Goal: Book appointment/travel/reservation

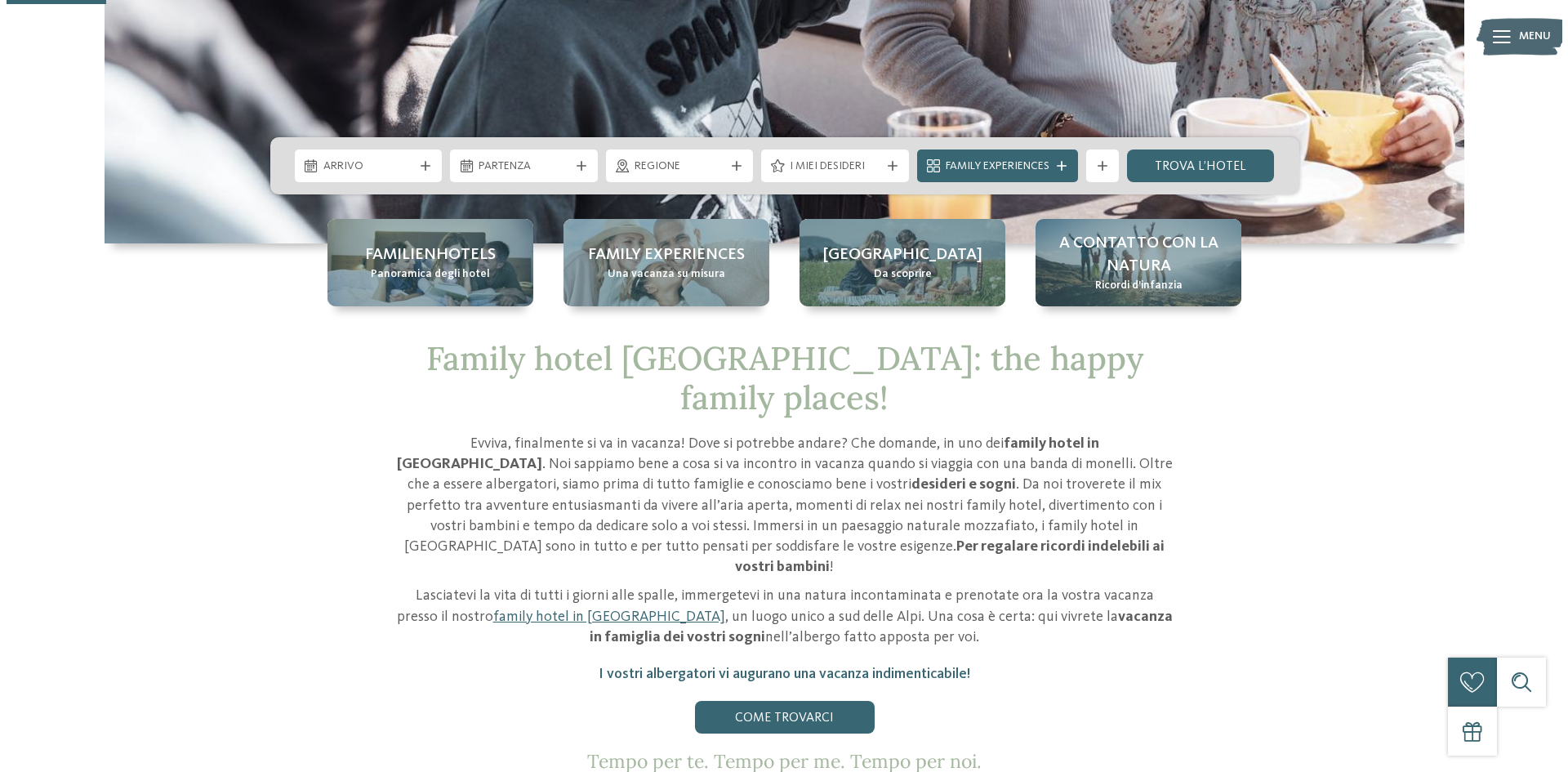
scroll to position [490, 0]
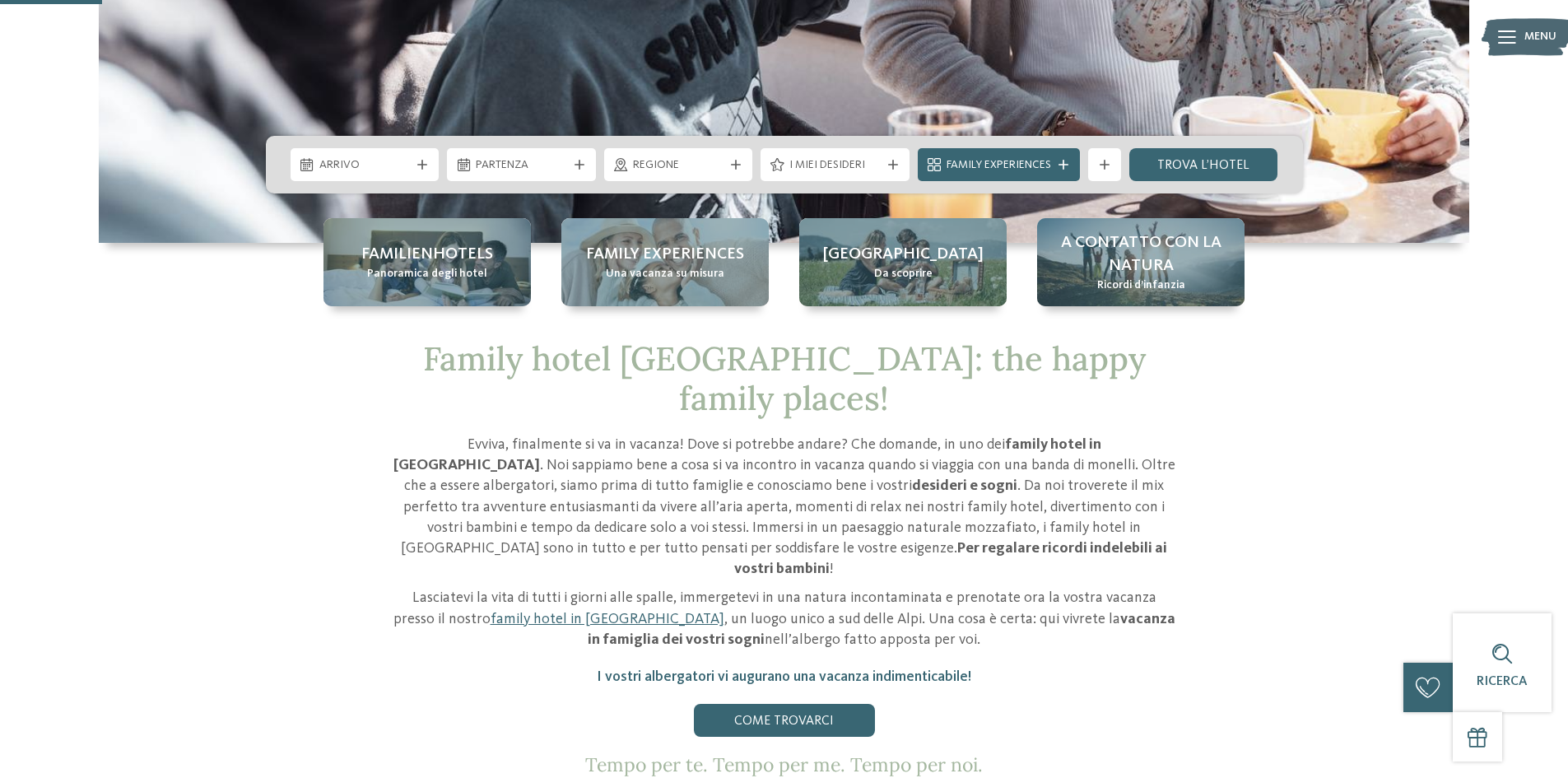
click at [539, 168] on span "Partenza" at bounding box center [521, 165] width 91 height 16
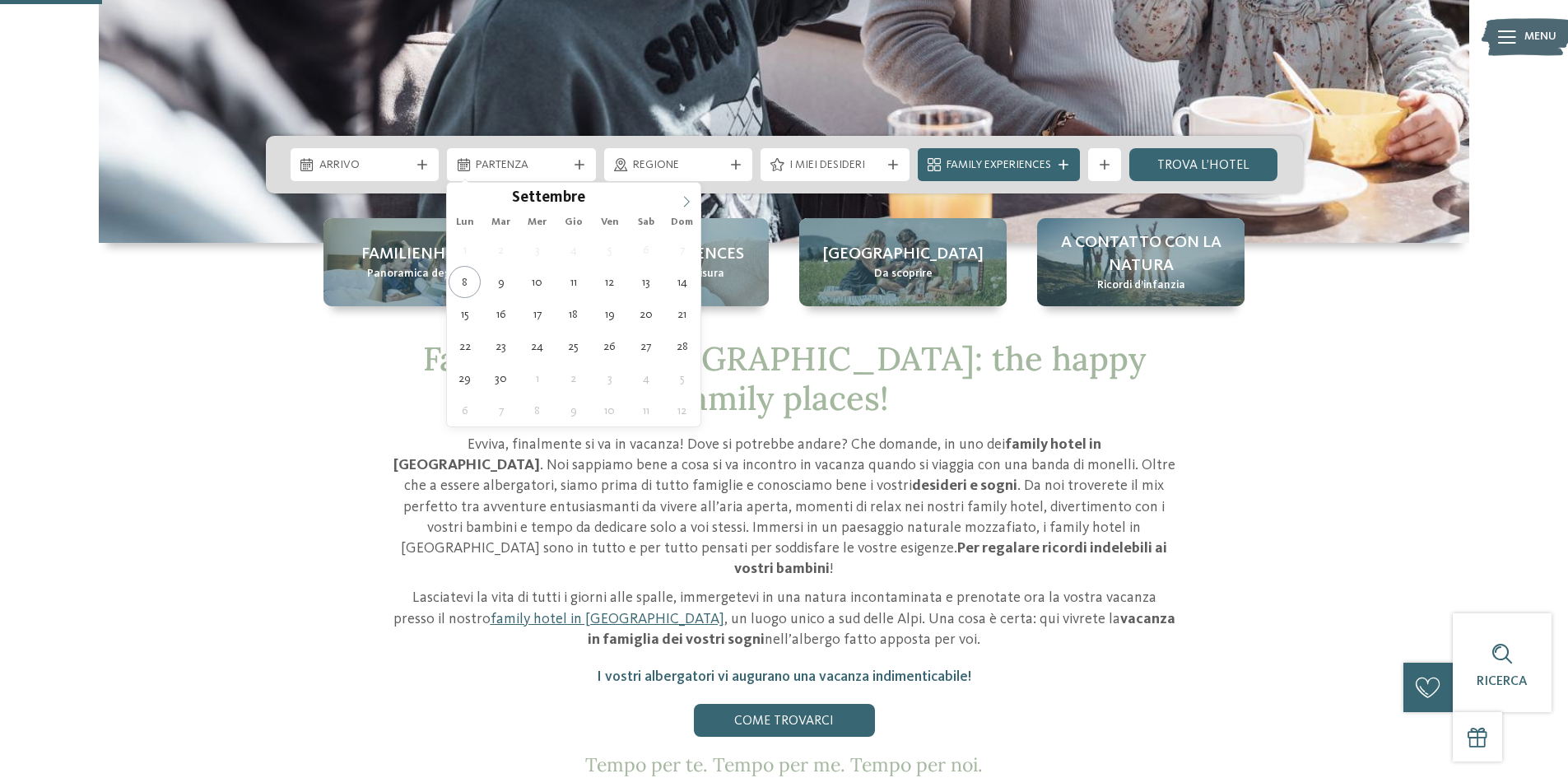
click at [689, 193] on span at bounding box center [686, 196] width 28 height 28
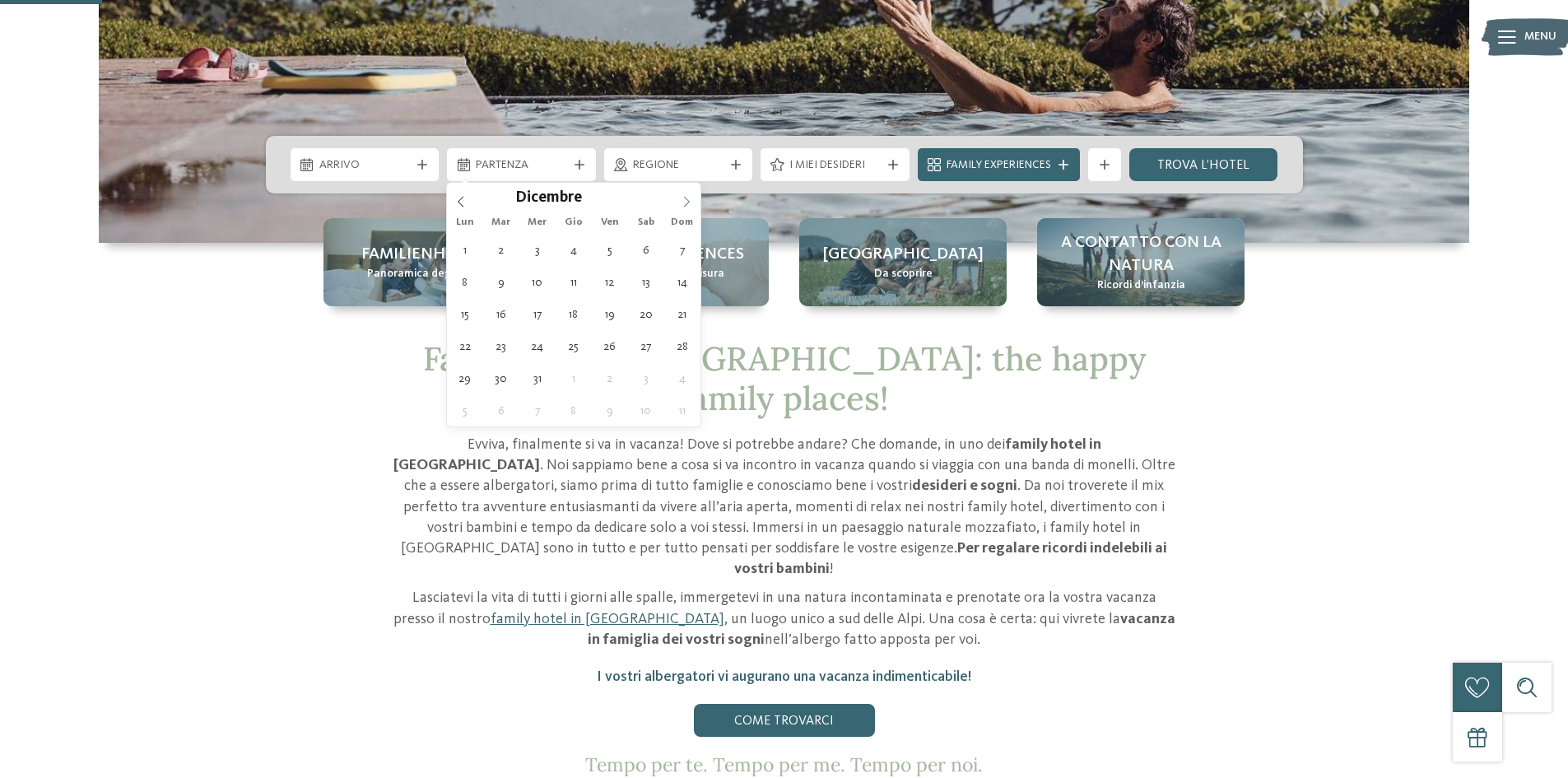
click at [689, 193] on span at bounding box center [686, 196] width 28 height 28
type div "[DATE]"
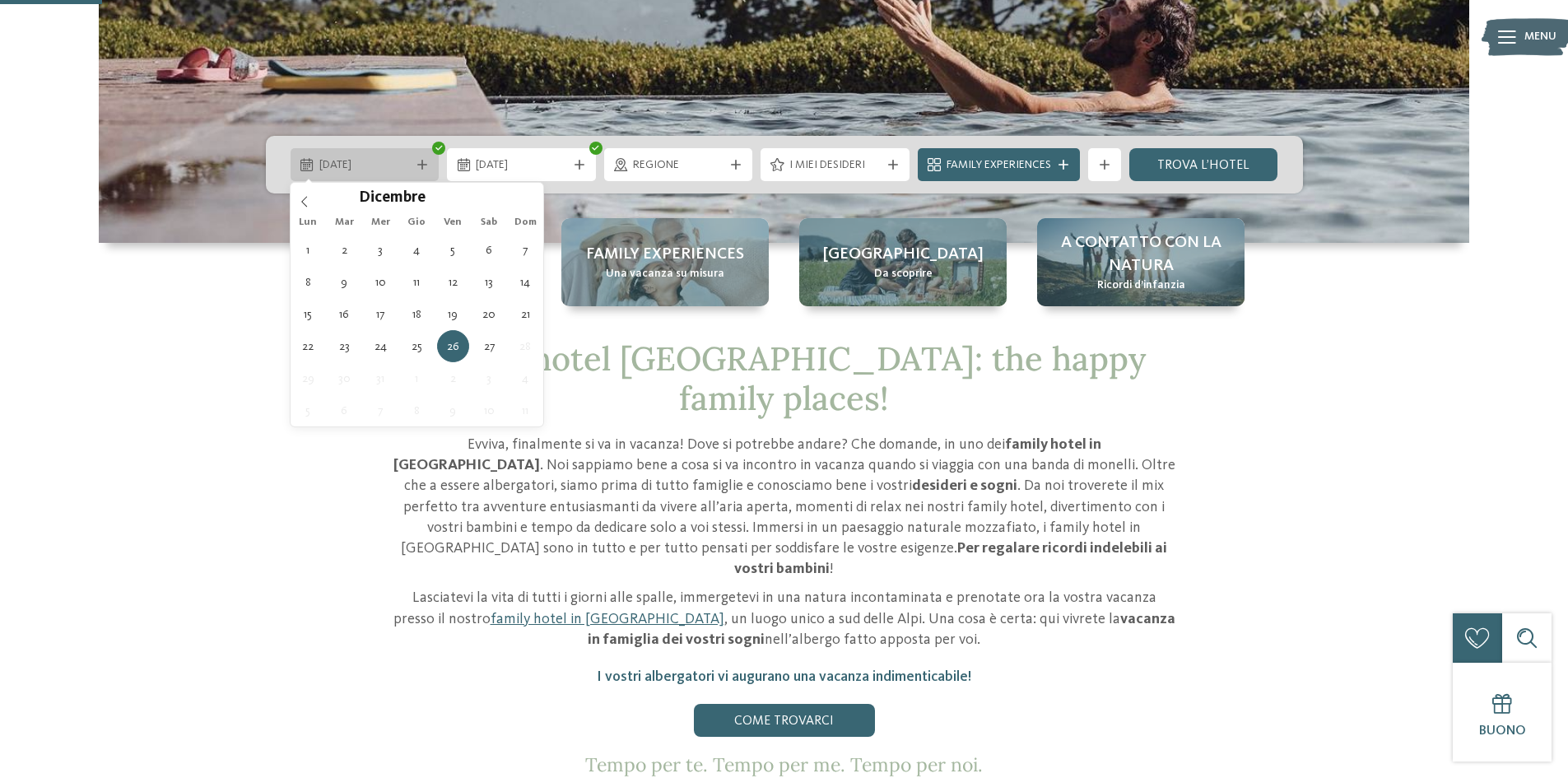
click at [392, 153] on div "[DATE]" at bounding box center [365, 164] width 149 height 33
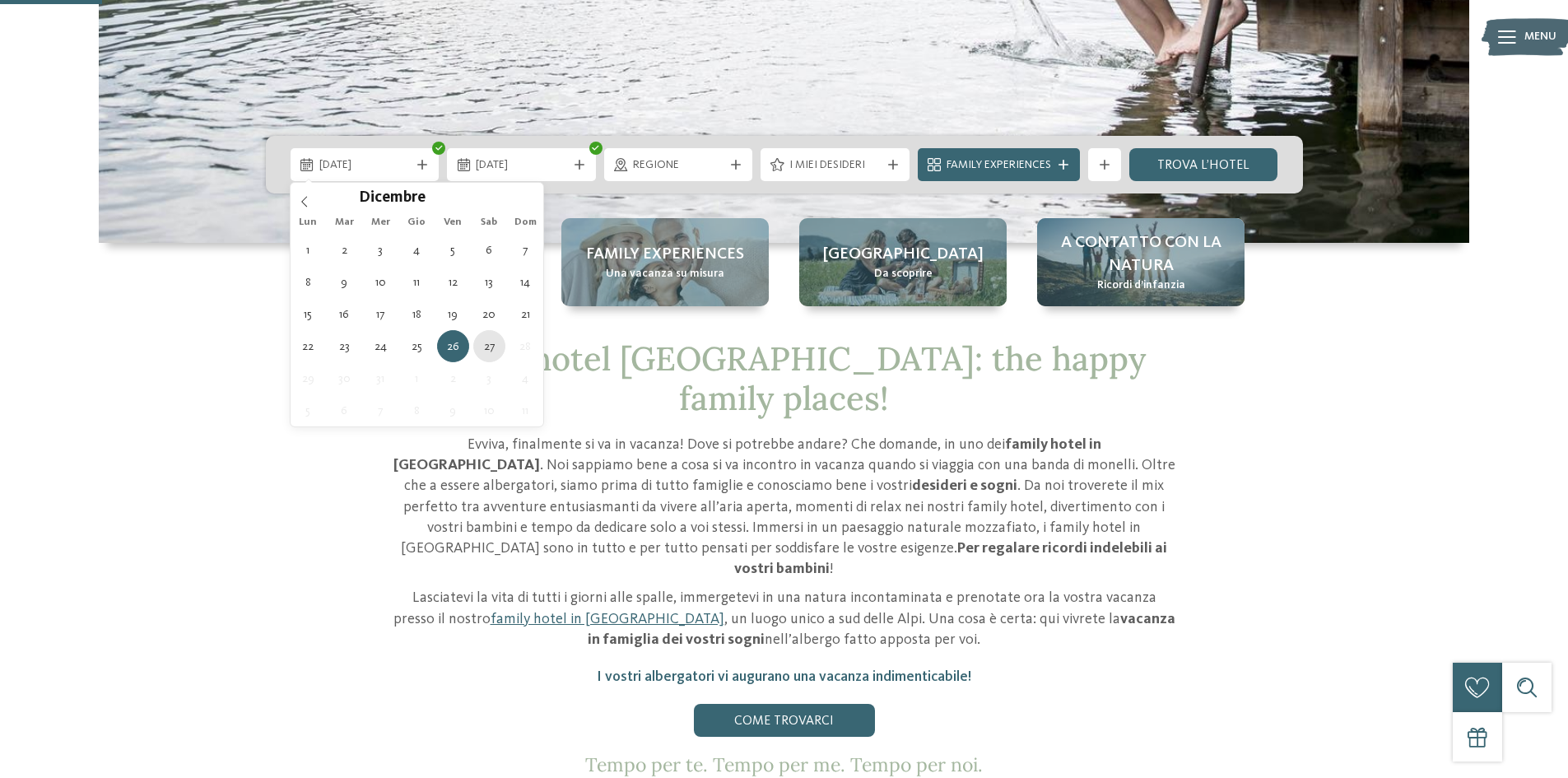
type div "[DATE]"
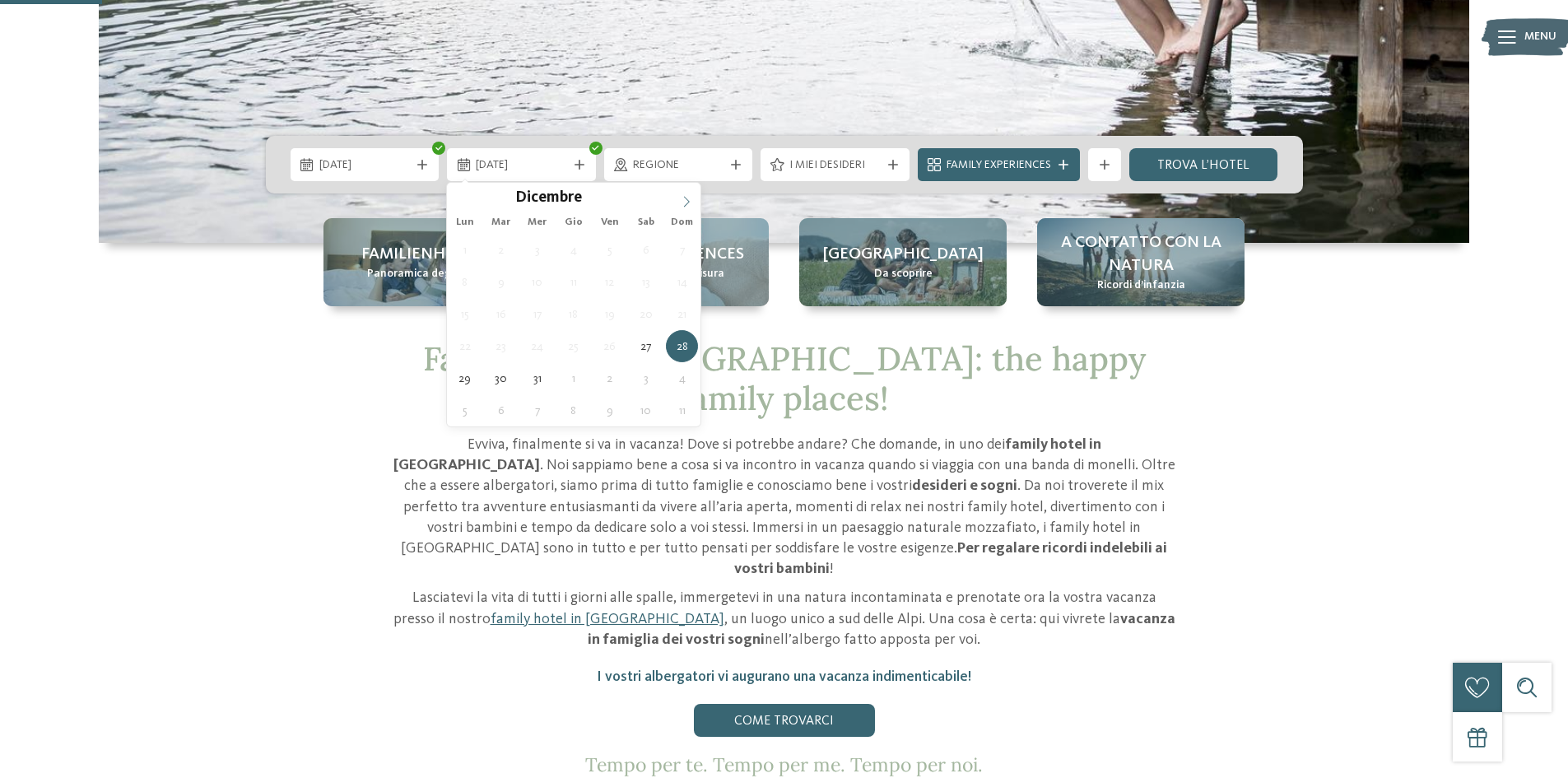
type input "****"
click at [685, 205] on icon at bounding box center [687, 202] width 12 height 12
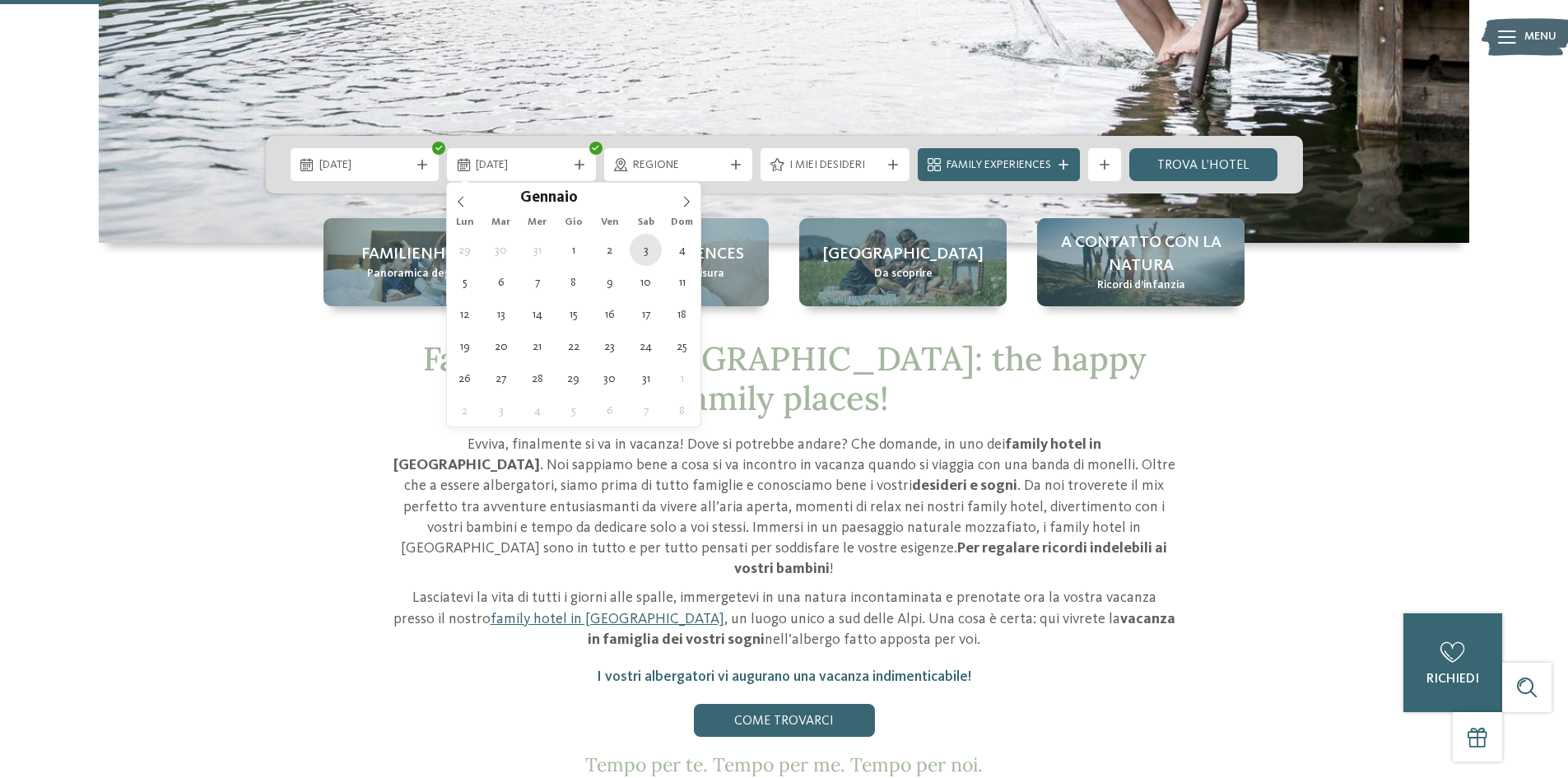
type div "[DATE]"
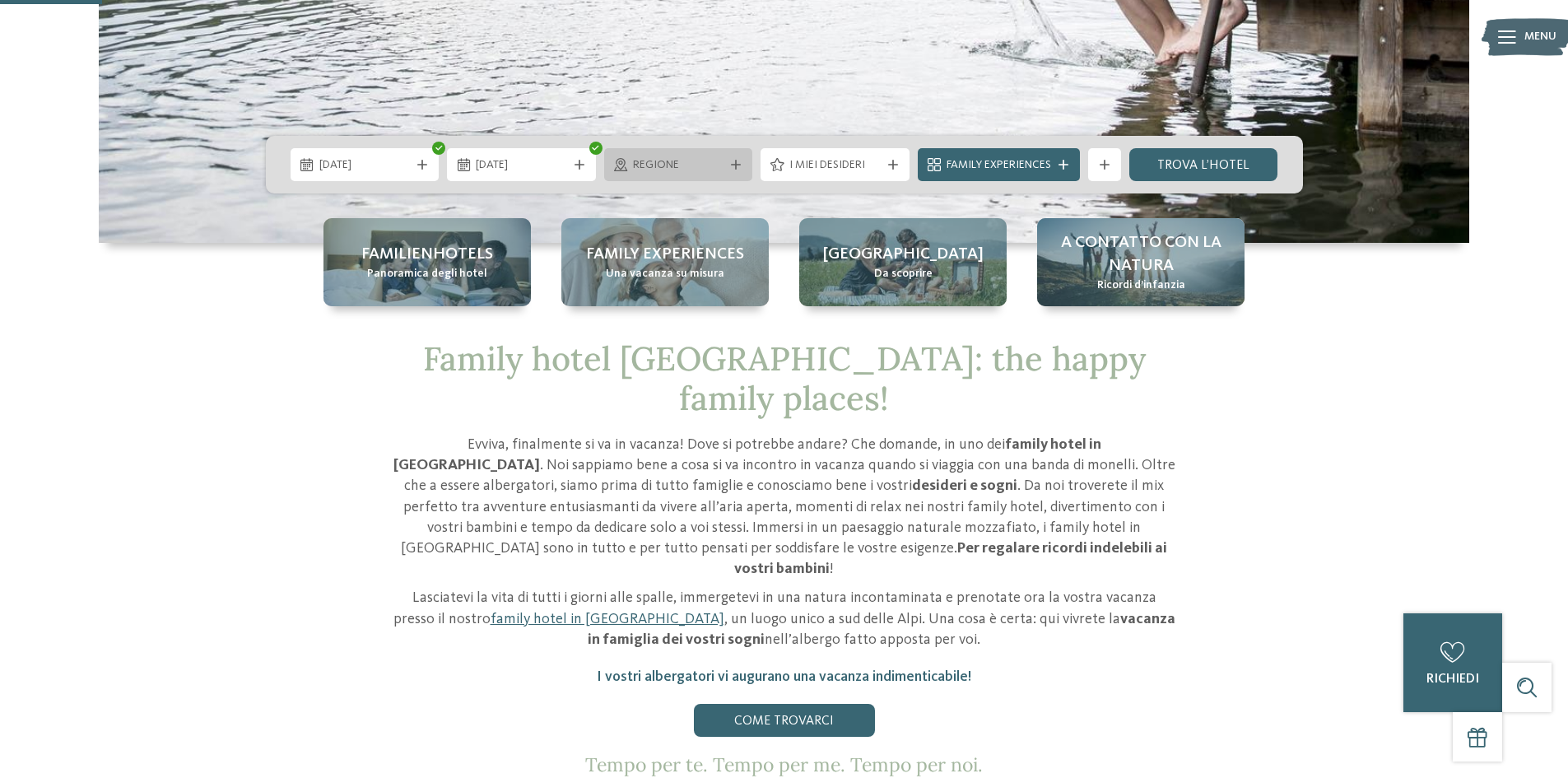
click at [738, 172] on div "Regione" at bounding box center [678, 164] width 149 height 33
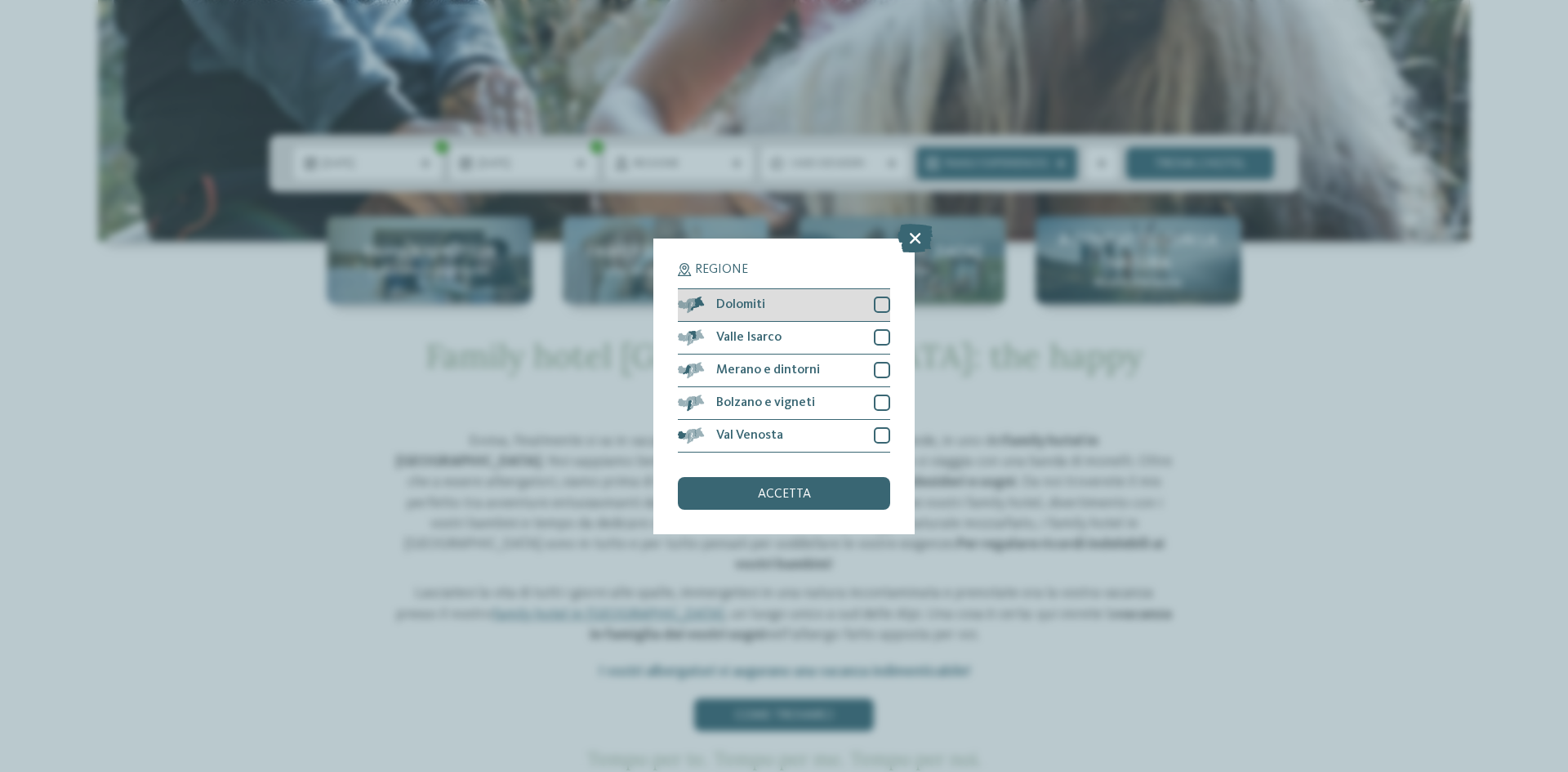
click at [846, 302] on div "Dolomiti" at bounding box center [784, 305] width 212 height 33
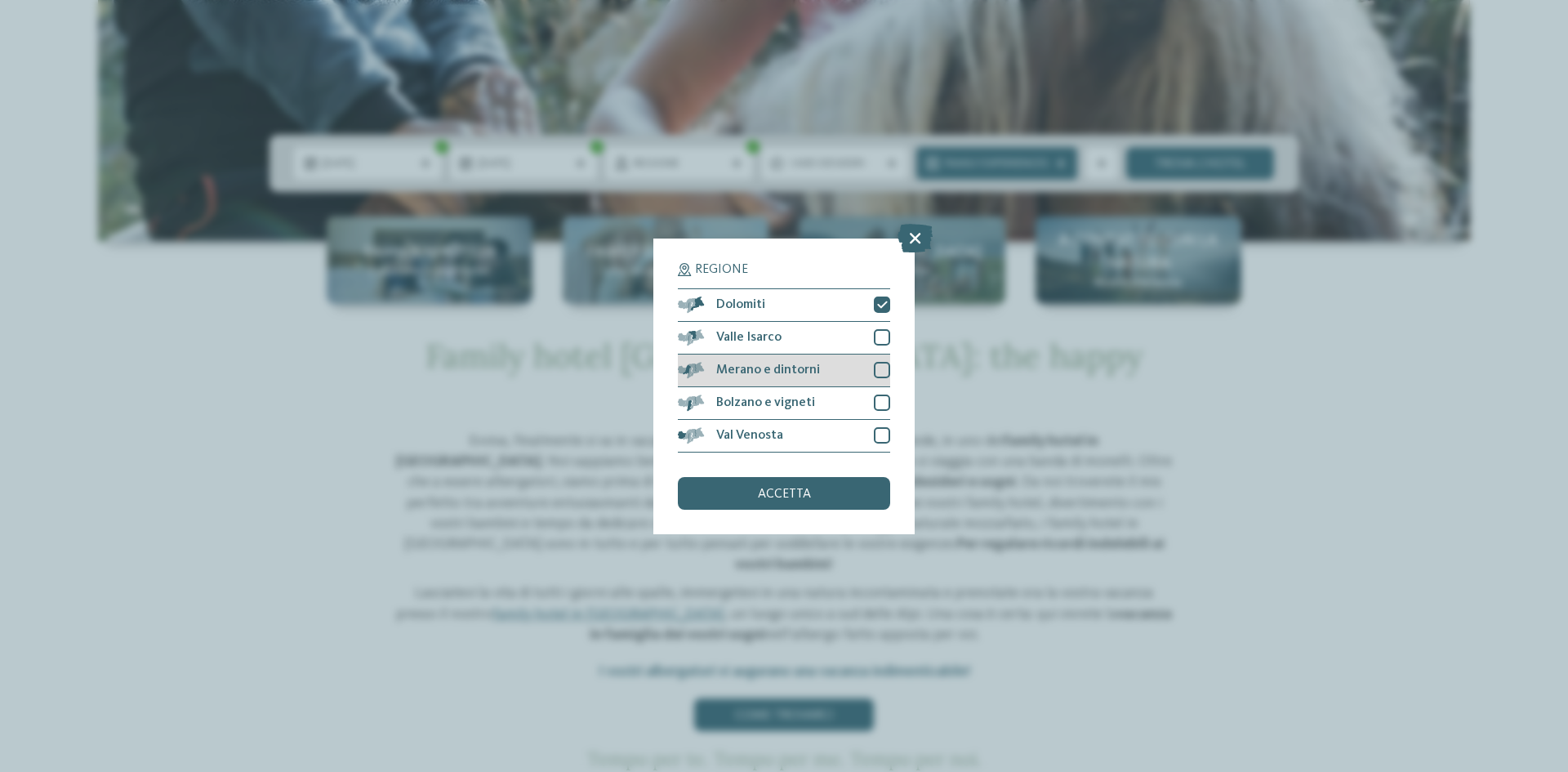
click at [825, 373] on div "Merano e dintorni" at bounding box center [784, 370] width 212 height 33
click at [825, 405] on div "Bolzano e vigneti" at bounding box center [784, 403] width 212 height 33
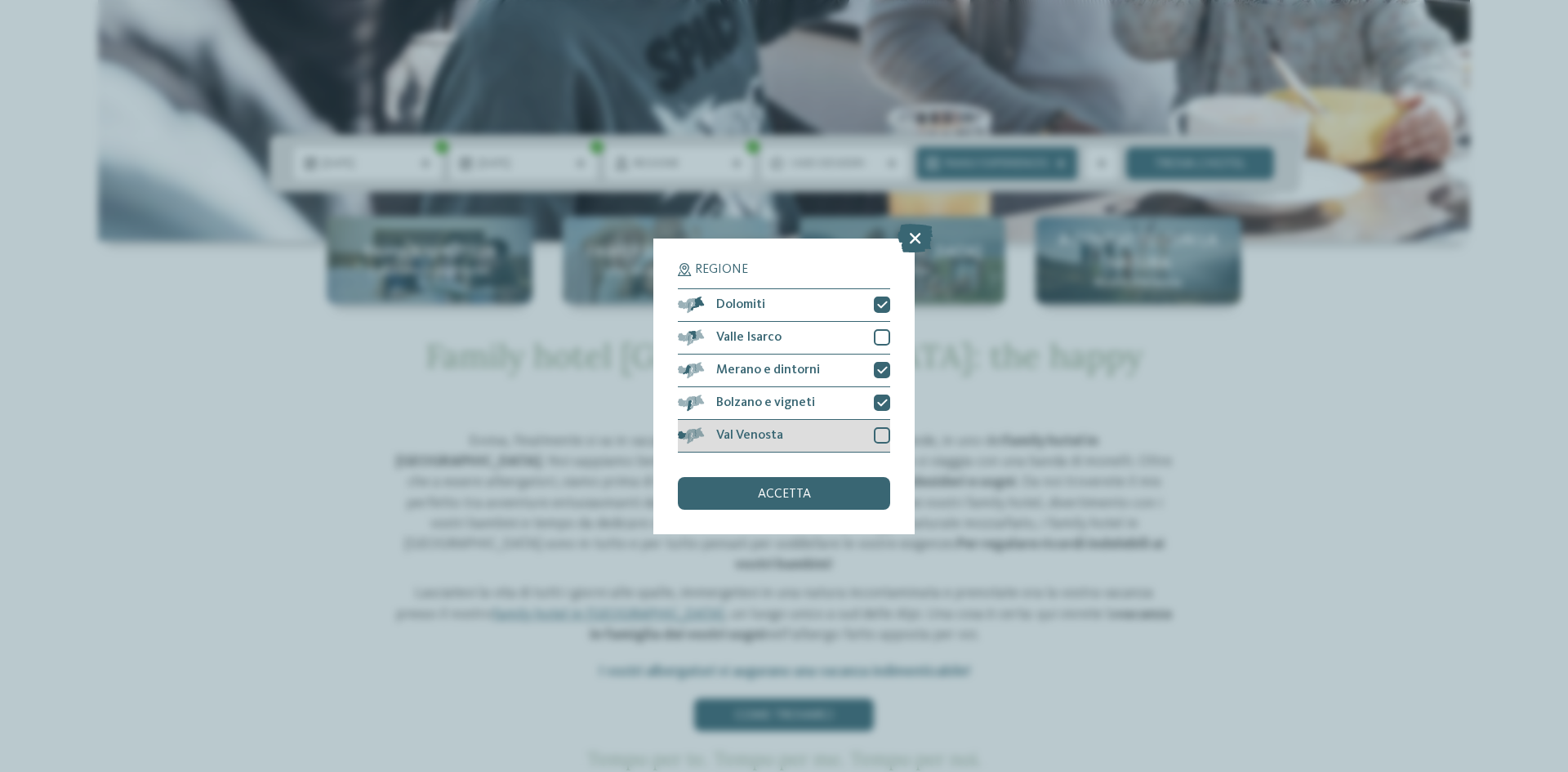
click at [822, 443] on div "Val Venosta" at bounding box center [784, 436] width 212 height 33
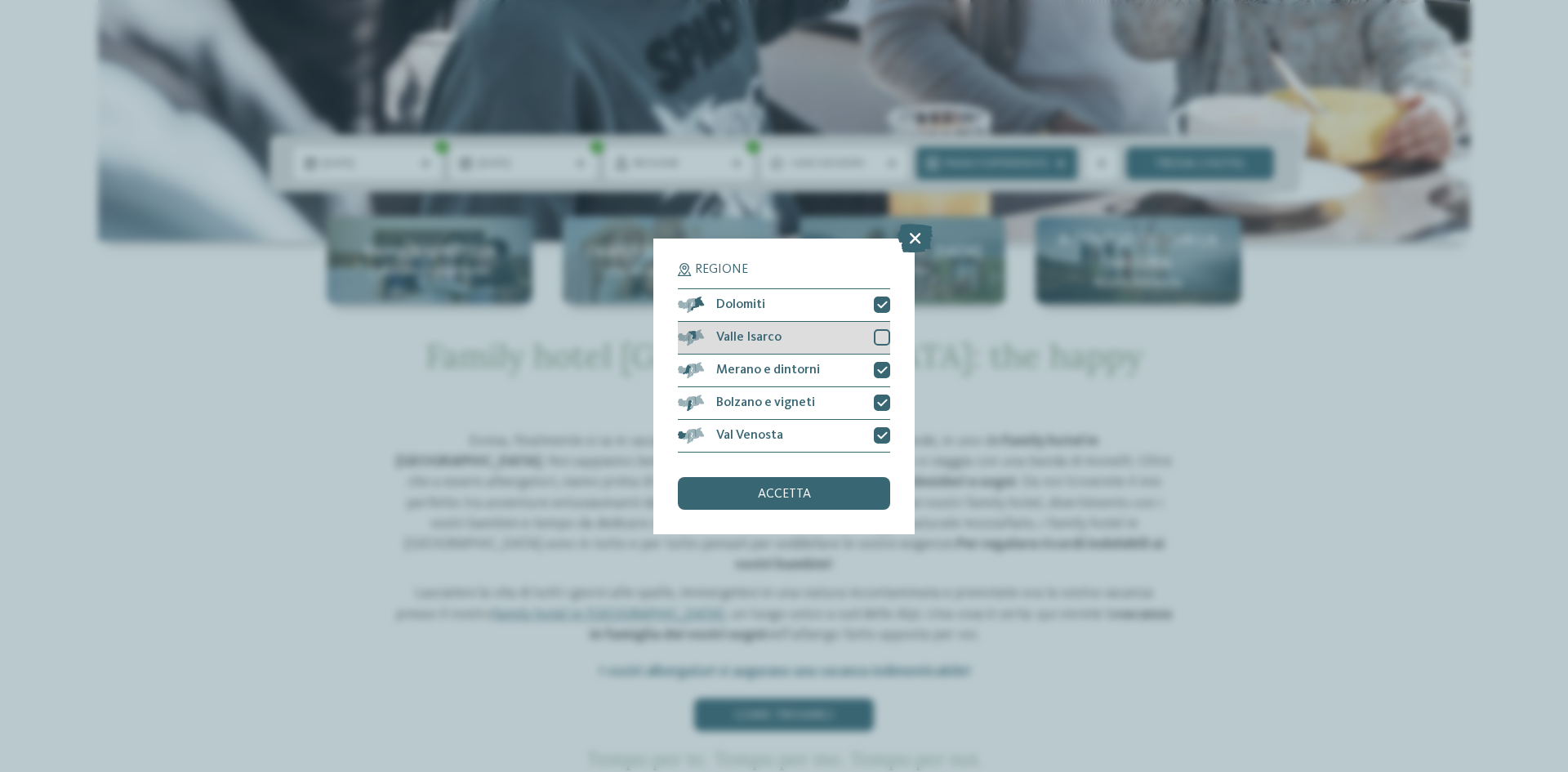
click at [828, 338] on div "Valle Isarco" at bounding box center [784, 338] width 212 height 33
click at [841, 492] on div "accetta" at bounding box center [784, 493] width 212 height 33
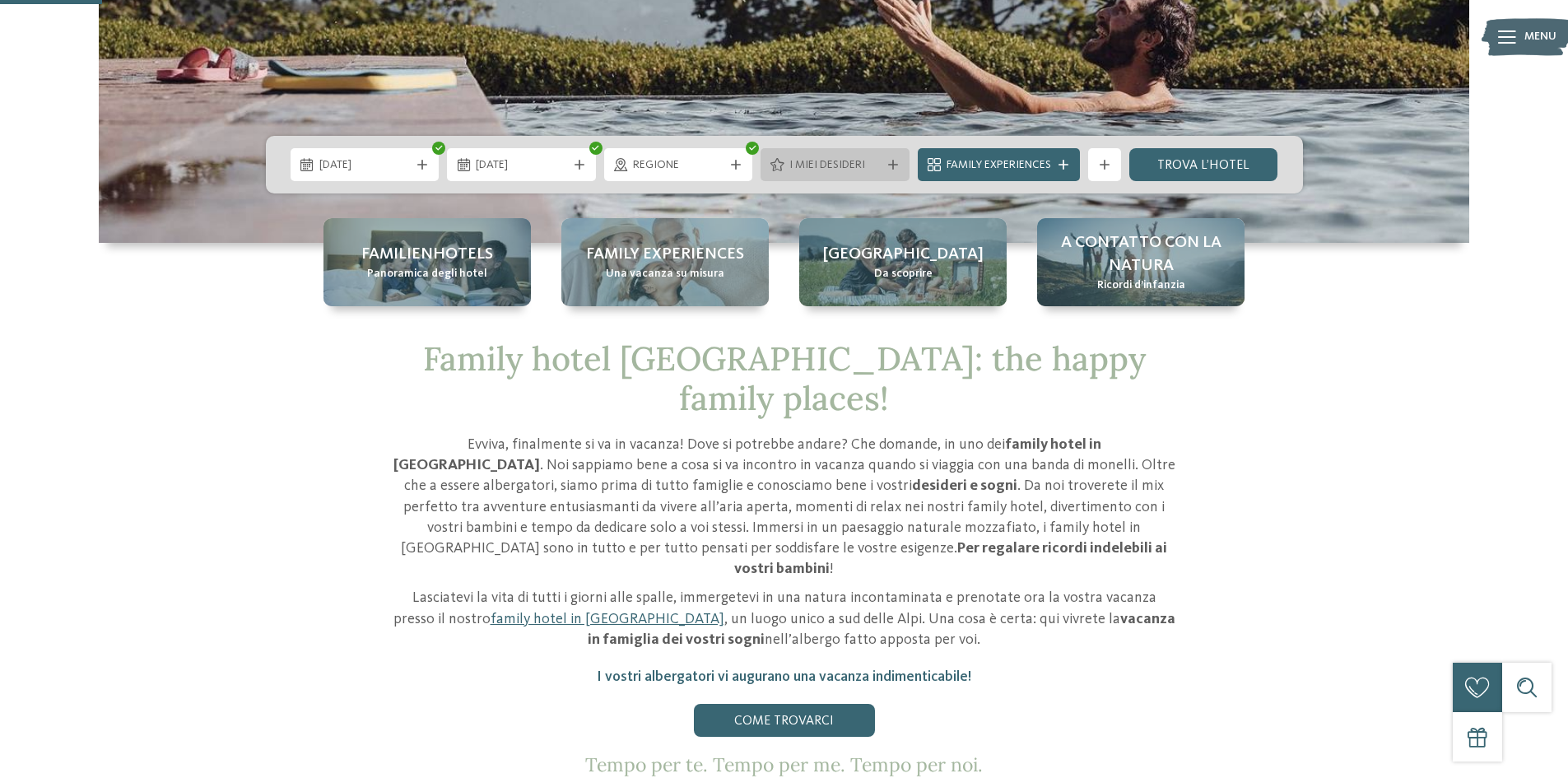
click at [841, 170] on span "I miei desideri" at bounding box center [835, 165] width 91 height 16
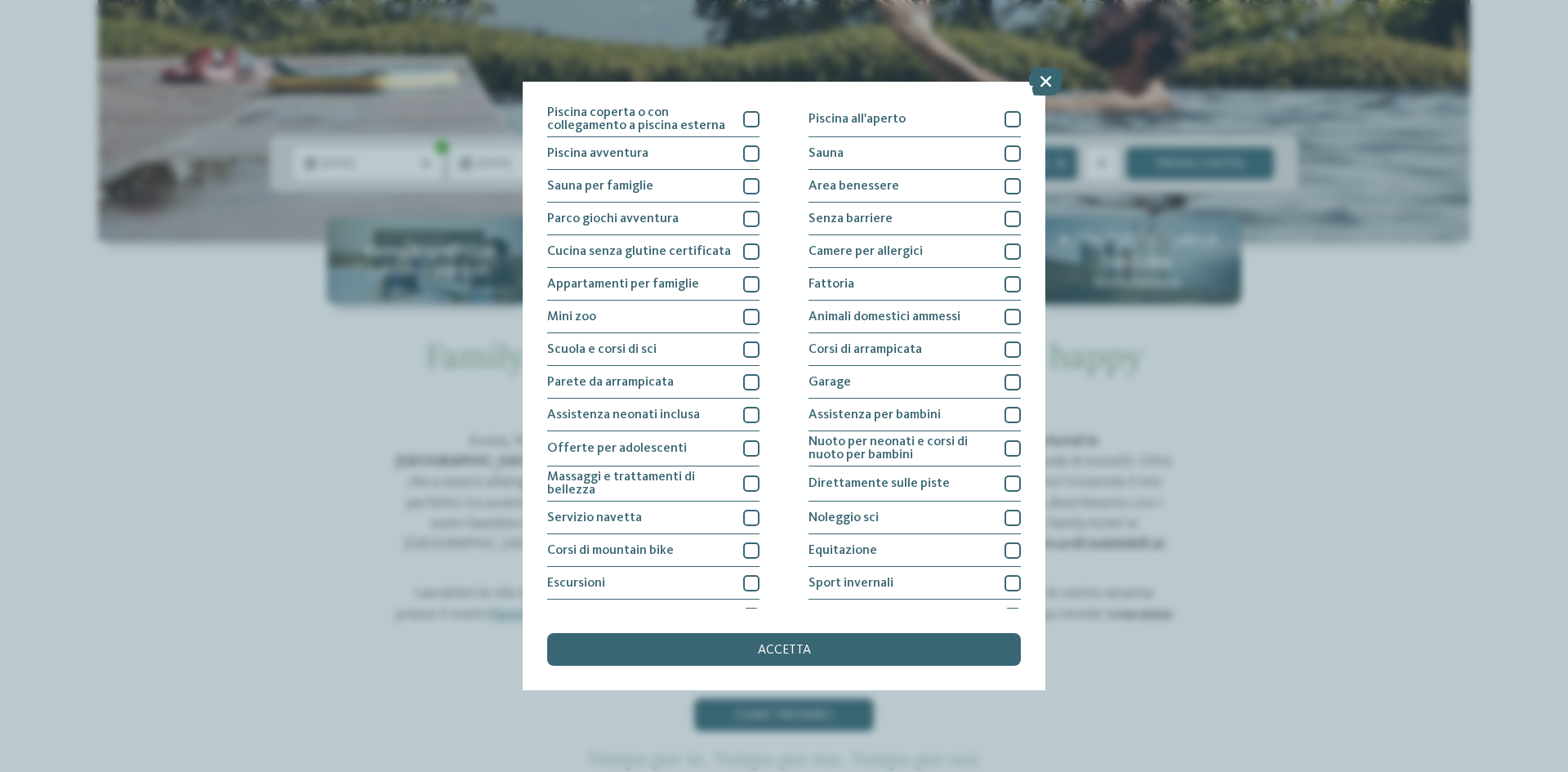
scroll to position [0, 0]
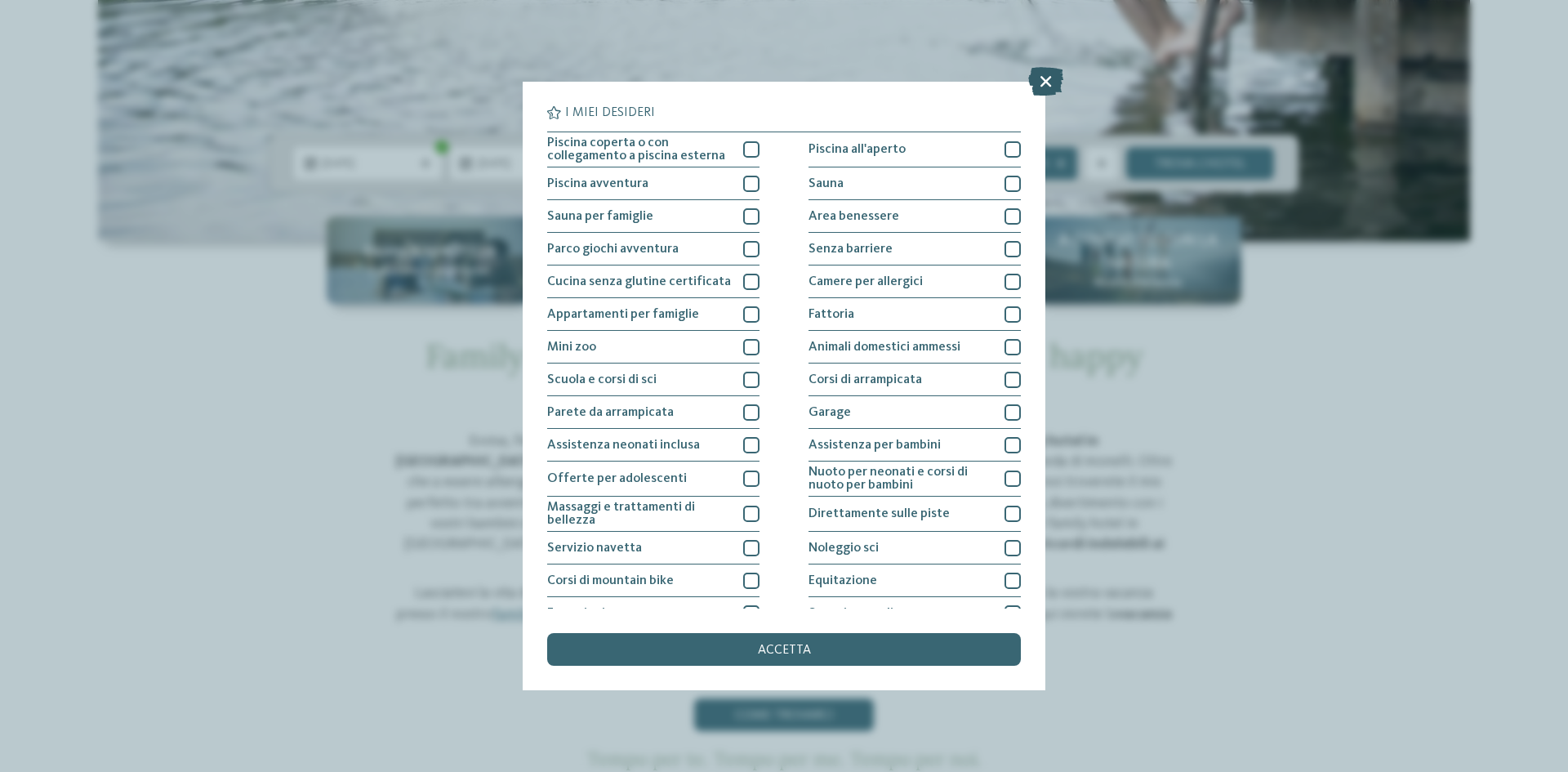
click at [1038, 83] on icon at bounding box center [1046, 81] width 35 height 28
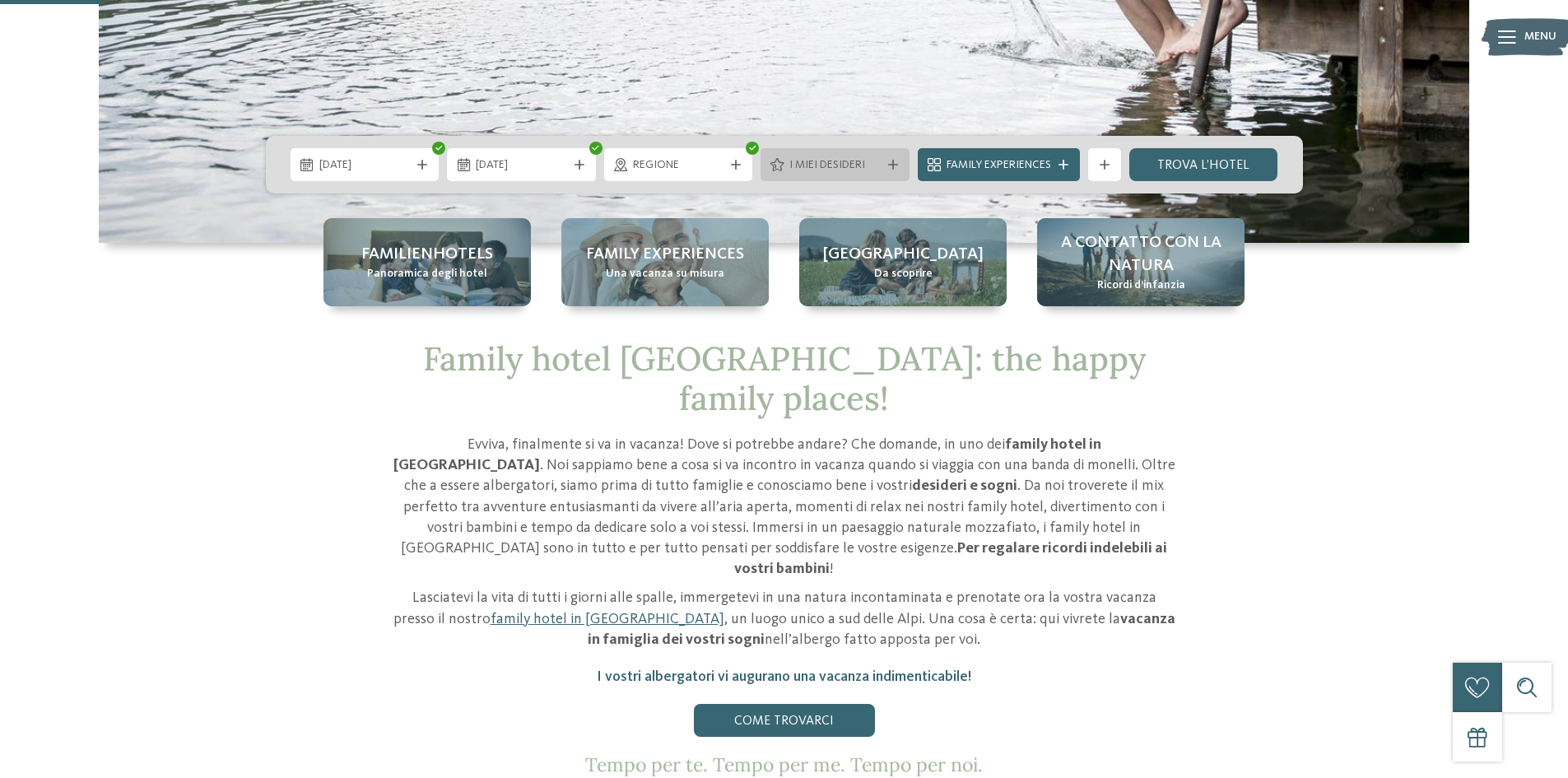
click at [871, 171] on span "I miei desideri" at bounding box center [835, 165] width 91 height 16
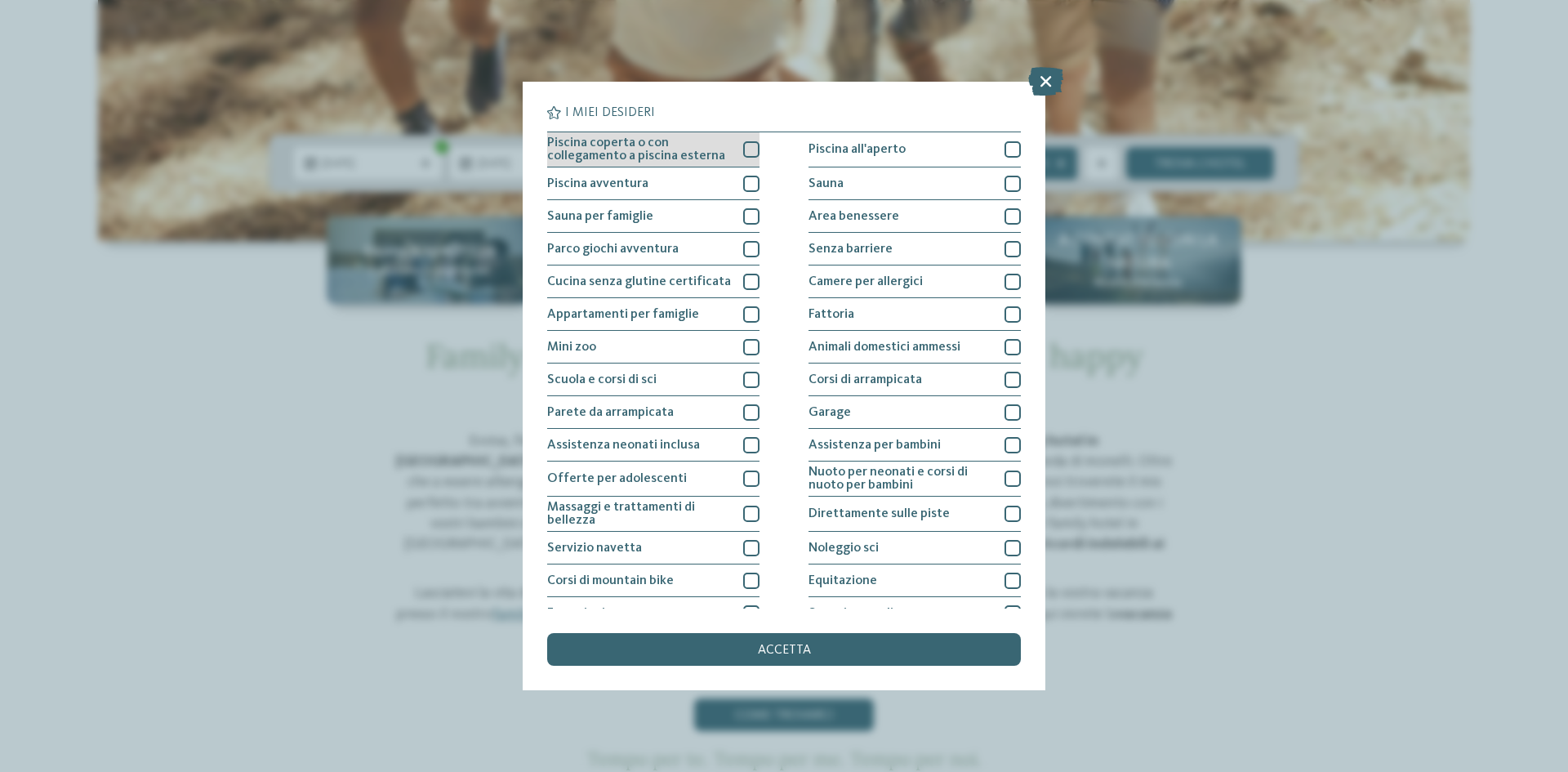
click at [748, 147] on div at bounding box center [751, 149] width 16 height 16
click at [743, 190] on div at bounding box center [751, 183] width 16 height 16
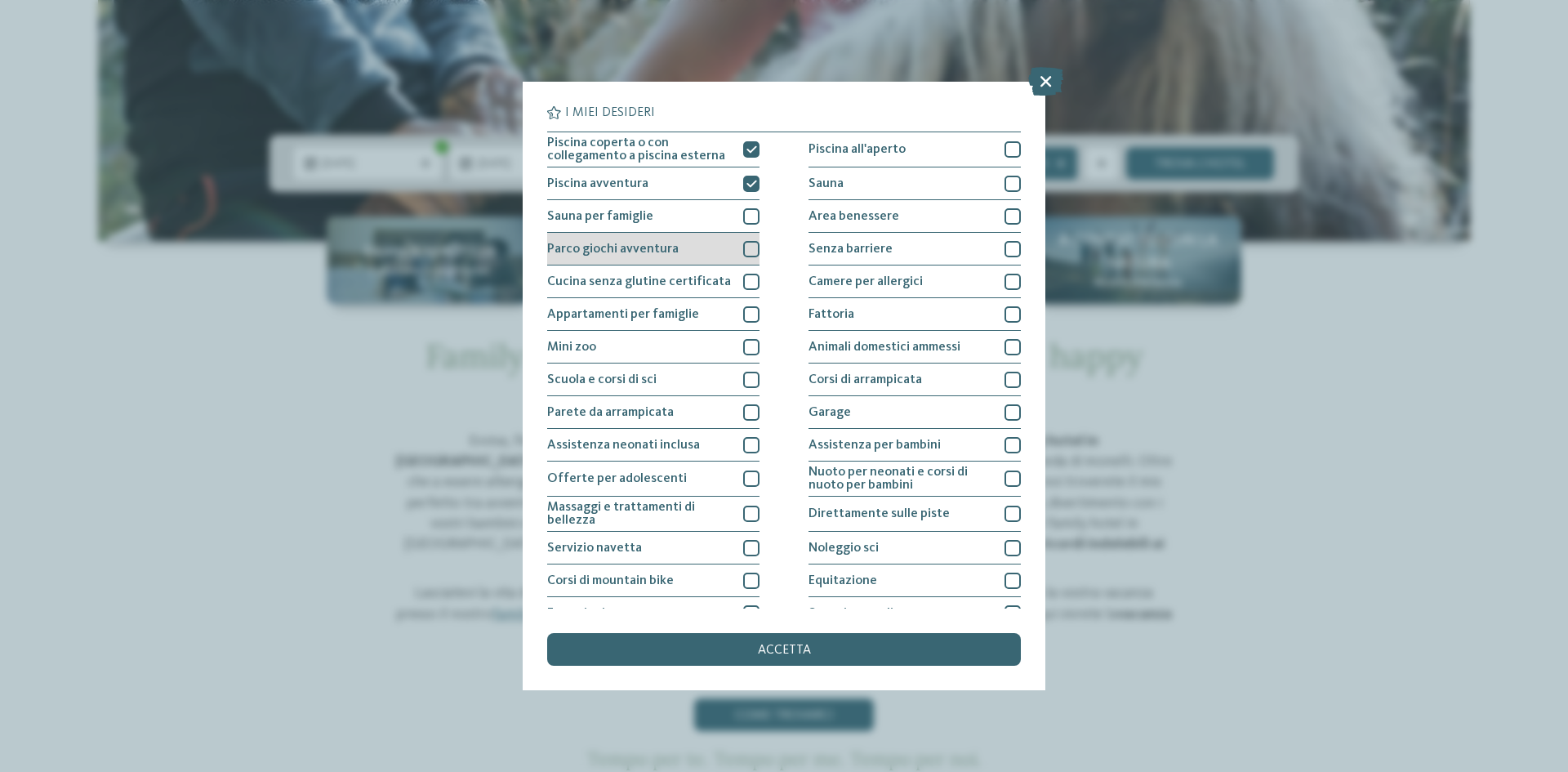
click at [745, 253] on div at bounding box center [751, 248] width 16 height 16
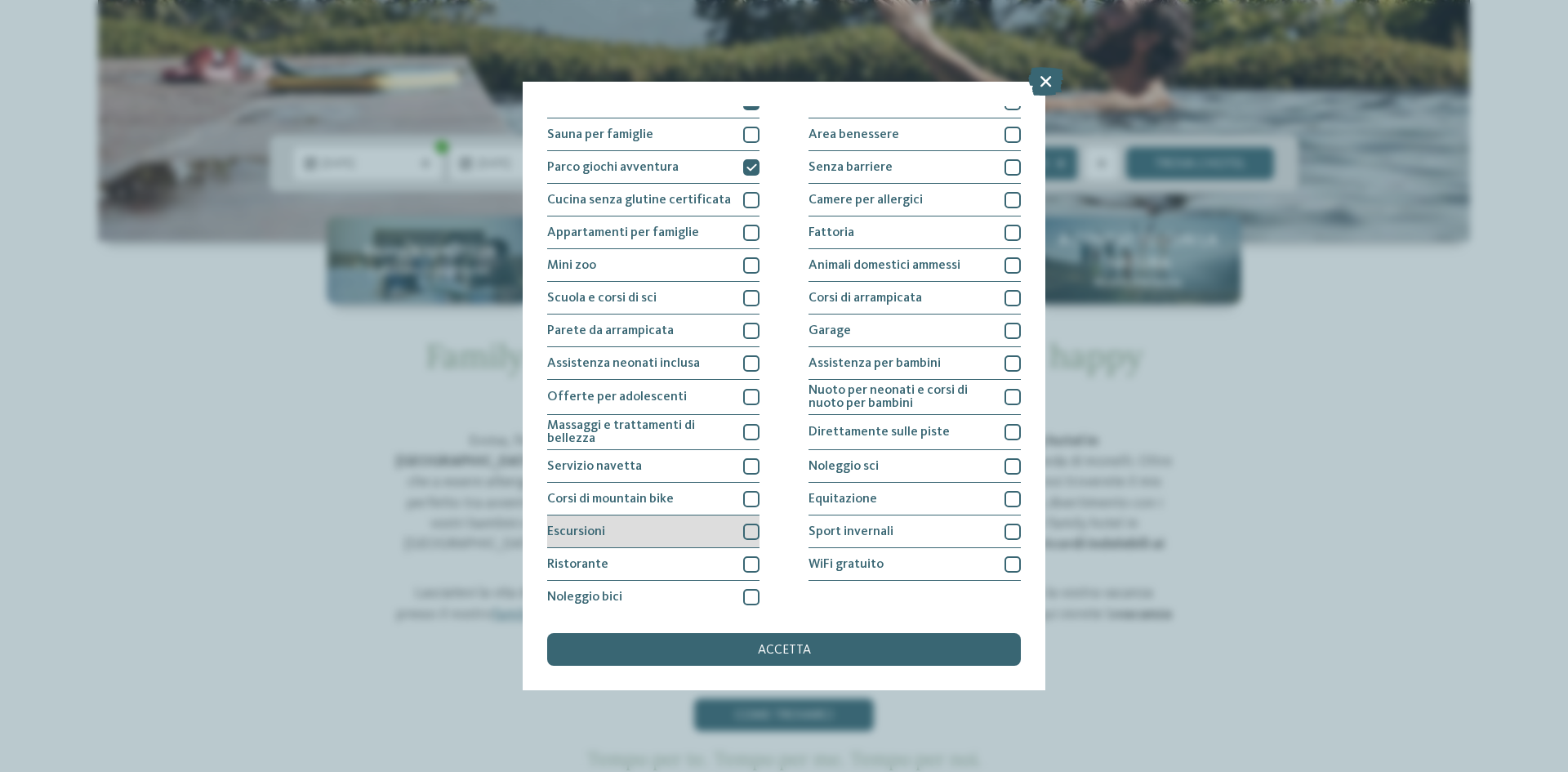
click at [743, 529] on div at bounding box center [751, 531] width 16 height 16
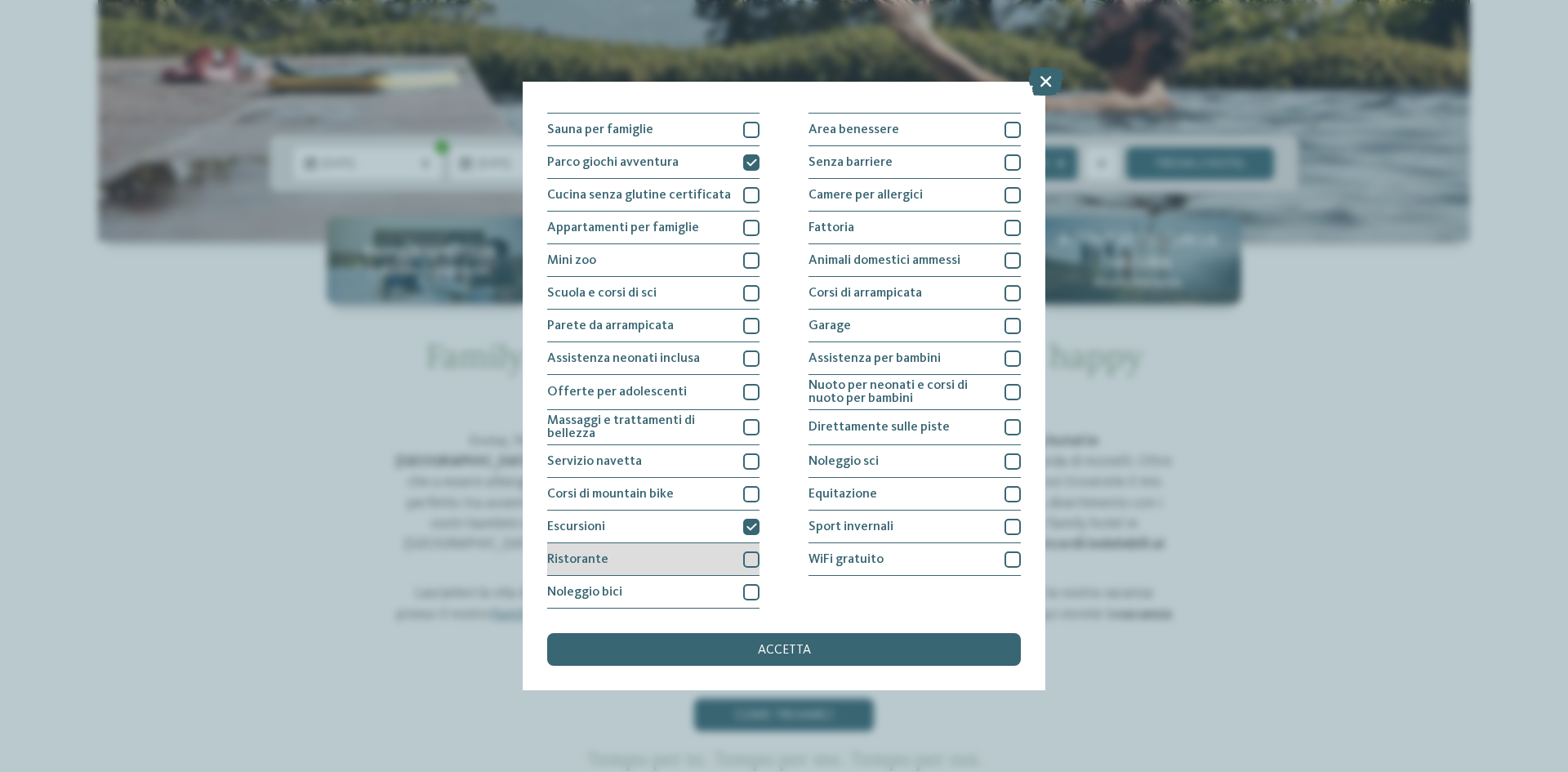
click at [748, 558] on div at bounding box center [751, 559] width 16 height 16
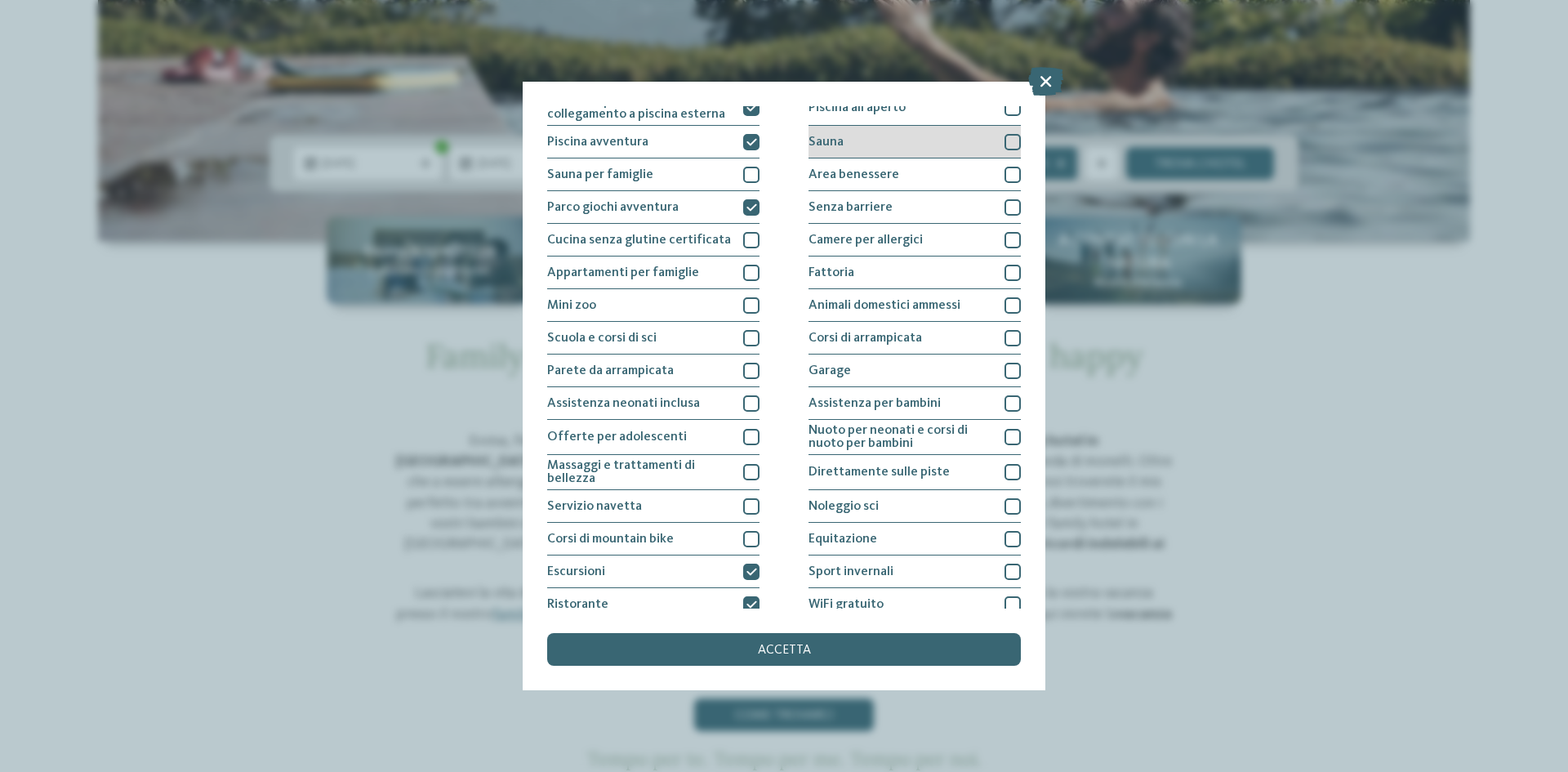
scroll to position [0, 0]
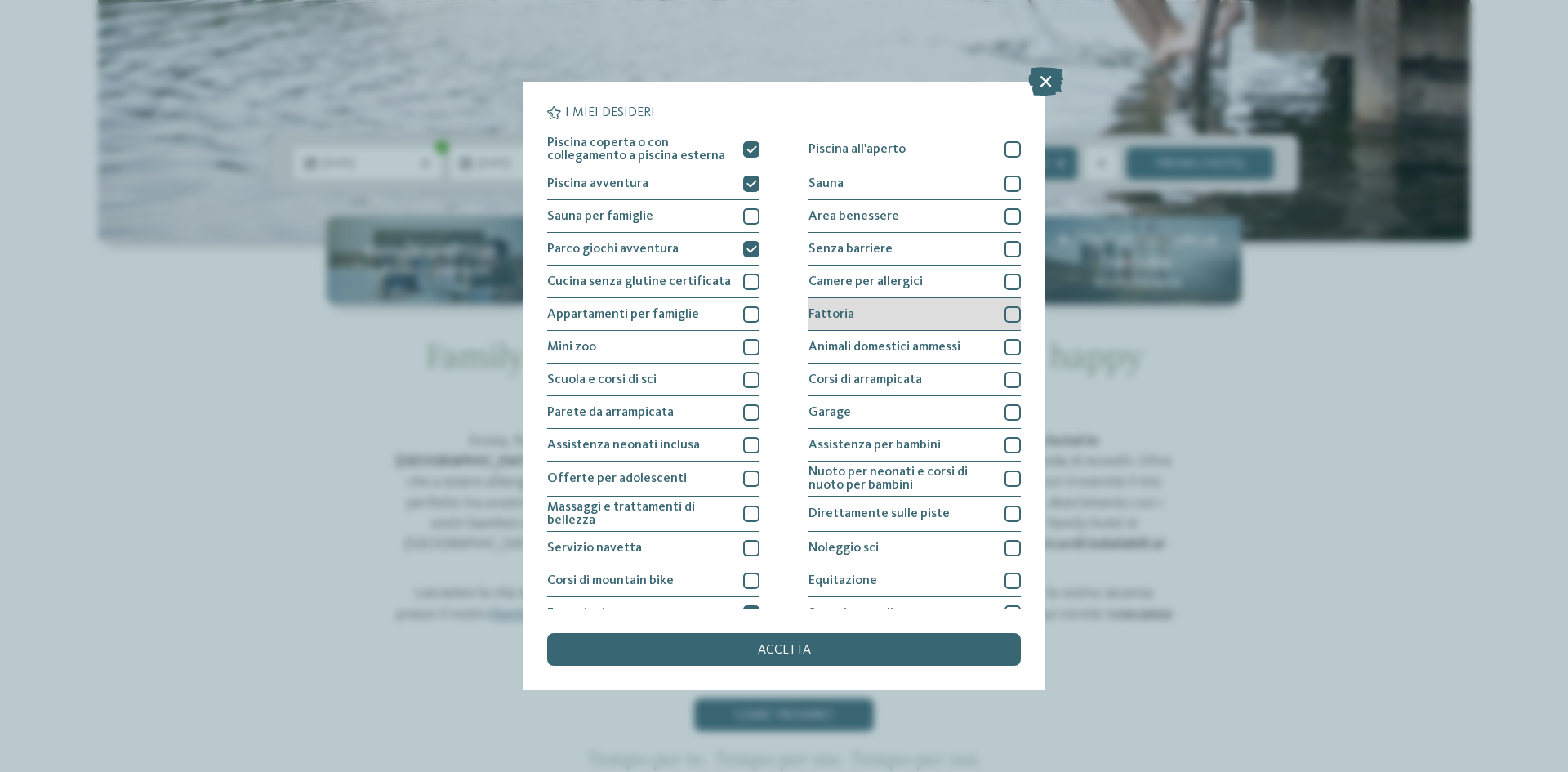
click at [1004, 313] on div at bounding box center [1012, 313] width 16 height 16
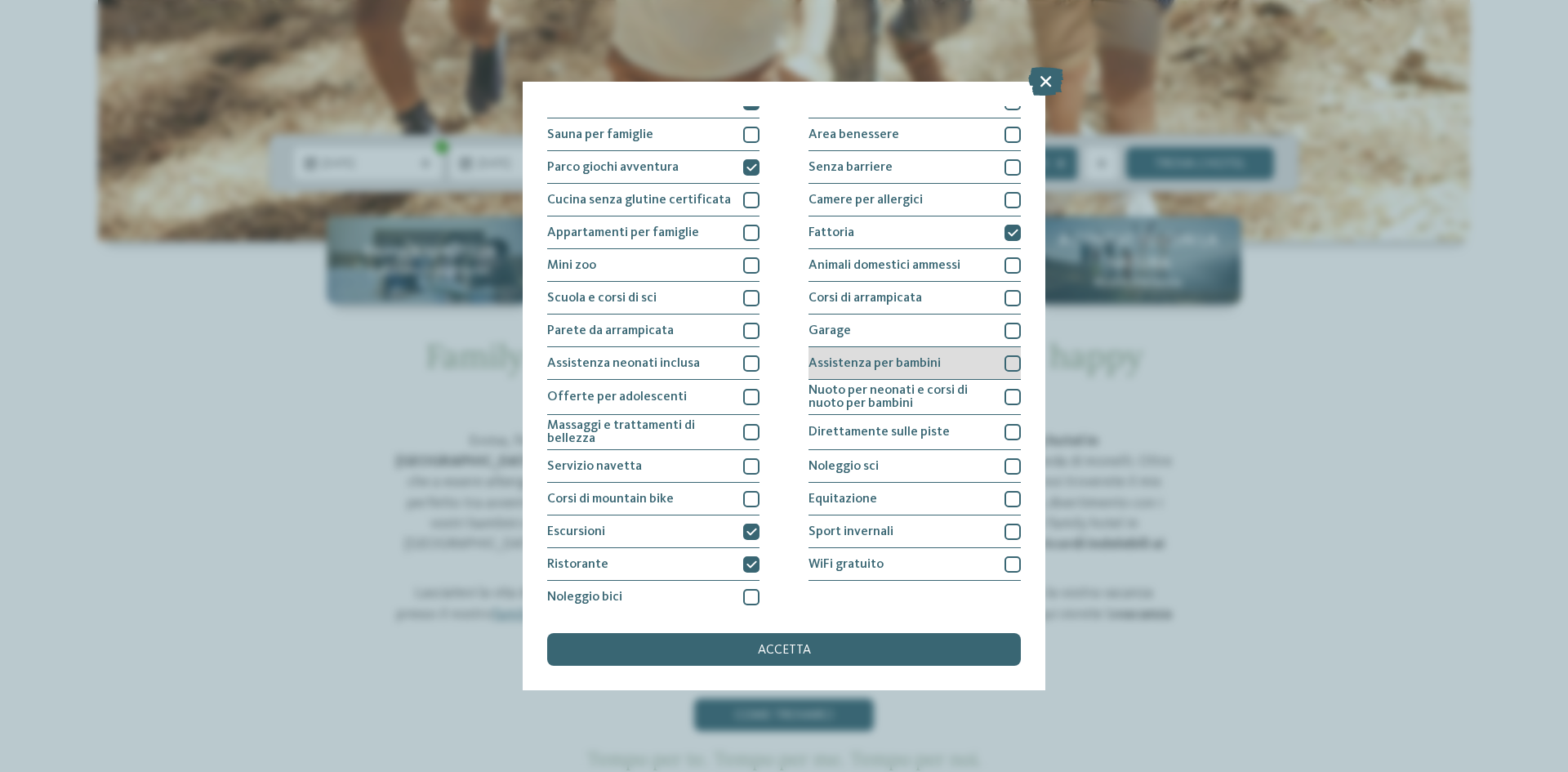
click at [1004, 365] on div at bounding box center [1012, 363] width 16 height 16
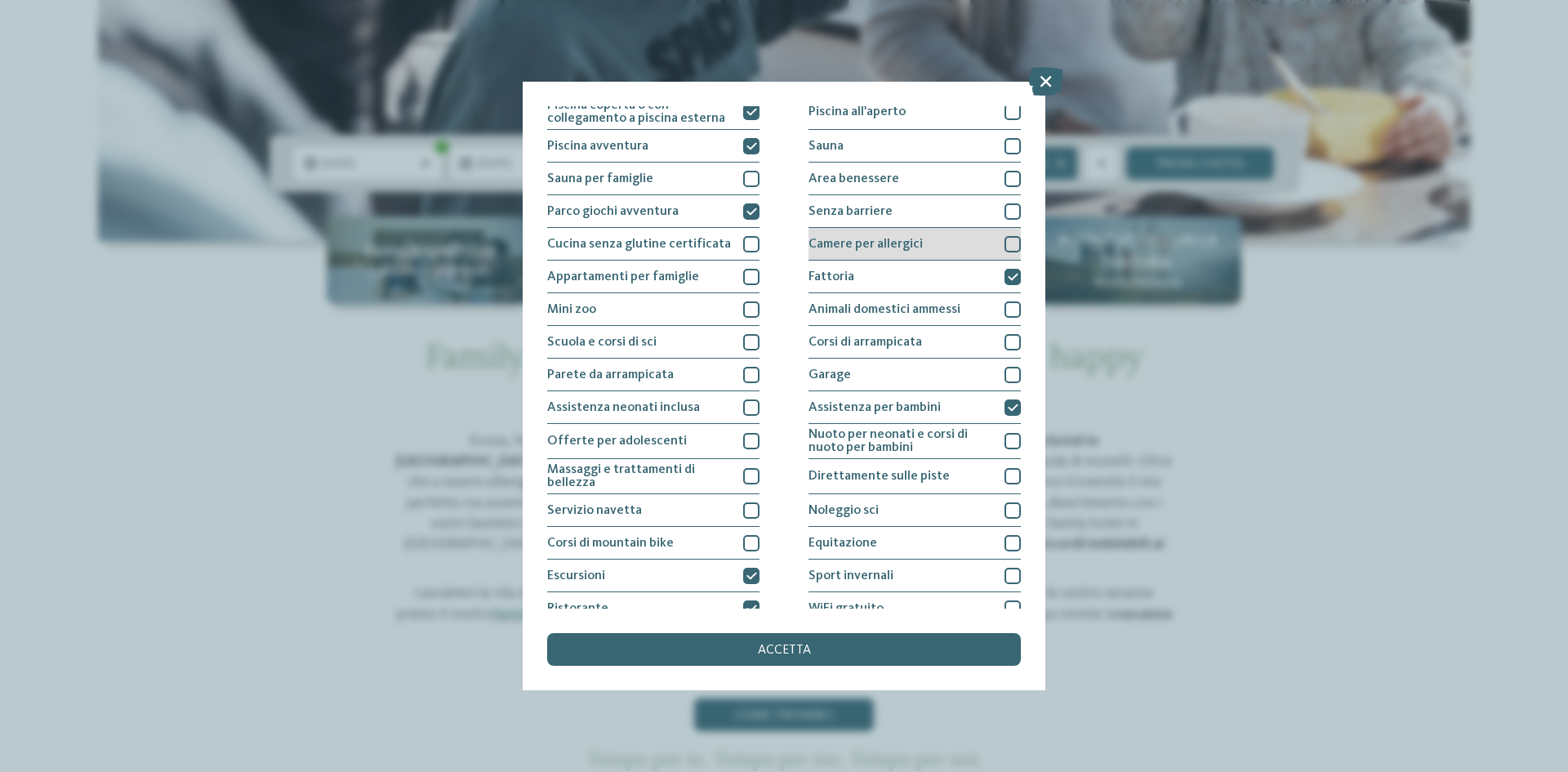
scroll to position [0, 0]
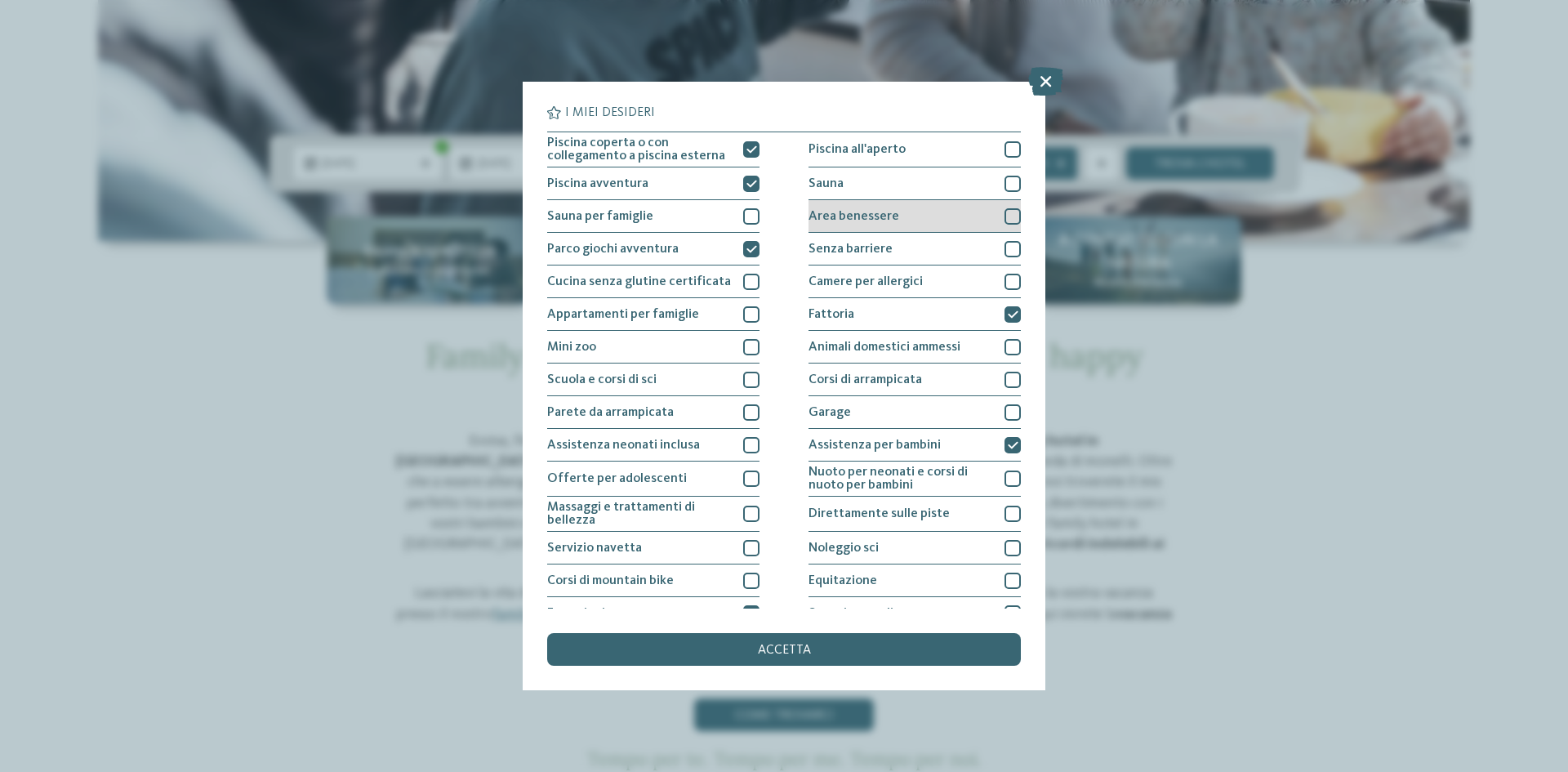
click at [986, 210] on div "Area benessere" at bounding box center [914, 216] width 212 height 33
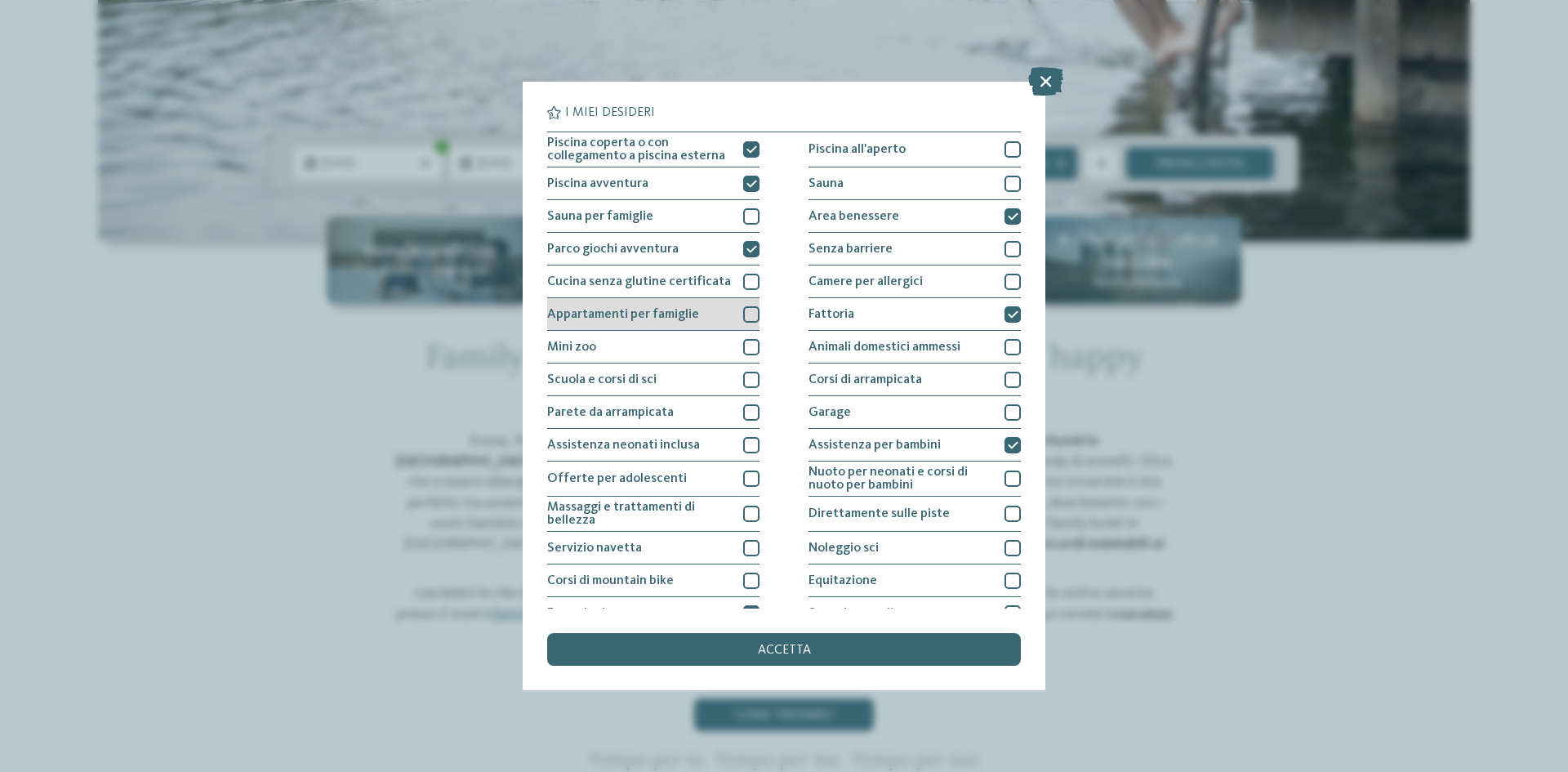
click at [630, 312] on span "Appartamenti per famiglie" at bounding box center [623, 314] width 152 height 13
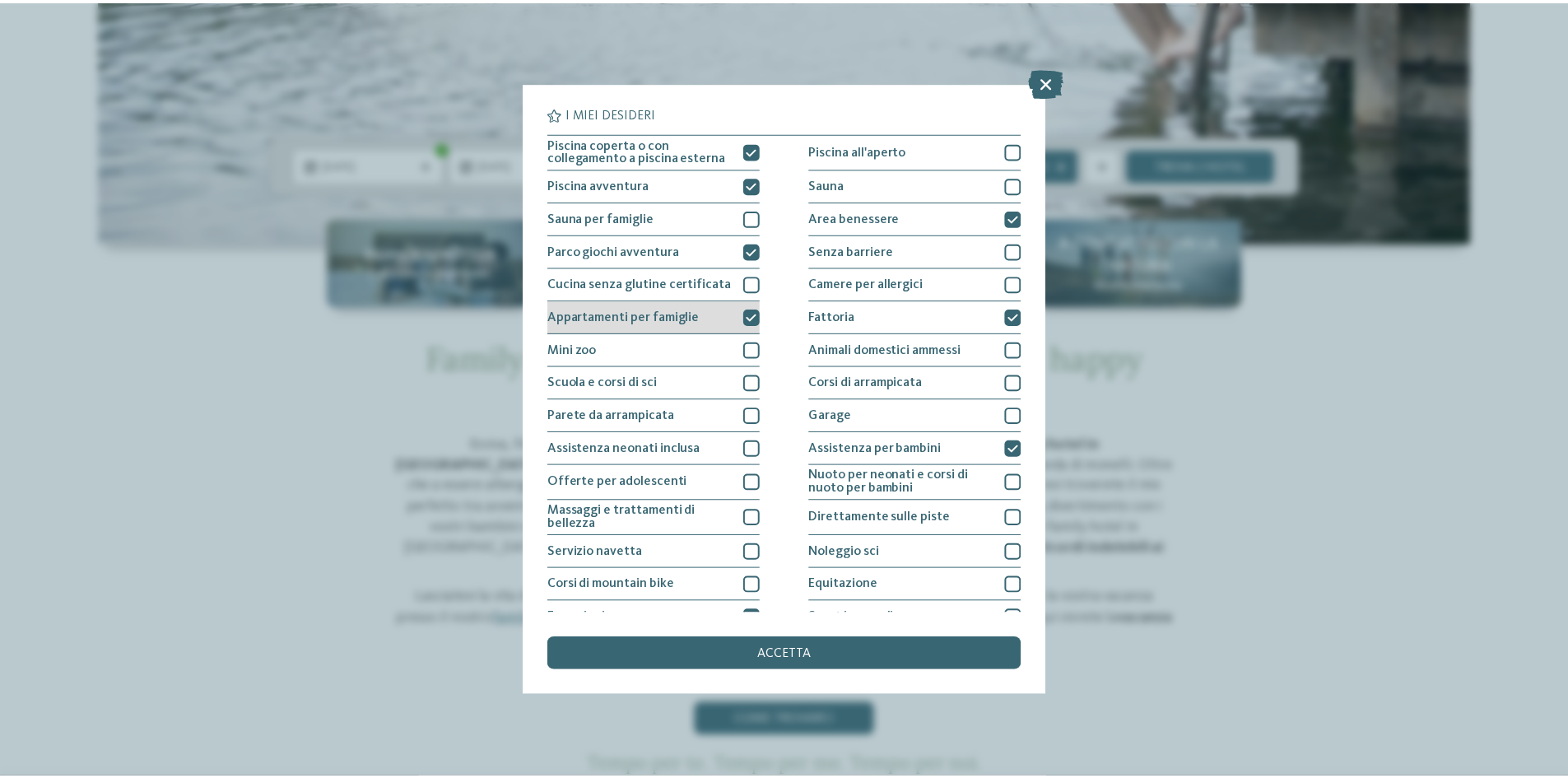
scroll to position [82, 0]
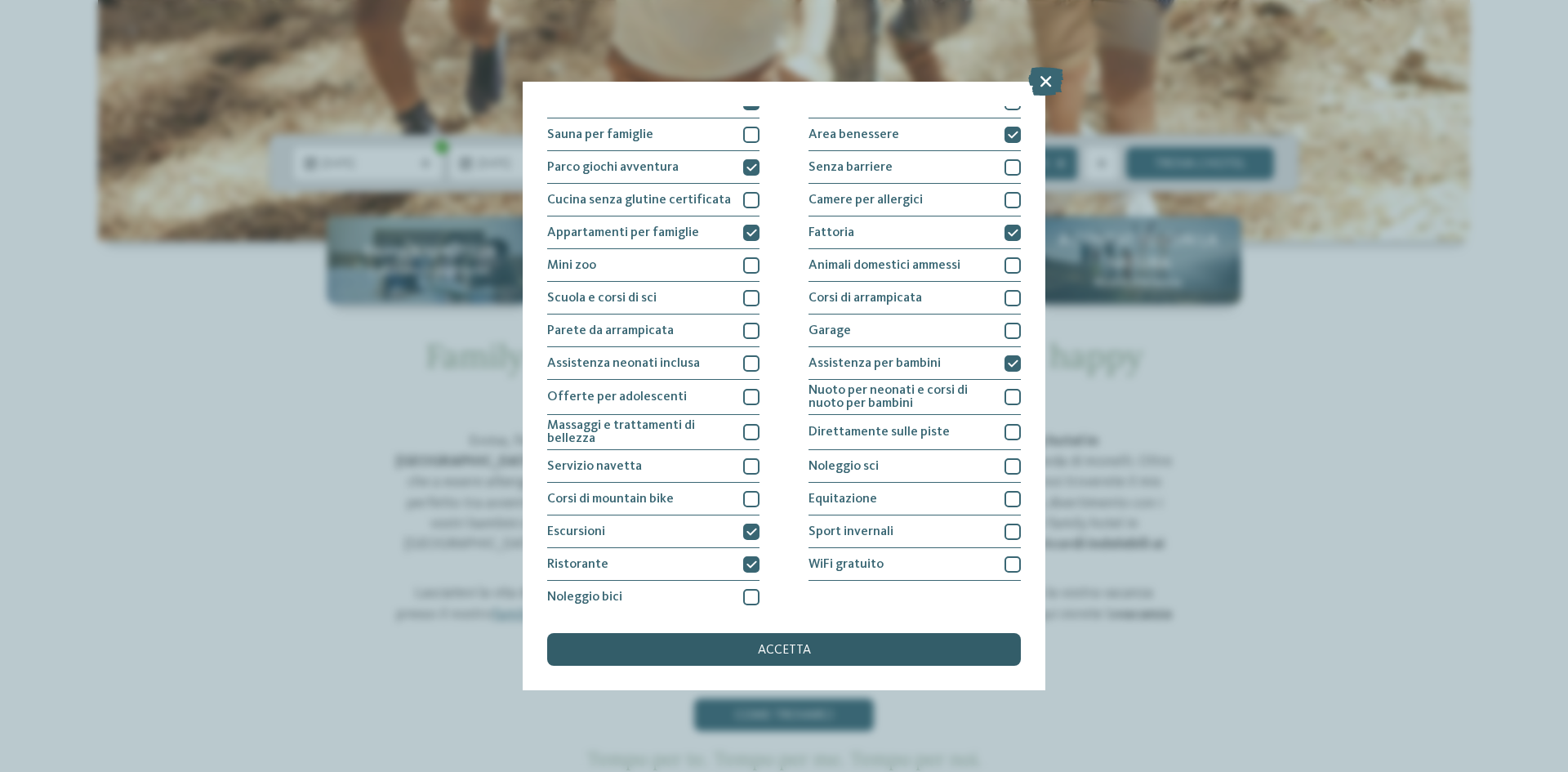
click at [823, 649] on div "accetta" at bounding box center [784, 649] width 474 height 33
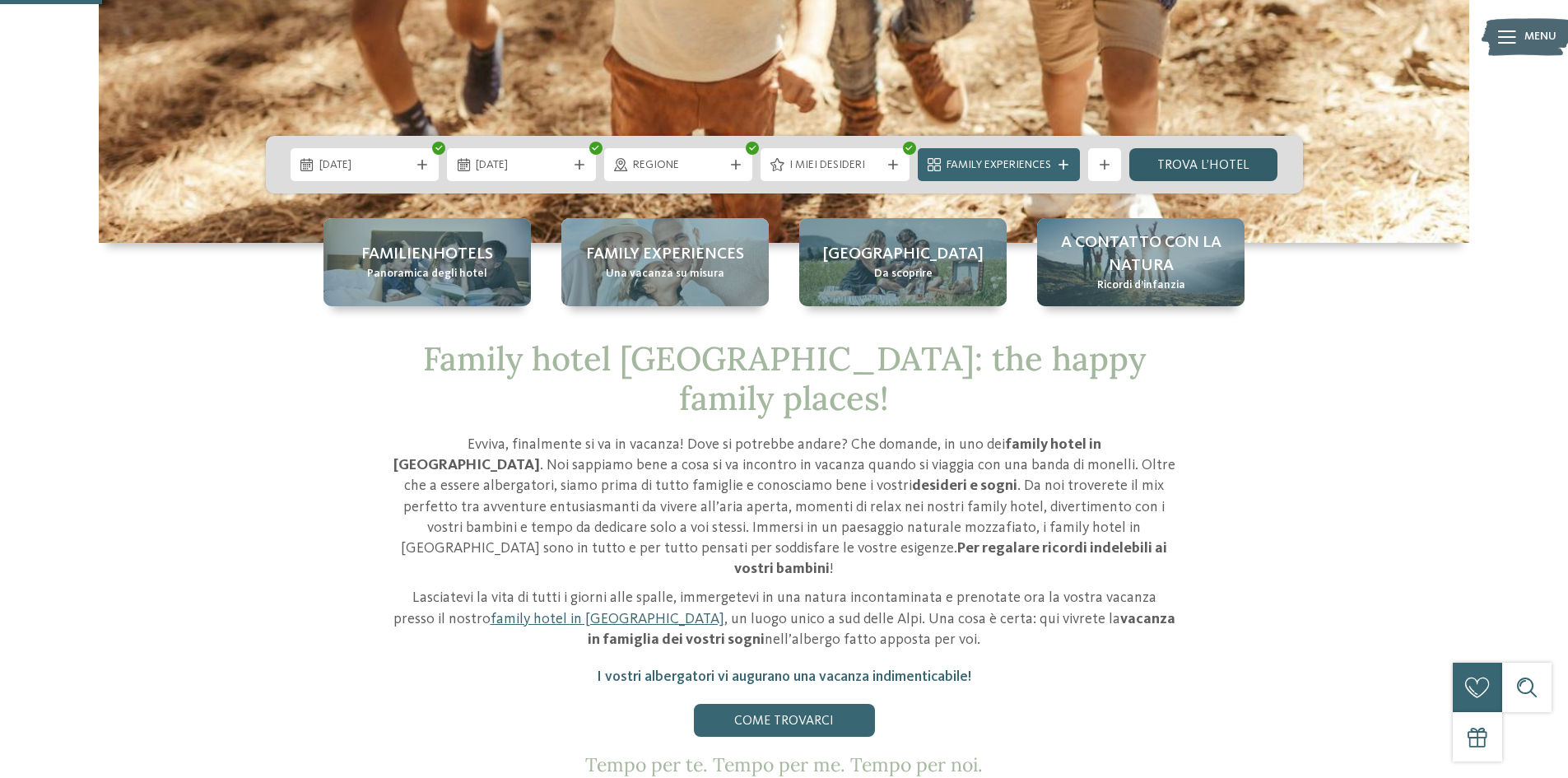
click at [1220, 160] on link "trova l’hotel" at bounding box center [1204, 164] width 149 height 33
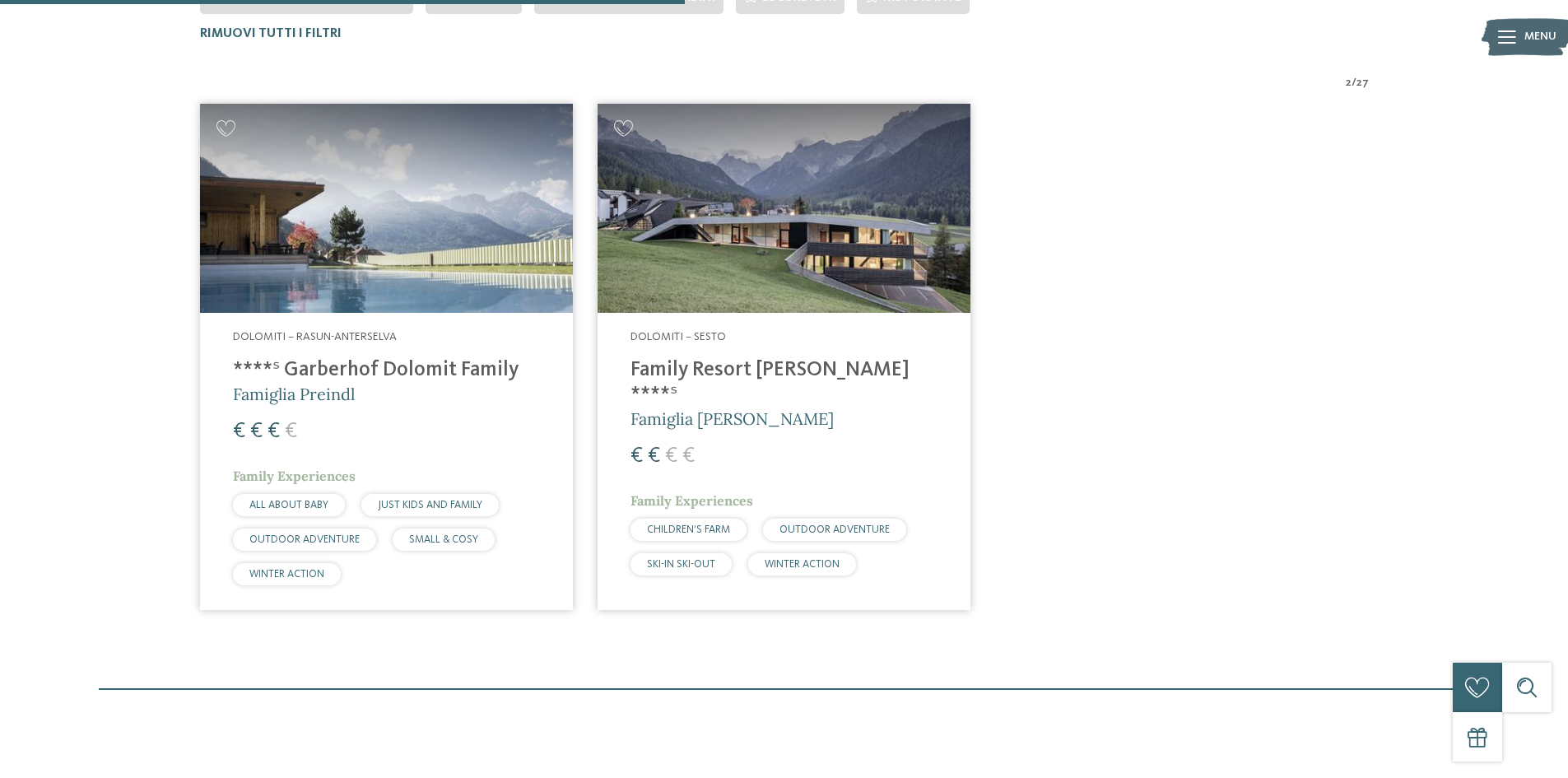
scroll to position [623, 0]
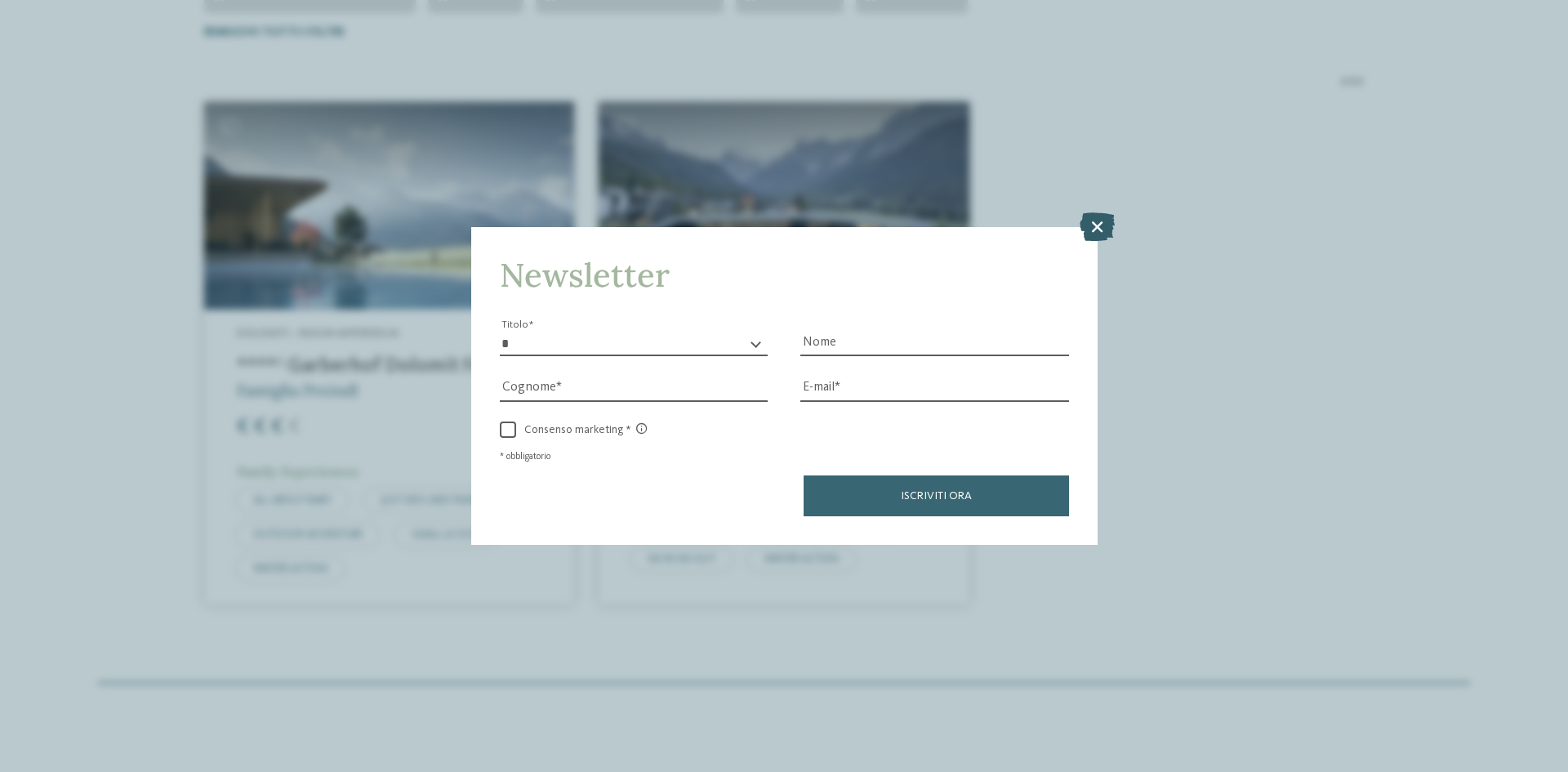
click at [1097, 220] on icon at bounding box center [1097, 226] width 35 height 28
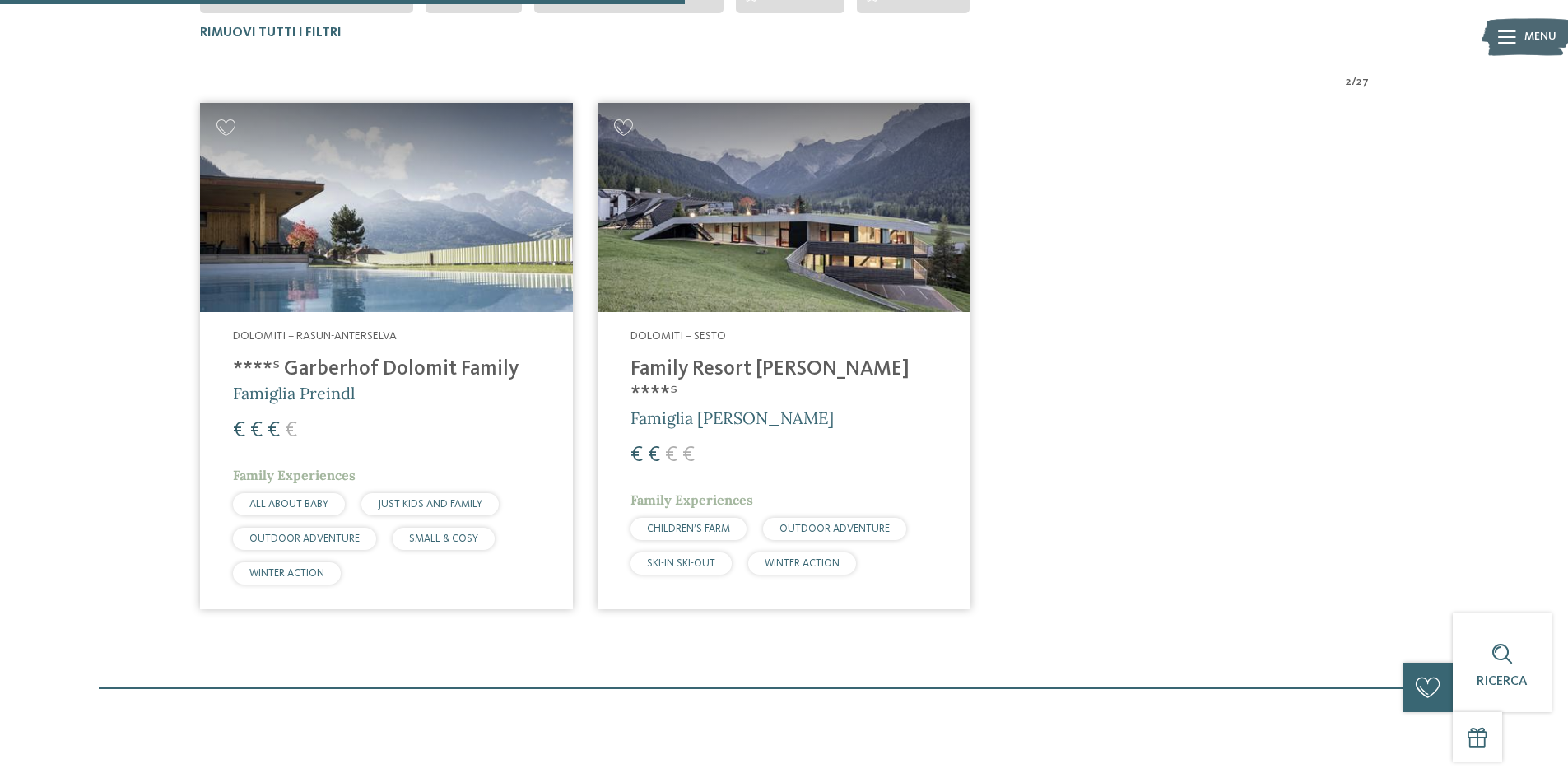
click at [371, 359] on h4 "****ˢ Garberhof Dolomit Family" at bounding box center [386, 369] width 307 height 24
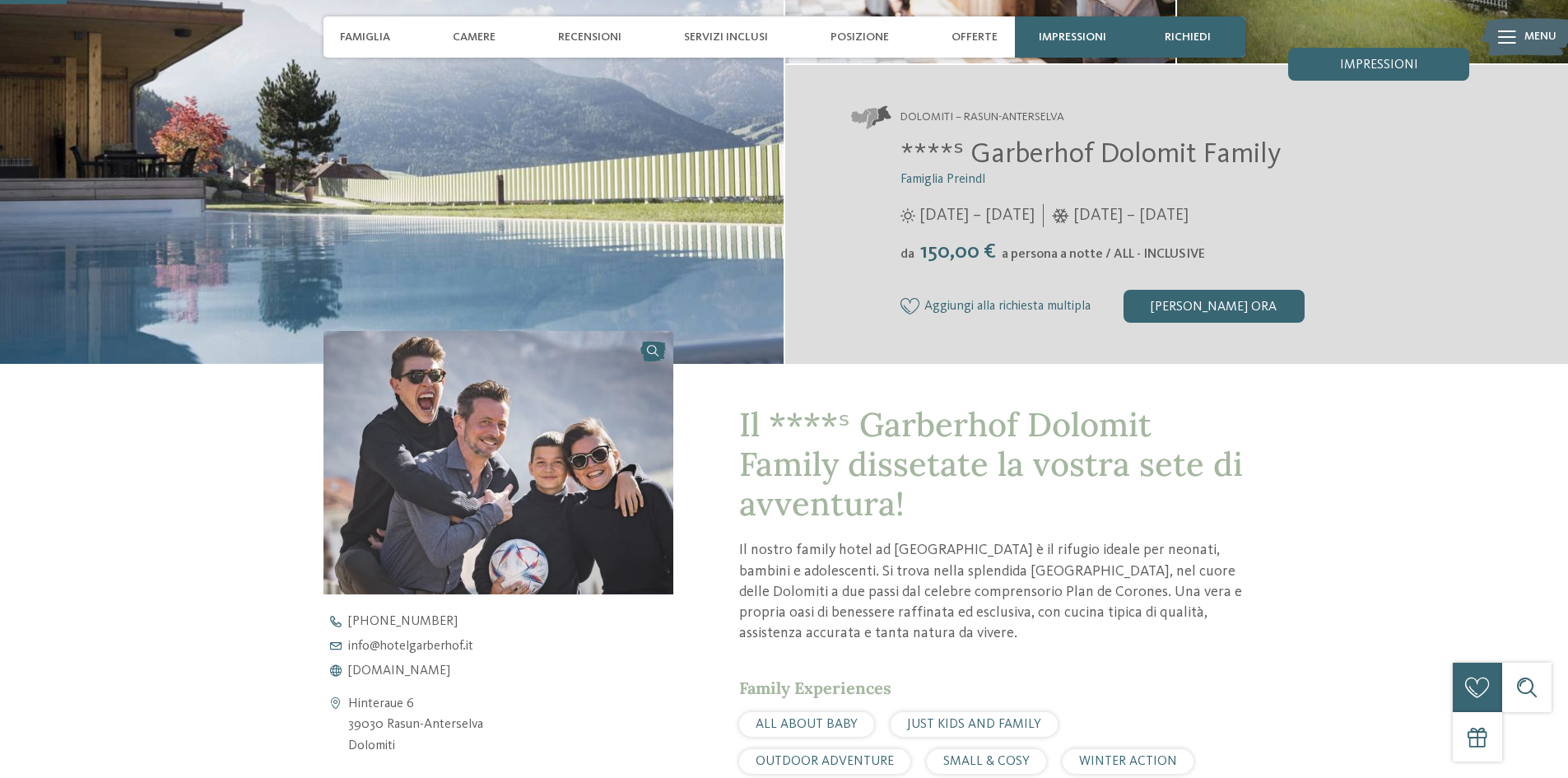
scroll to position [411, 0]
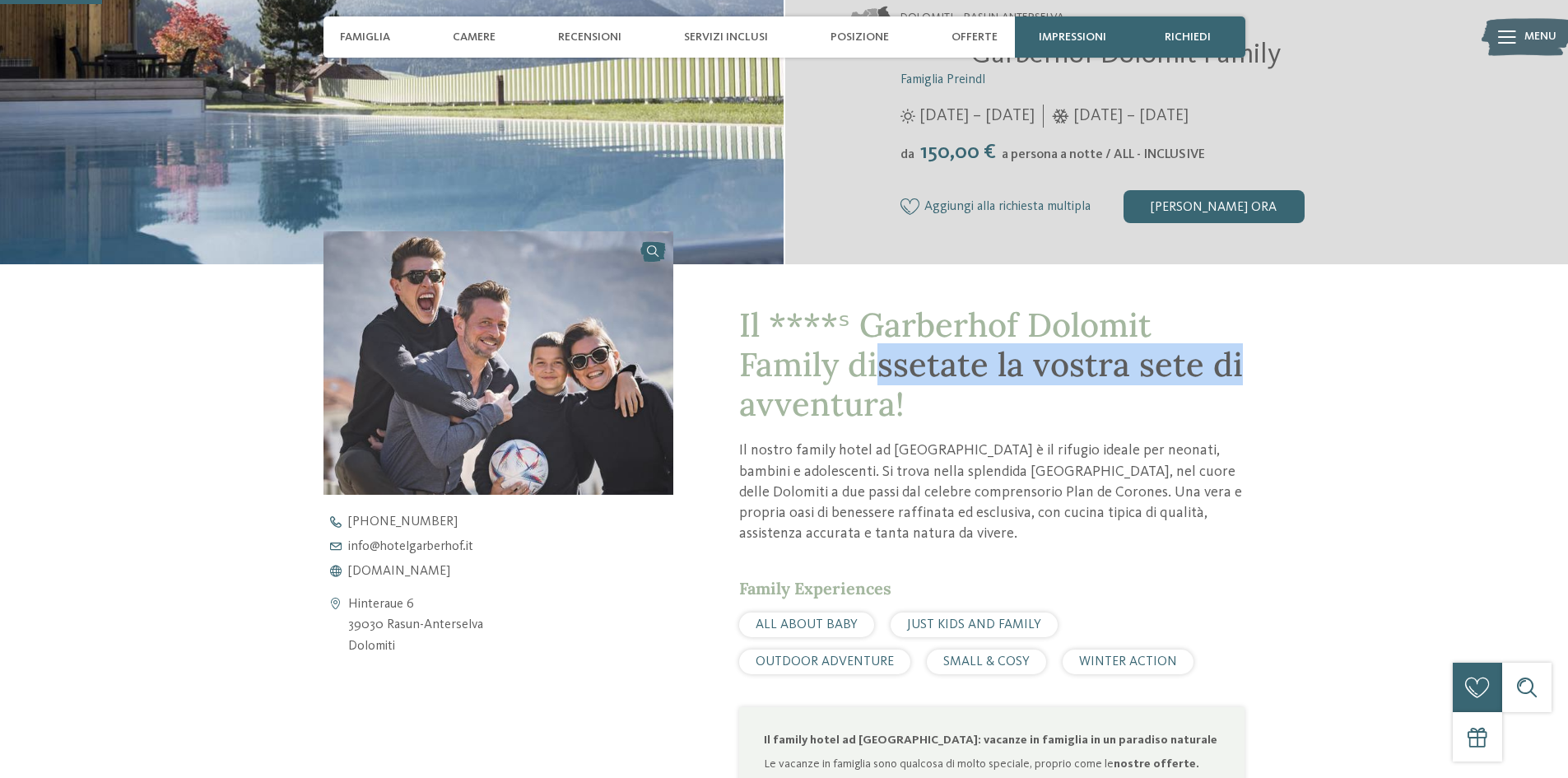
drag, startPoint x: 883, startPoint y: 362, endPoint x: 1298, endPoint y: 364, distance: 415.0
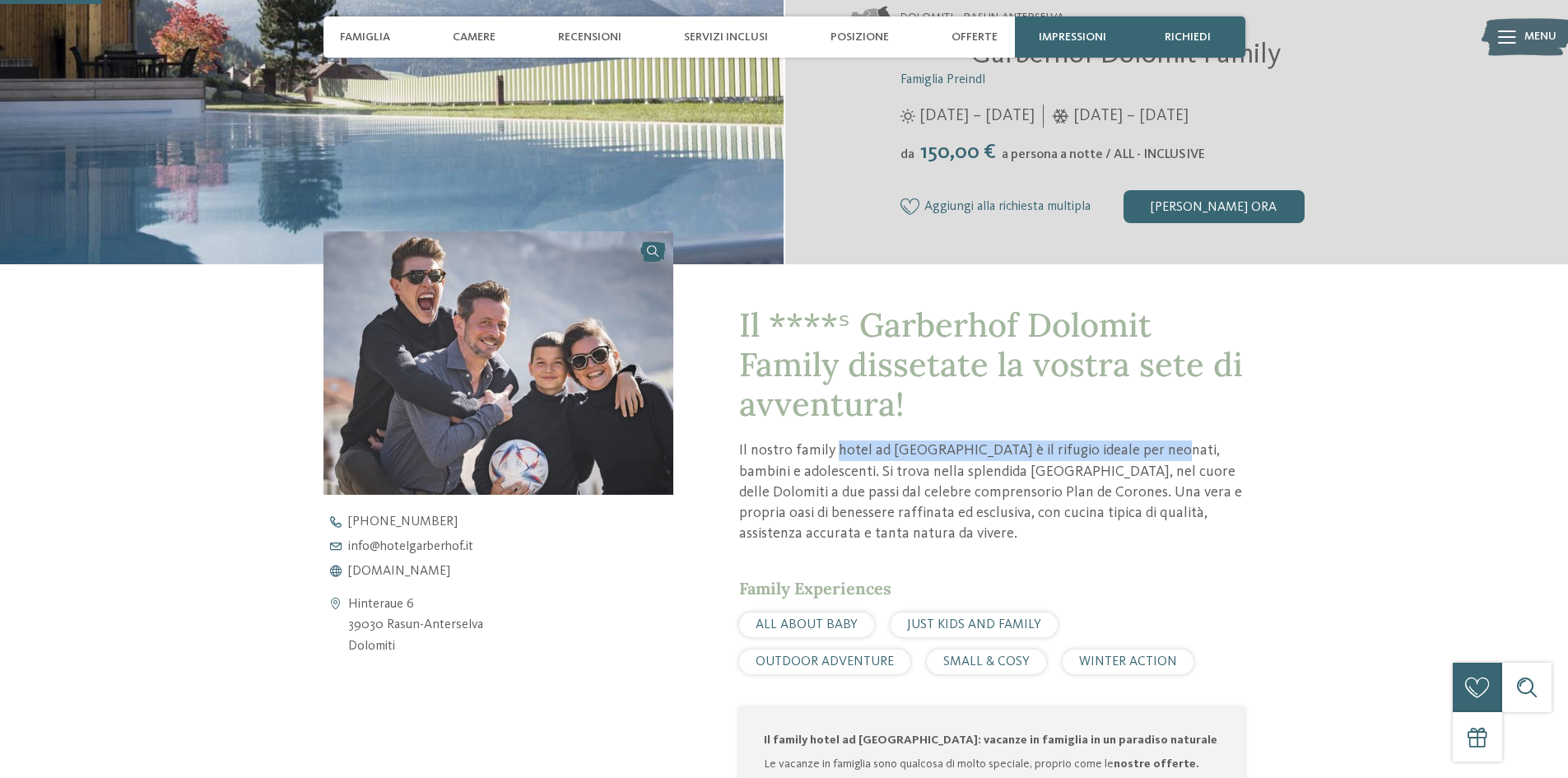
drag, startPoint x: 945, startPoint y: 433, endPoint x: 1330, endPoint y: 430, distance: 385.0
click at [1368, 430] on div "torna alla panoramica degli alberghi" at bounding box center [784, 513] width 1568 height 1684
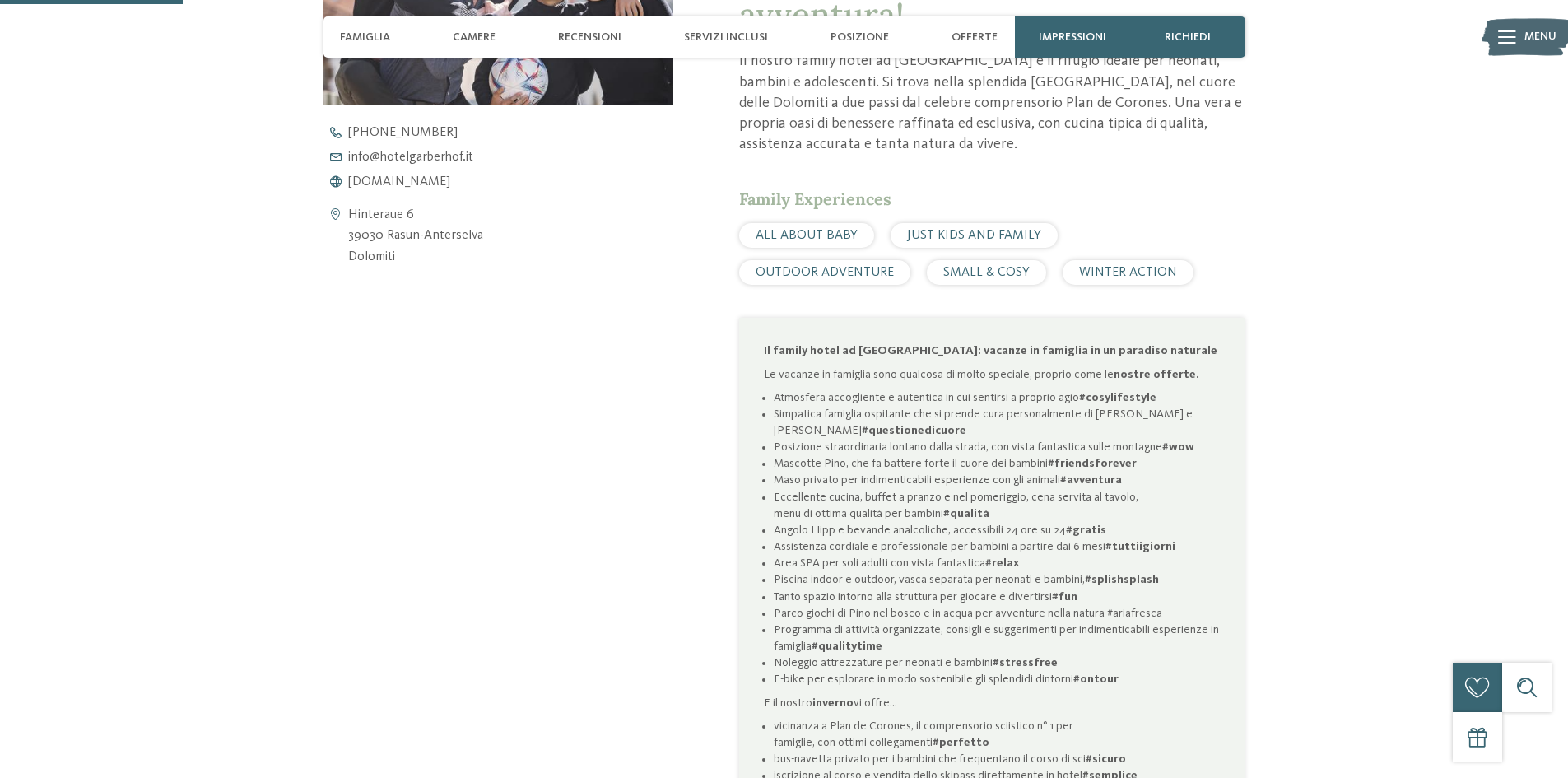
scroll to position [823, 0]
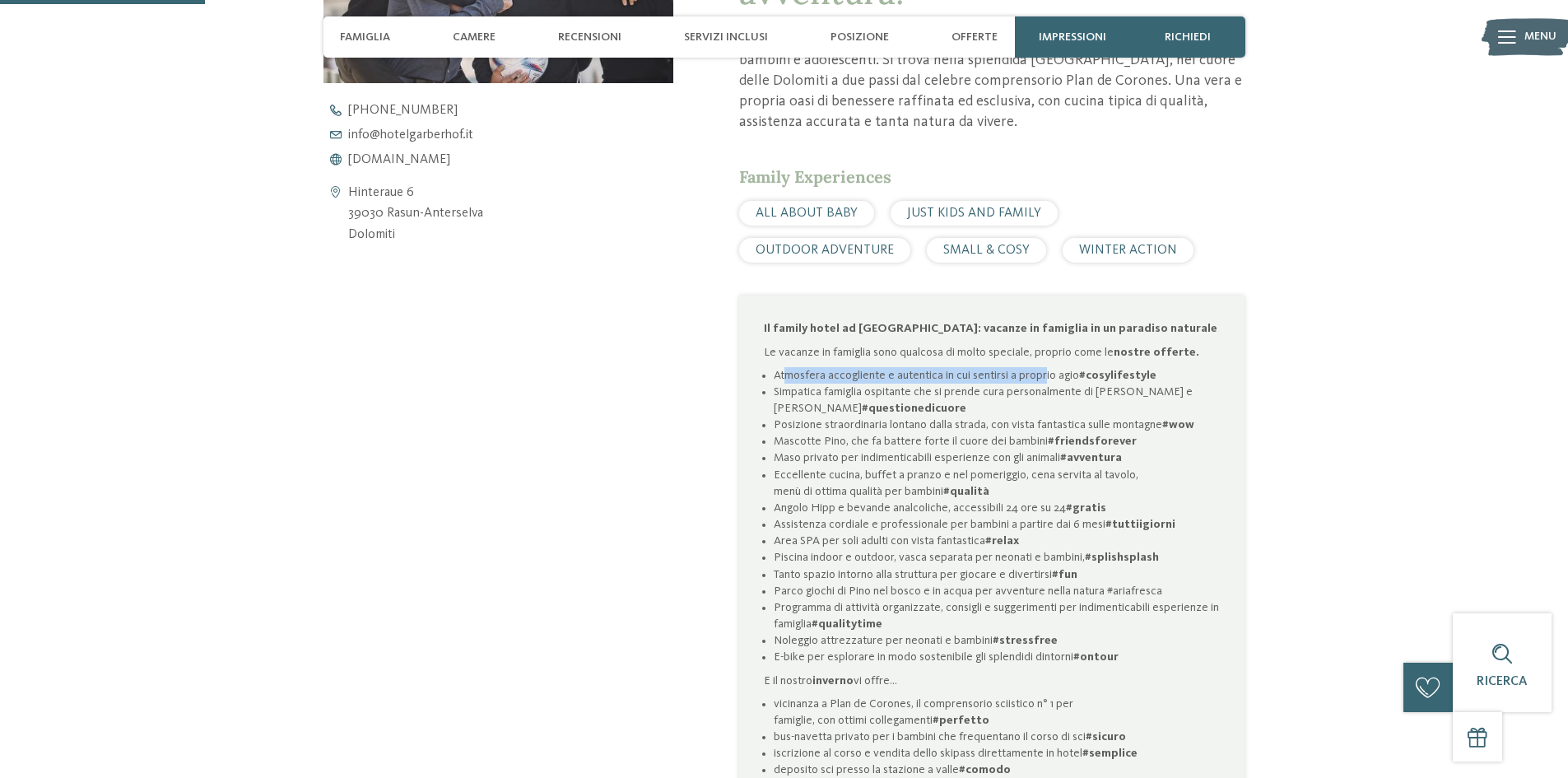
drag, startPoint x: 909, startPoint y: 374, endPoint x: 1045, endPoint y: 372, distance: 136.0
click at [1045, 372] on li "Atmosfera accogliente e autentica in cui sentirsi a proprio agio #cosylifestyle" at bounding box center [997, 375] width 446 height 16
click at [1266, 366] on div "Il ****ˢ Garberhof Dolomit Family dissetate la vostra sete di avventura! Il nos…" at bounding box center [784, 399] width 1119 height 1091
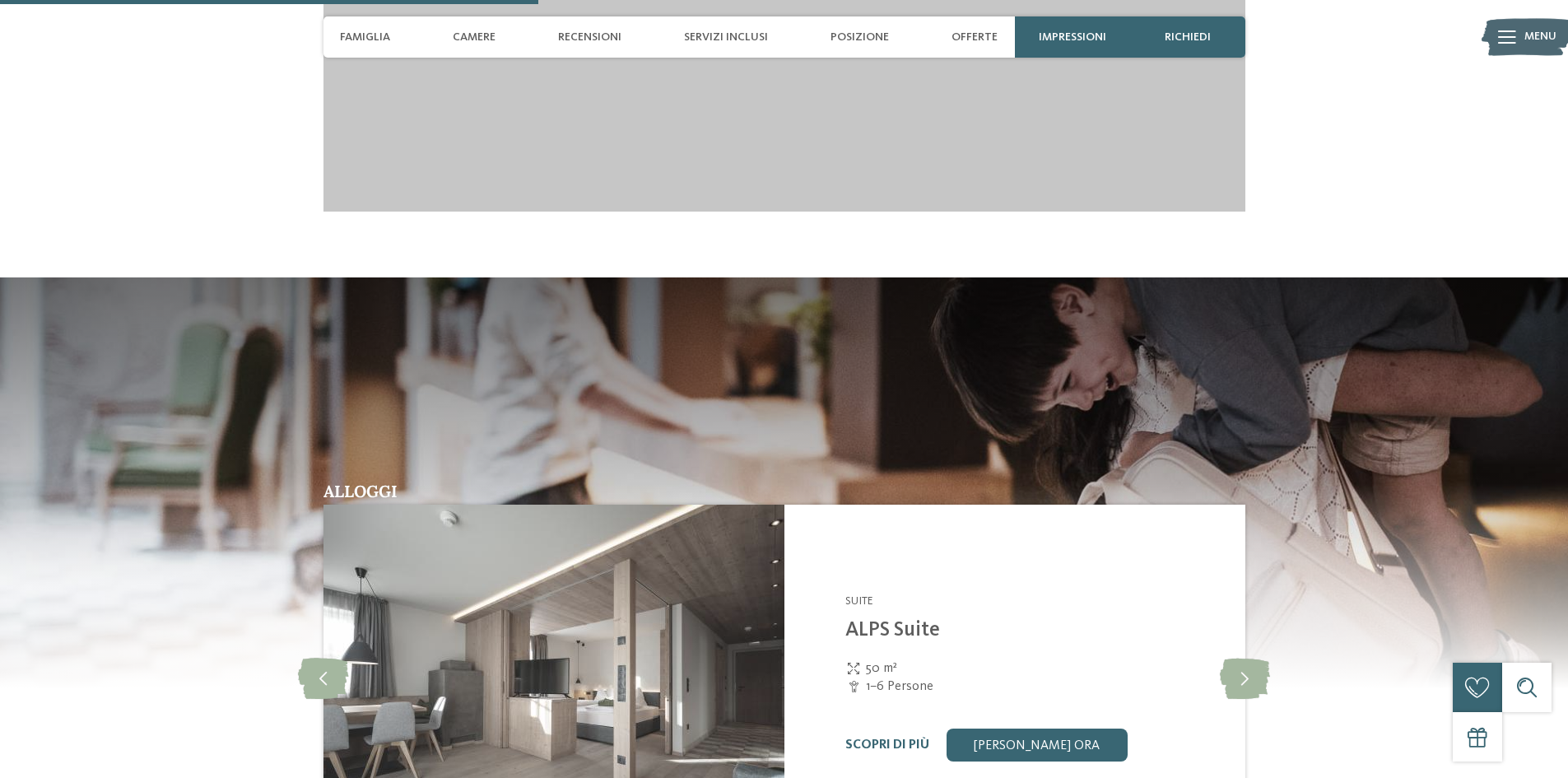
scroll to position [2386, 0]
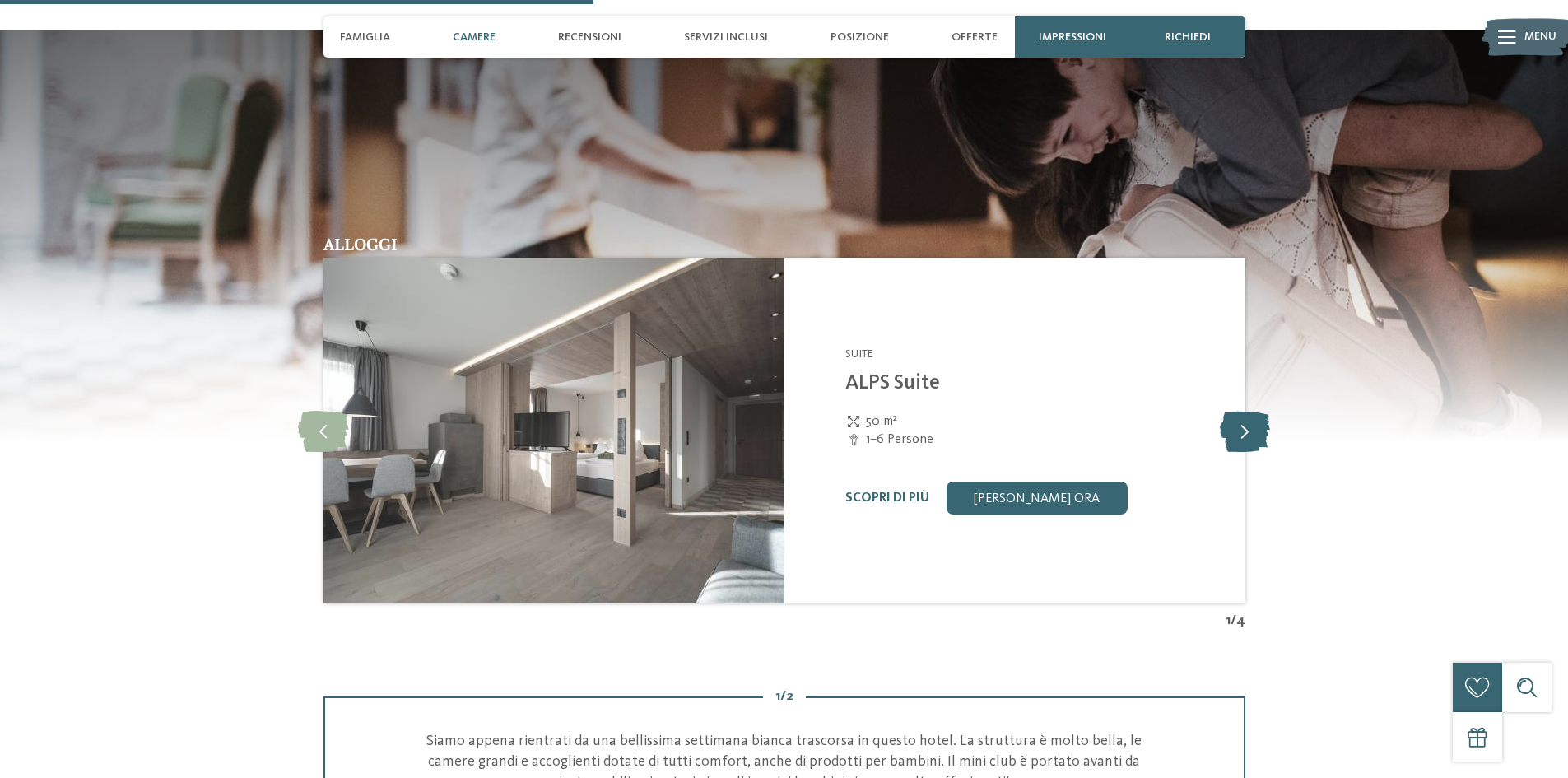
click at [1255, 432] on icon at bounding box center [1244, 430] width 50 height 41
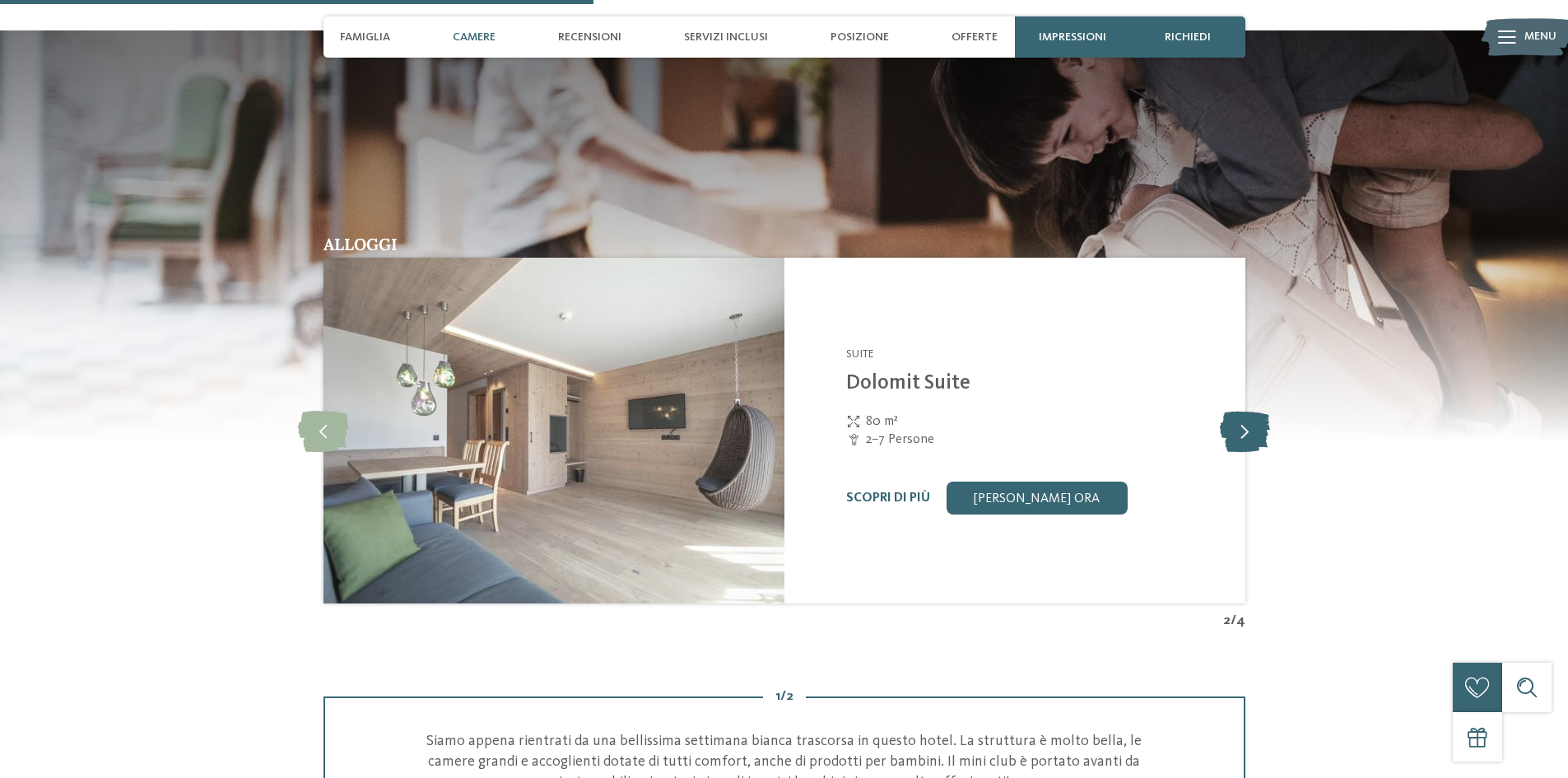
click at [1254, 431] on icon at bounding box center [1244, 430] width 50 height 41
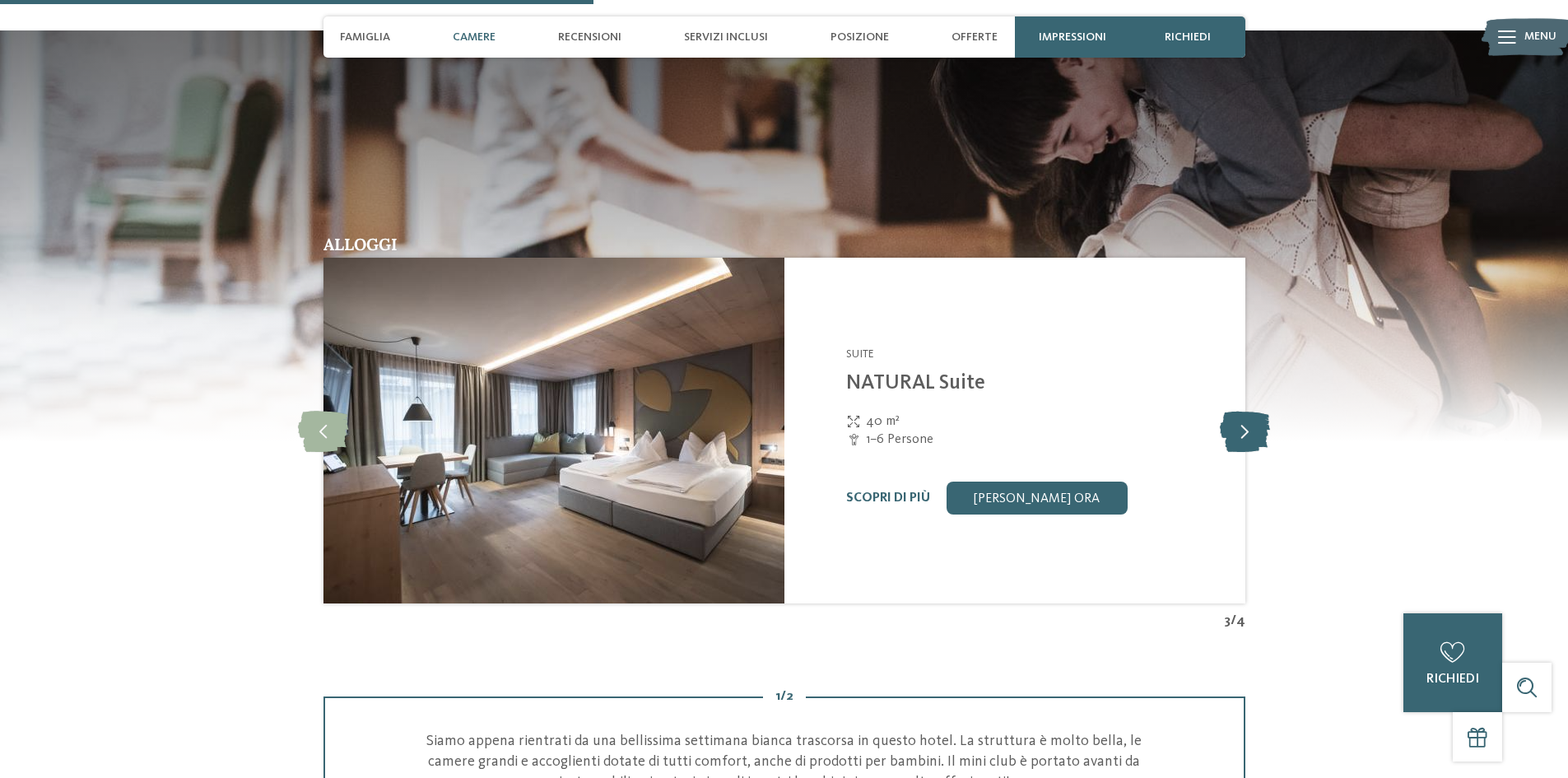
click at [1254, 431] on icon at bounding box center [1244, 430] width 50 height 41
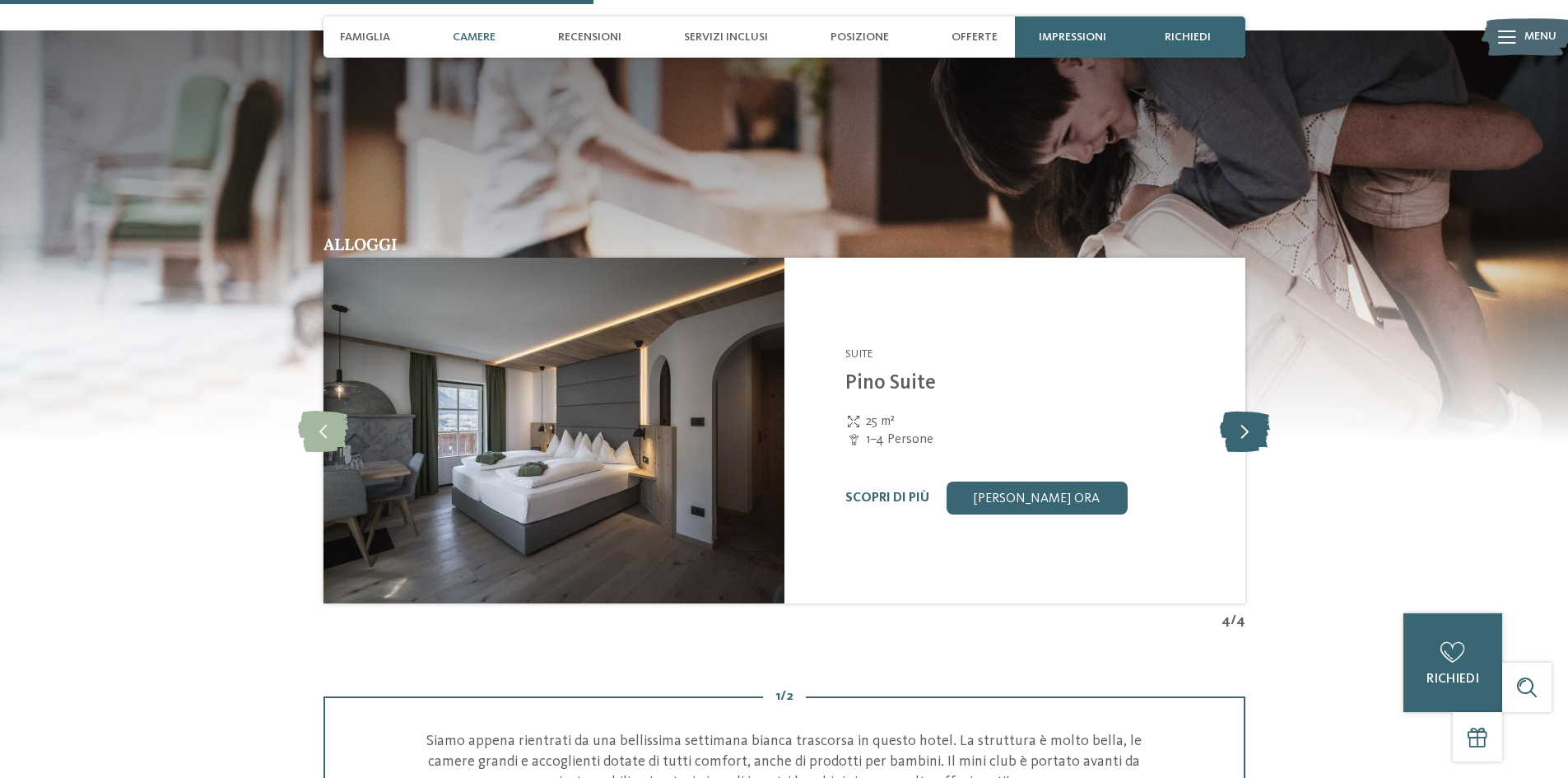
click at [1254, 431] on icon at bounding box center [1244, 430] width 50 height 41
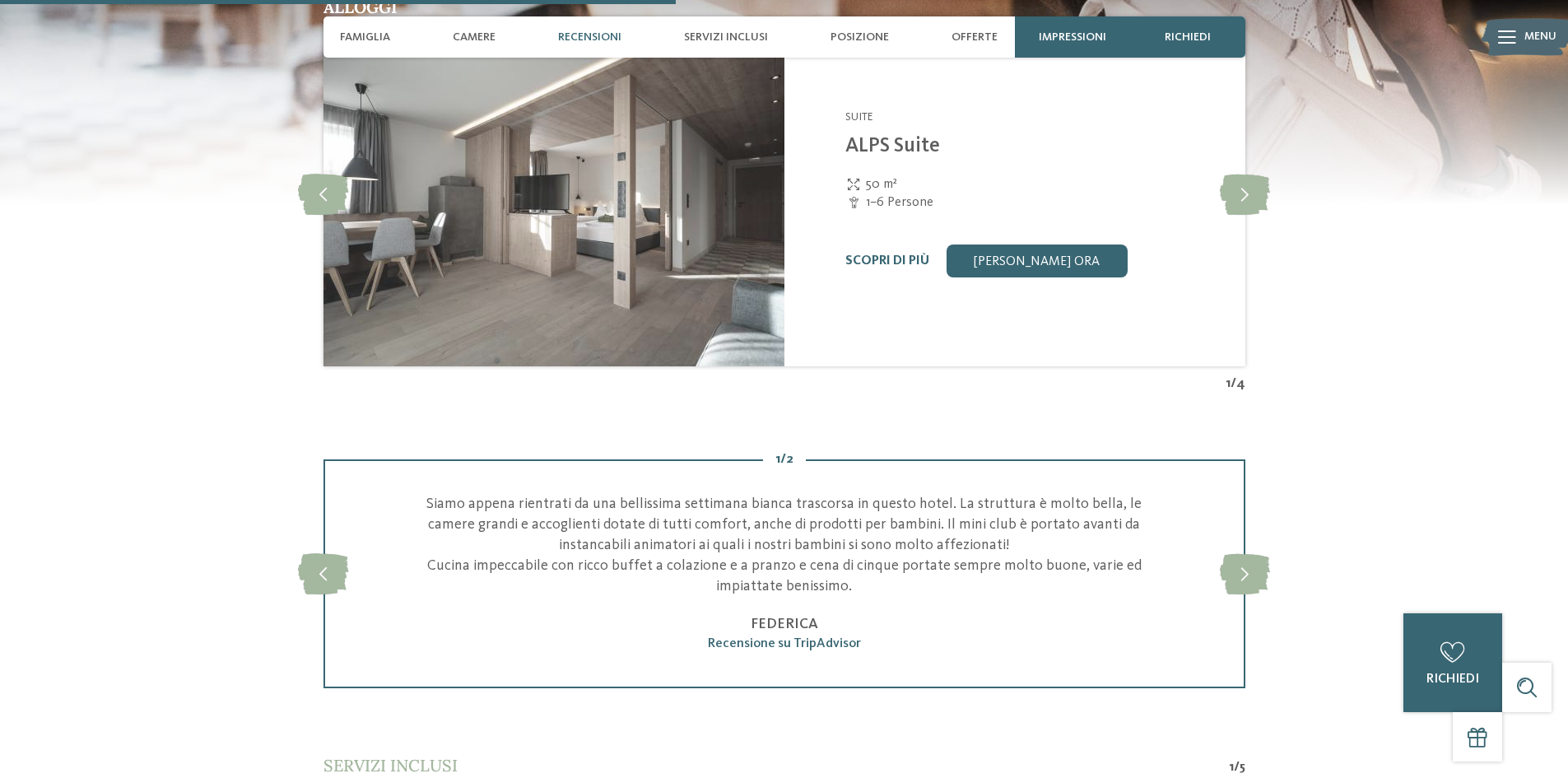
scroll to position [2799, 0]
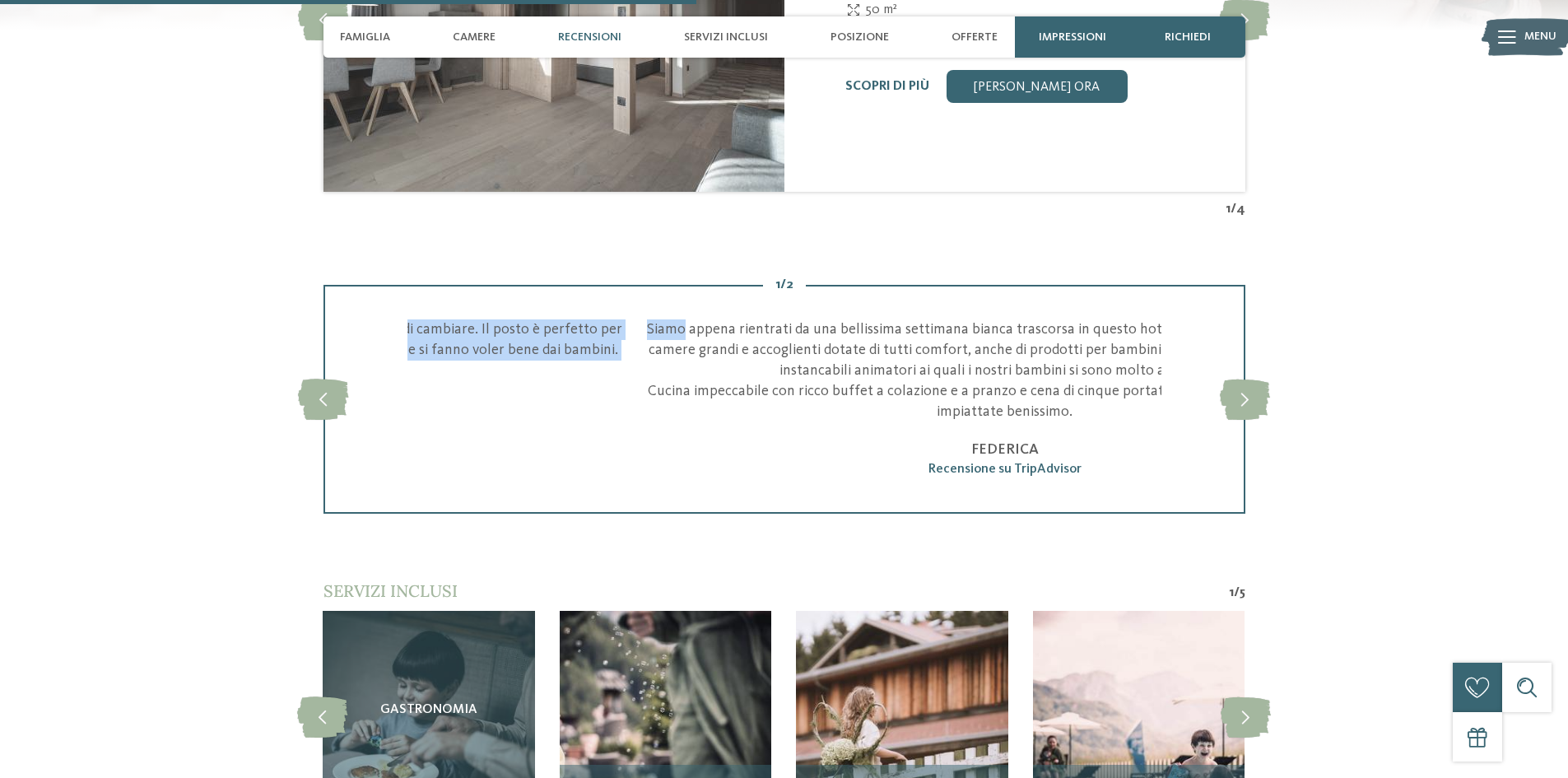
drag, startPoint x: 514, startPoint y: 327, endPoint x: 521, endPoint y: 319, distance: 10.6
click at [521, 319] on div "Siamo appena rientrati da una bellissima settimana bianca trascorsa in questo h…" at bounding box center [1381, 399] width 4524 height 160
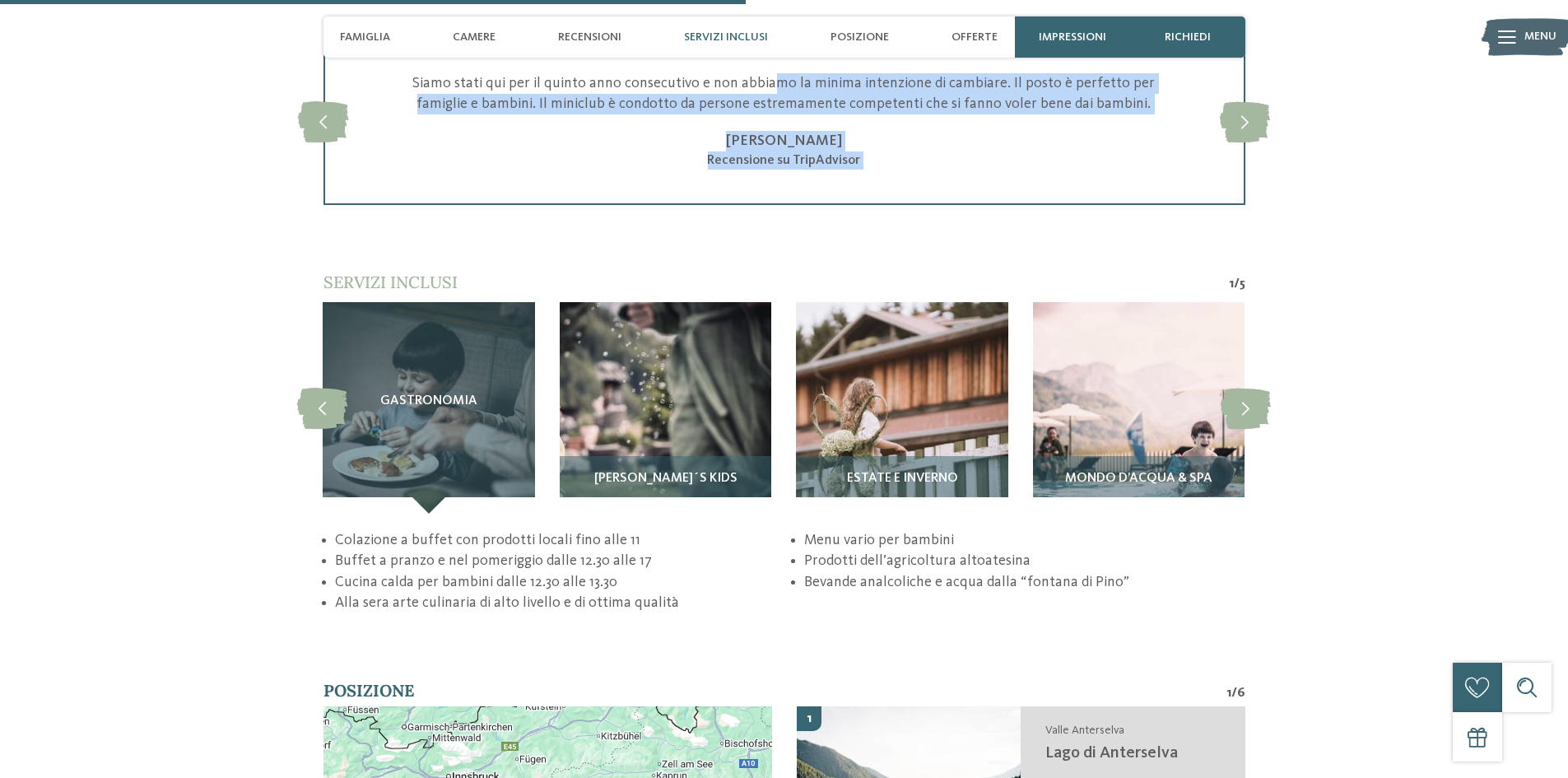
scroll to position [3045, 0]
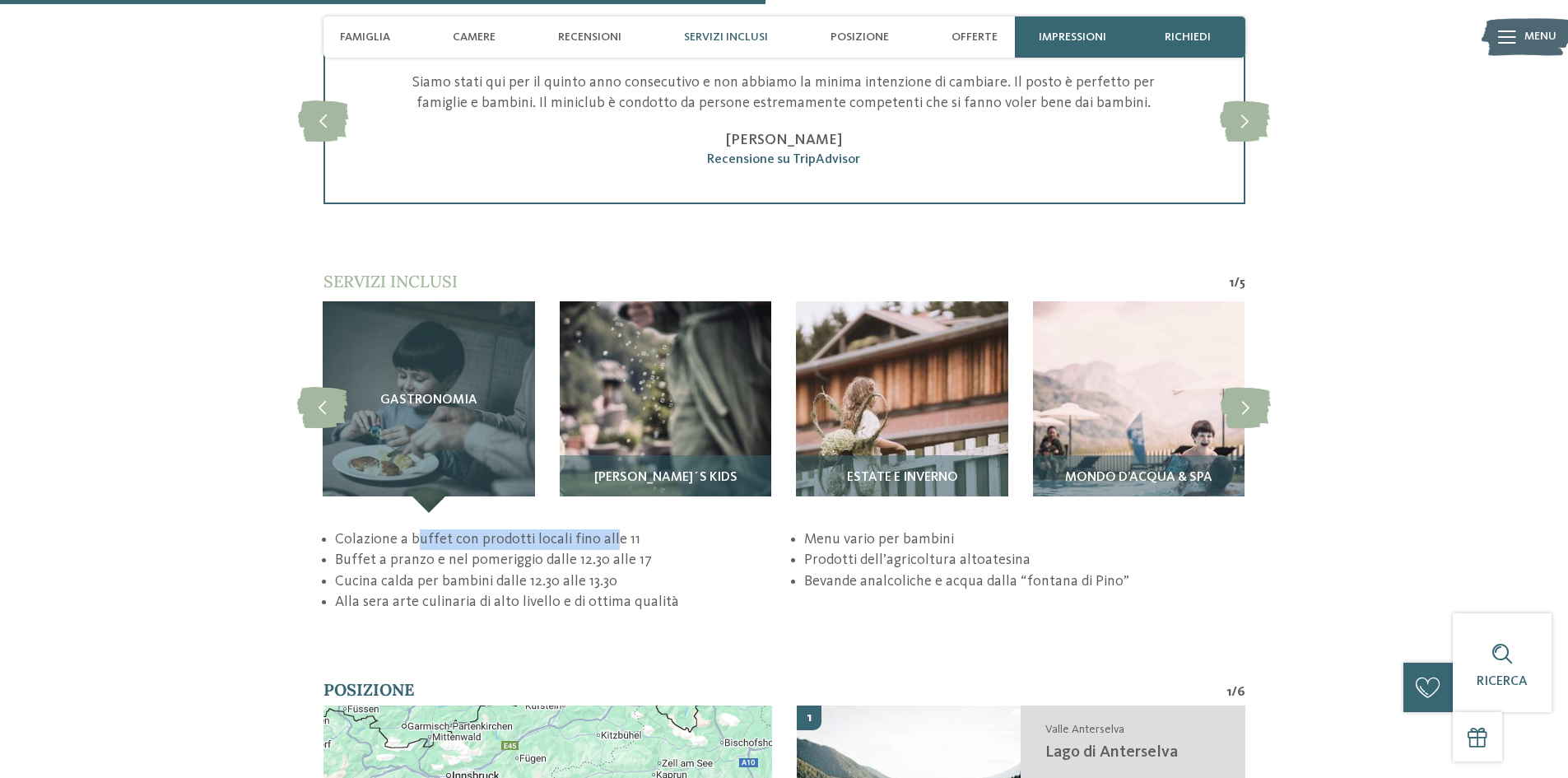
drag, startPoint x: 423, startPoint y: 539, endPoint x: 609, endPoint y: 540, distance: 186.0
click at [608, 539] on li "Colazione a buffet con prodotti locali fino alle 11" at bounding box center [555, 539] width 440 height 20
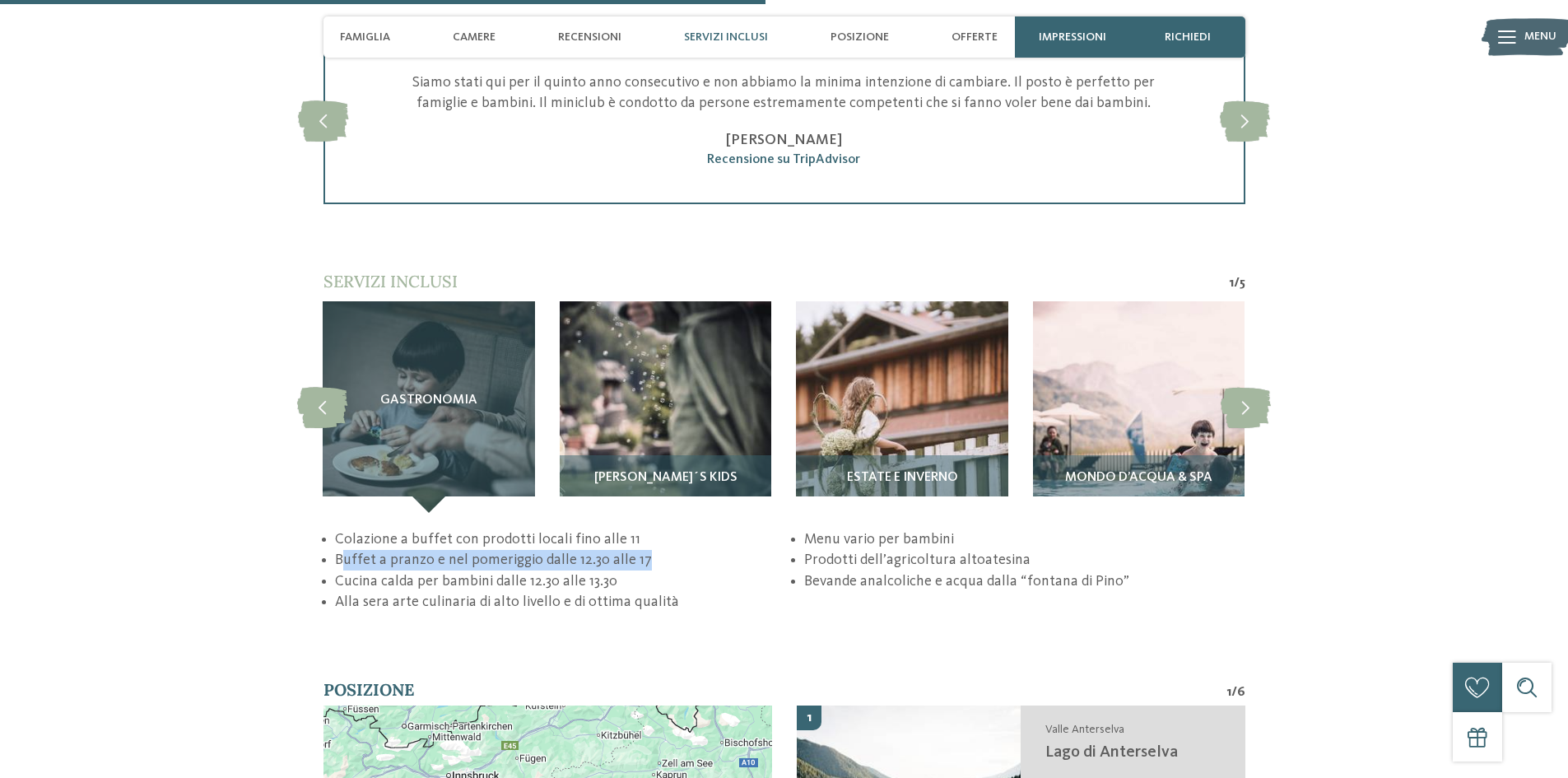
drag, startPoint x: 345, startPoint y: 560, endPoint x: 644, endPoint y: 558, distance: 299.0
click at [644, 558] on li "Buffet a pranzo e nel pomeriggio dalle 12.30 alle 17" at bounding box center [555, 560] width 440 height 20
drag, startPoint x: 398, startPoint y: 585, endPoint x: 638, endPoint y: 576, distance: 240.2
click at [638, 576] on li "Cucina calda per bambini dalle 12.30 alle 13.30" at bounding box center [555, 581] width 440 height 20
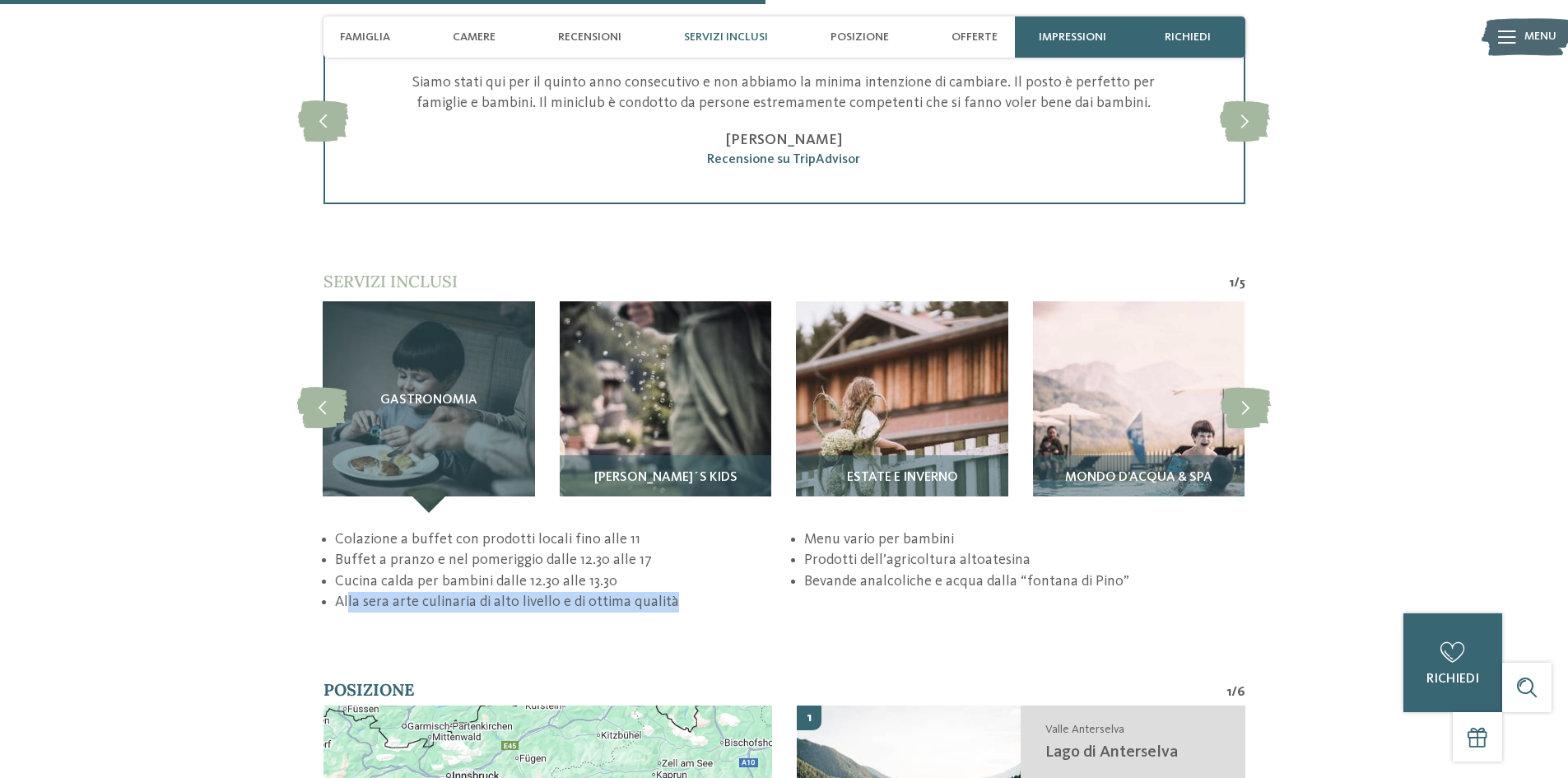
drag, startPoint x: 350, startPoint y: 605, endPoint x: 707, endPoint y: 641, distance: 358.8
click at [695, 624] on div "torna alla panoramica degli alberghi da Impressioni" at bounding box center [784, 59] width 1568 height 6043
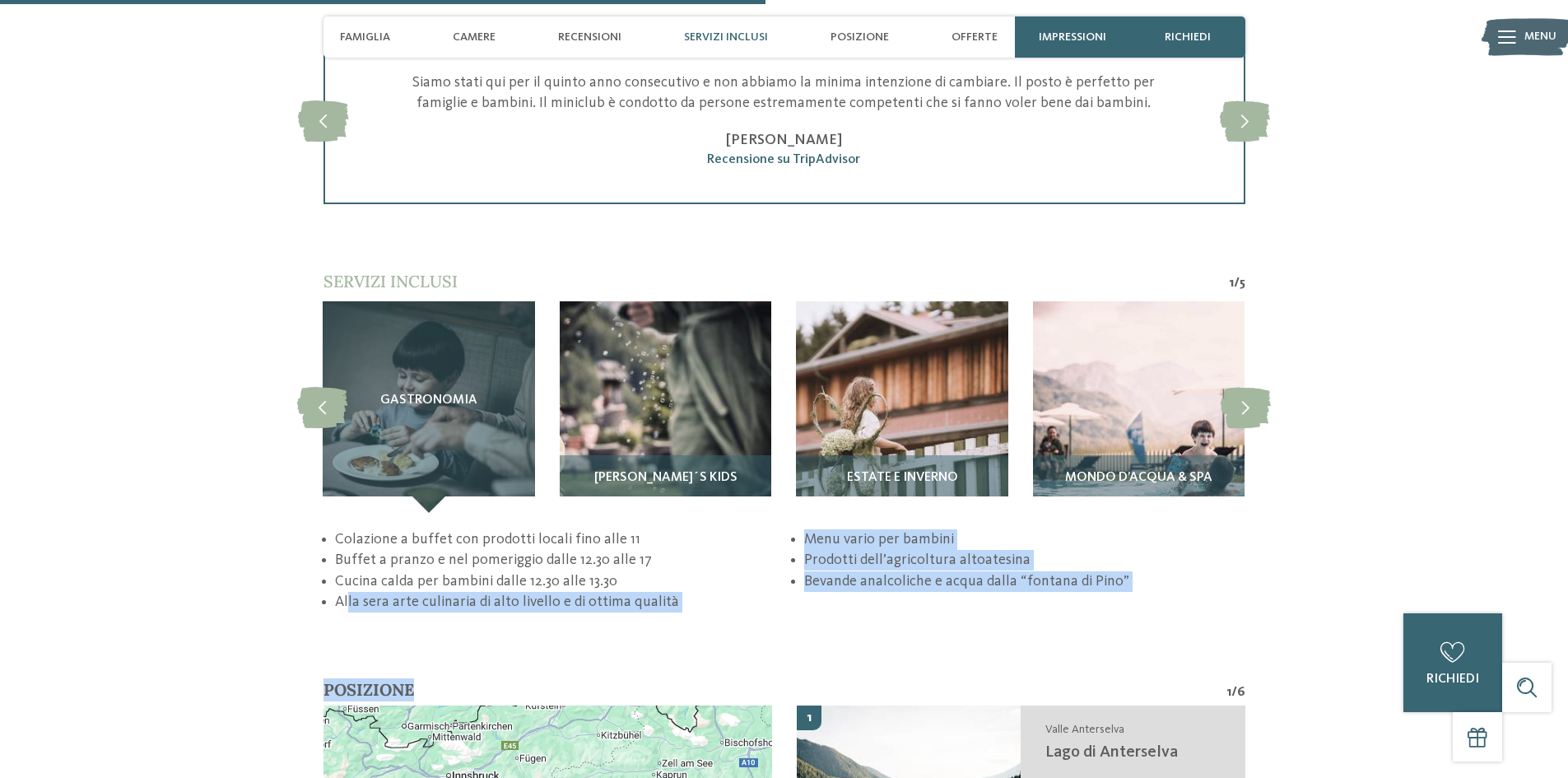
click at [712, 644] on div "torna alla panoramica degli alberghi da Impressioni" at bounding box center [784, 59] width 1568 height 6043
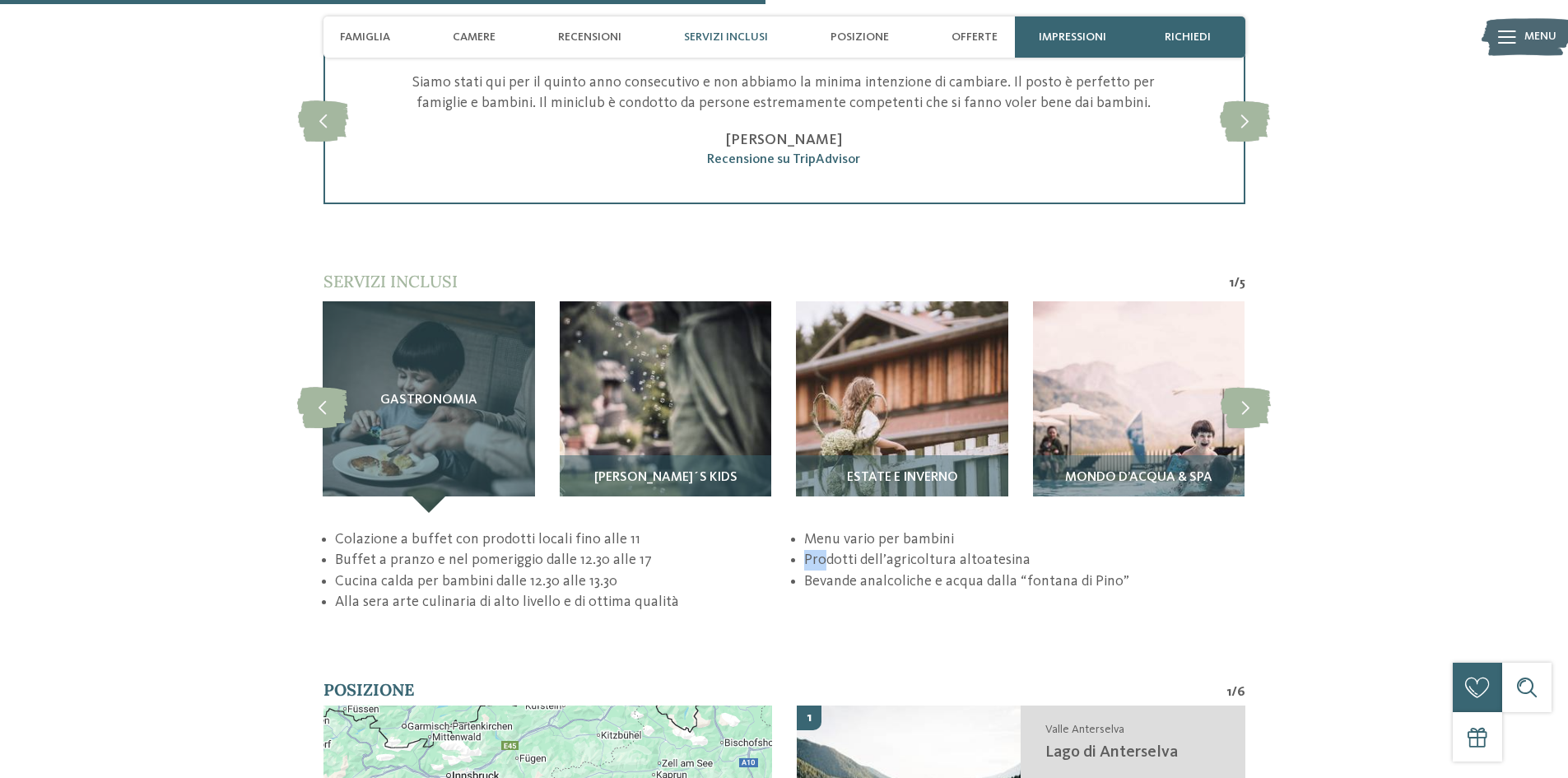
drag, startPoint x: 825, startPoint y: 564, endPoint x: 1024, endPoint y: 549, distance: 199.6
click at [1024, 549] on ul "Colazione a buffet con prodotti locali fino alle 11 Buffet a pranzo e nel pomer…" at bounding box center [784, 570] width 922 height 83
drag, startPoint x: 893, startPoint y: 588, endPoint x: 990, endPoint y: 582, distance: 97.2
click at [990, 582] on li "Bevande analcoliche e acqua dalla “fontana di Pino”" at bounding box center [1024, 581] width 440 height 20
click at [1177, 588] on li "Bevande analcoliche e acqua dalla “fontana di Pino”" at bounding box center [1024, 581] width 440 height 20
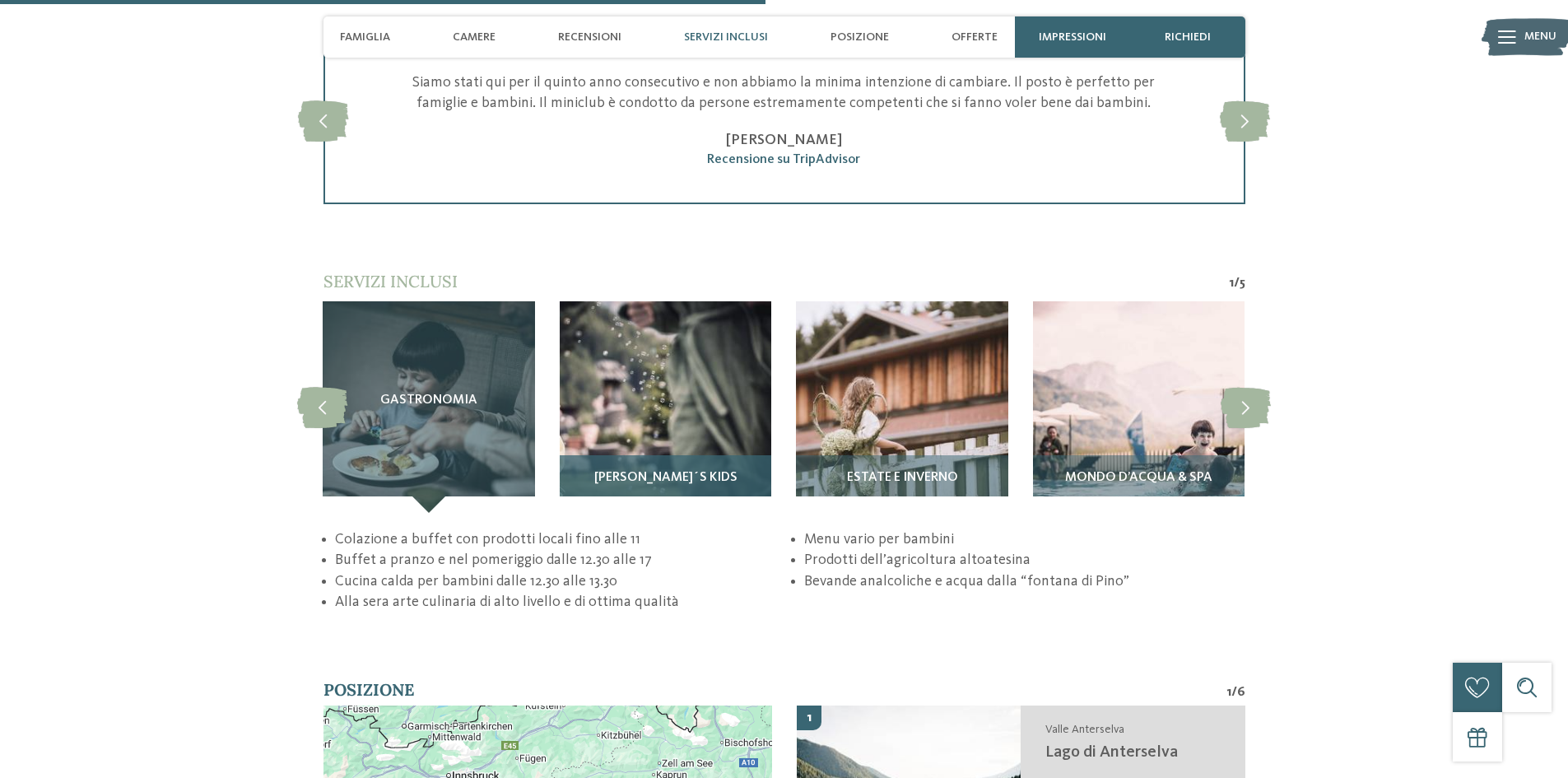
click at [724, 383] on img at bounding box center [666, 407] width 211 height 211
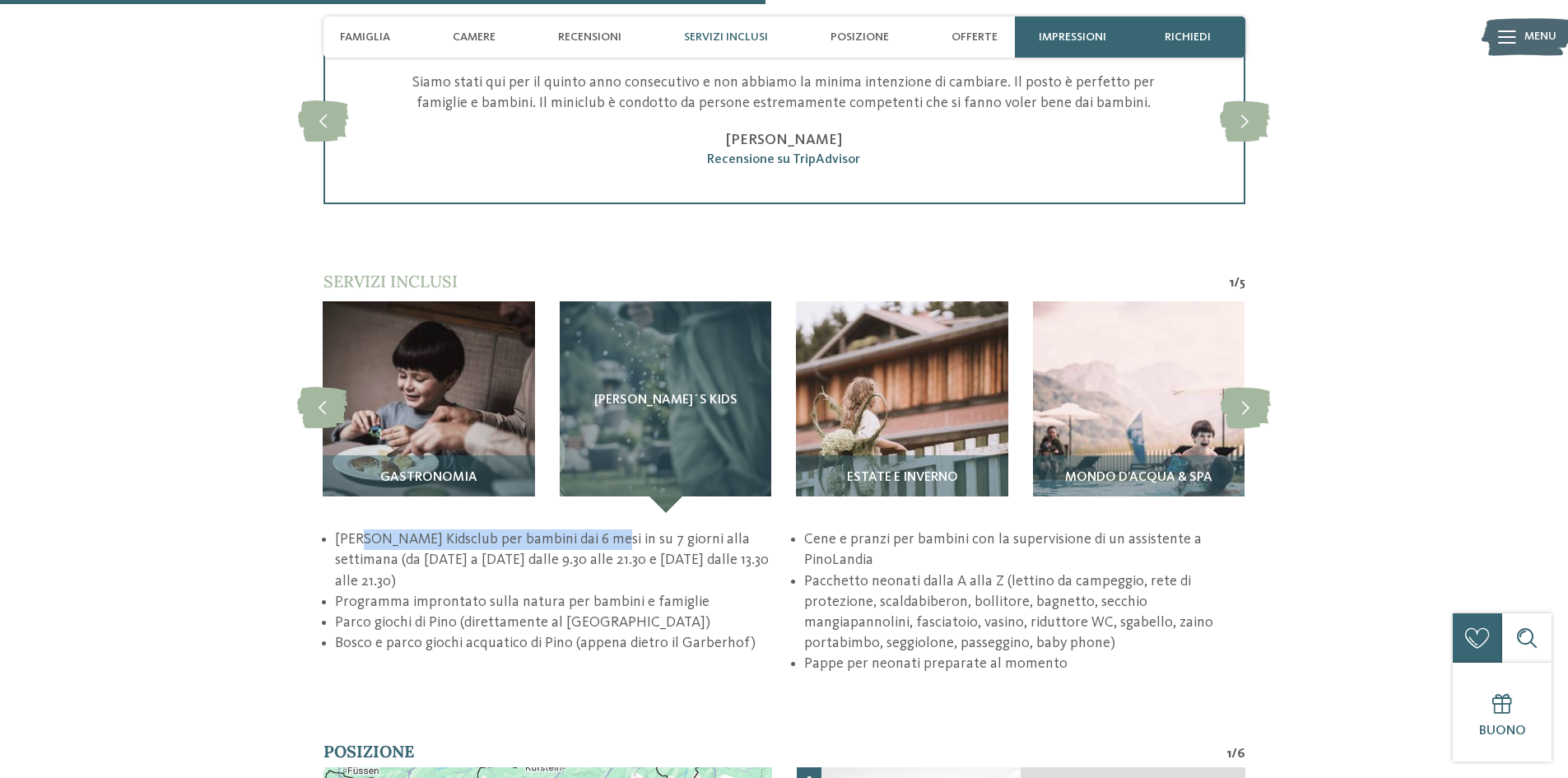
drag, startPoint x: 386, startPoint y: 536, endPoint x: 589, endPoint y: 536, distance: 203.0
click at [589, 536] on li "Pino’s Kidsclub per bambini dai 6 mesi in su 7 giorni alla settimana (da domeni…" at bounding box center [555, 560] width 440 height 63
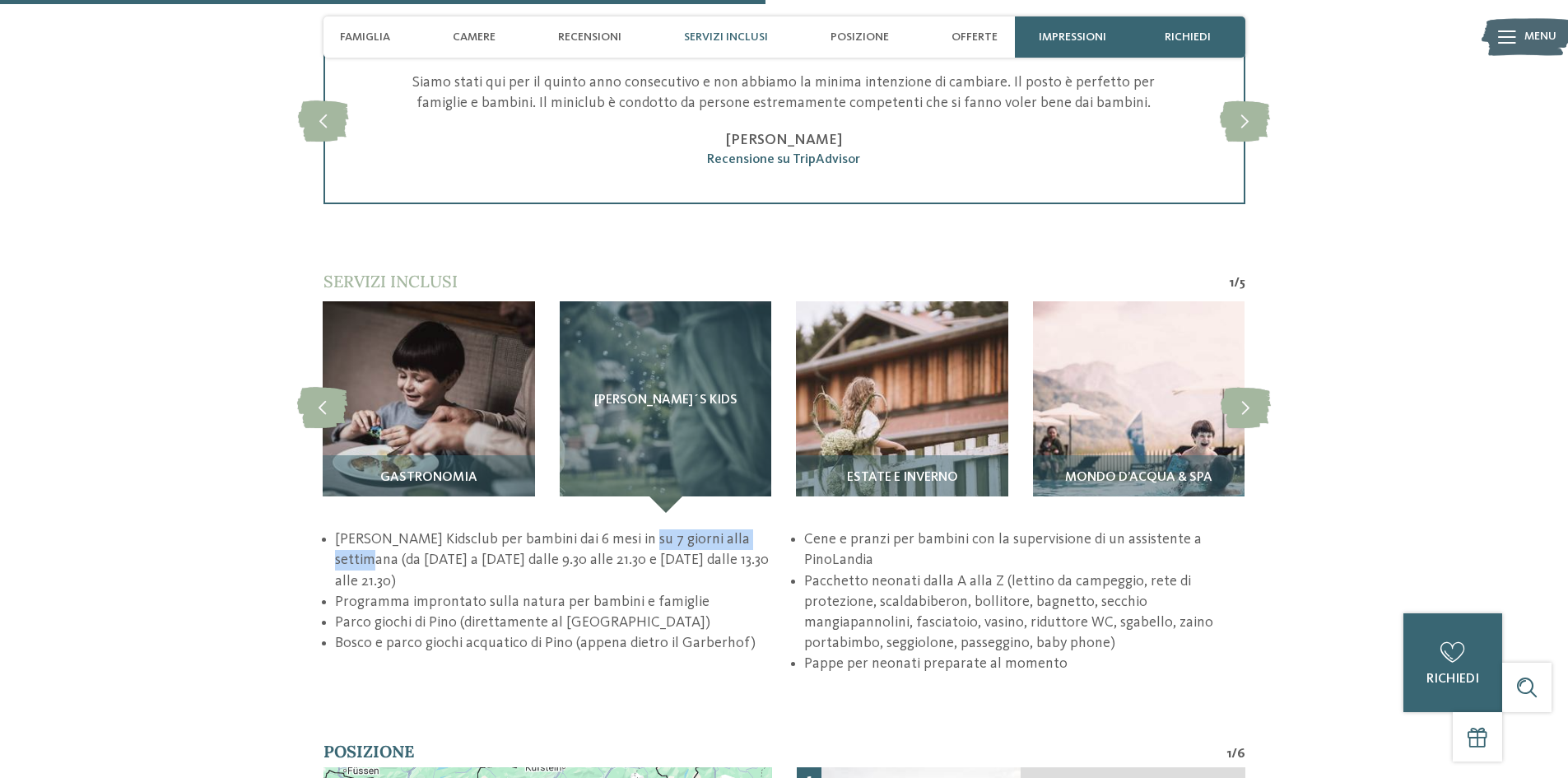
drag, startPoint x: 624, startPoint y: 532, endPoint x: 773, endPoint y: 534, distance: 149.0
click at [770, 536] on li "Pino’s Kidsclub per bambini dai 6 mesi in su 7 giorni alla settimana (da domeni…" at bounding box center [555, 560] width 440 height 63
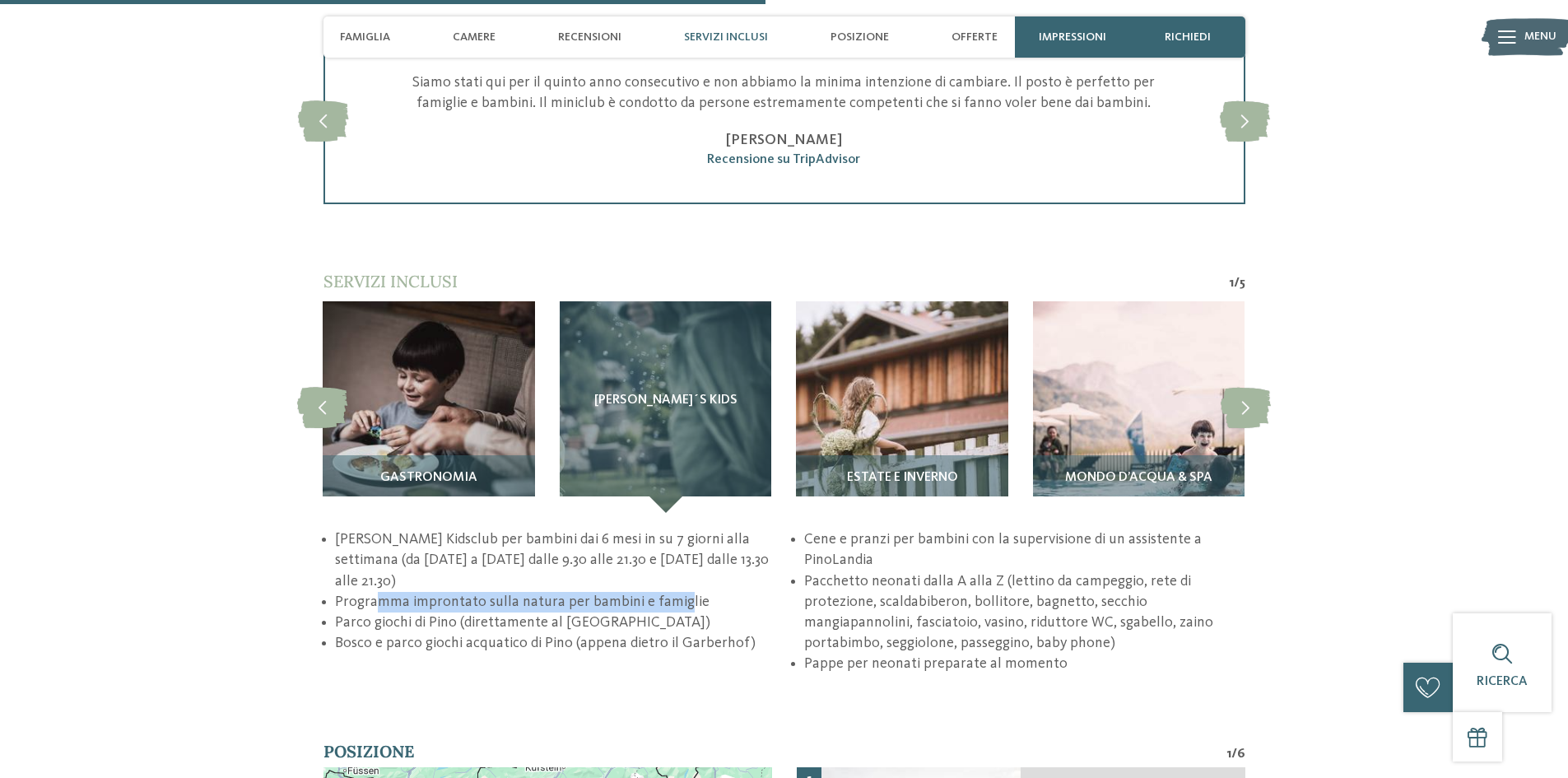
drag, startPoint x: 381, startPoint y: 581, endPoint x: 678, endPoint y: 577, distance: 297.0
click at [678, 592] on li "Programma improntato sulla natura per bambini e famiglie" at bounding box center [555, 602] width 440 height 20
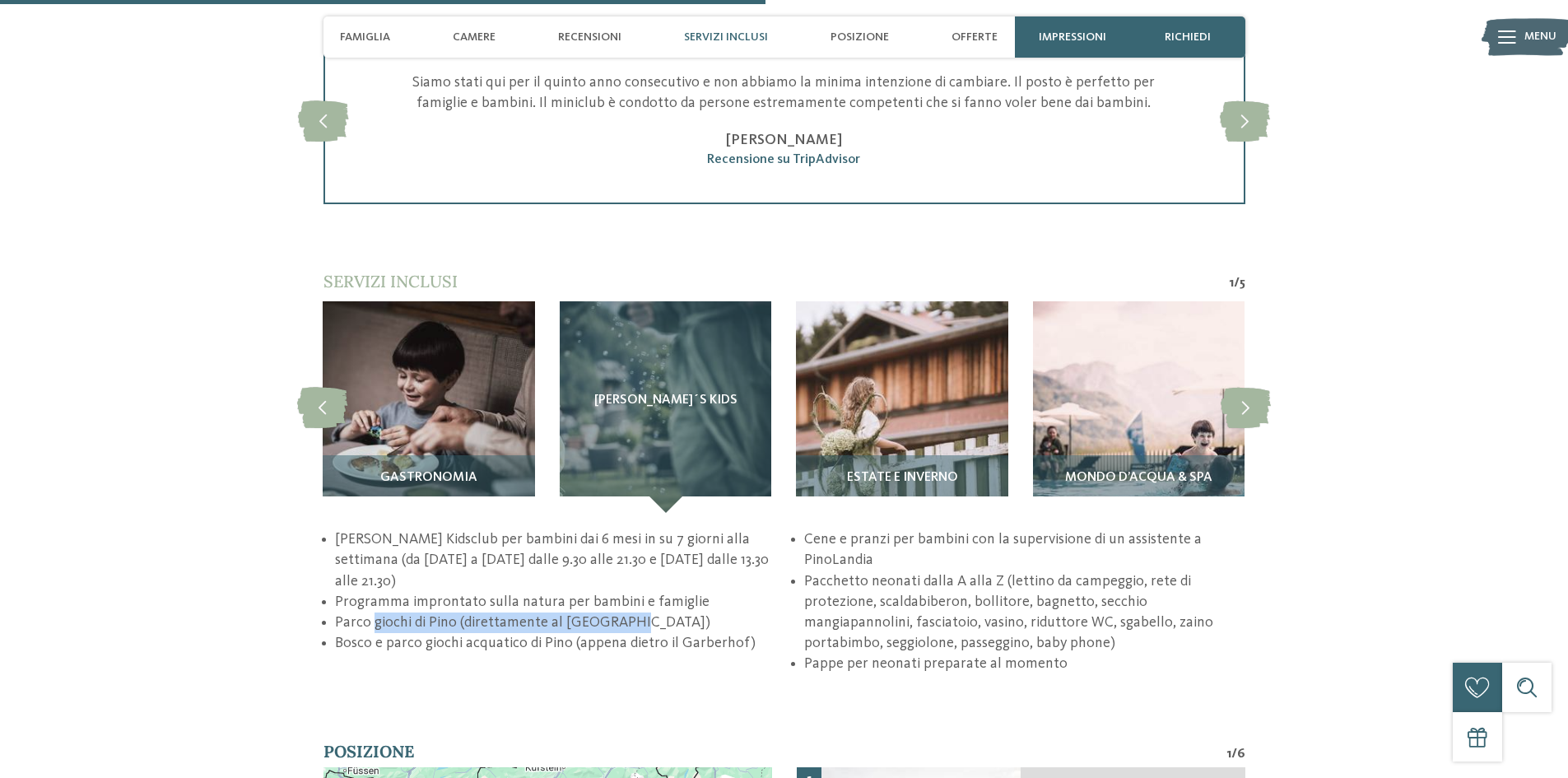
drag, startPoint x: 373, startPoint y: 599, endPoint x: 650, endPoint y: 603, distance: 277.0
click at [673, 612] on li "Parco giochi di Pino (direttamente al Garberhof)" at bounding box center [555, 623] width 440 height 20
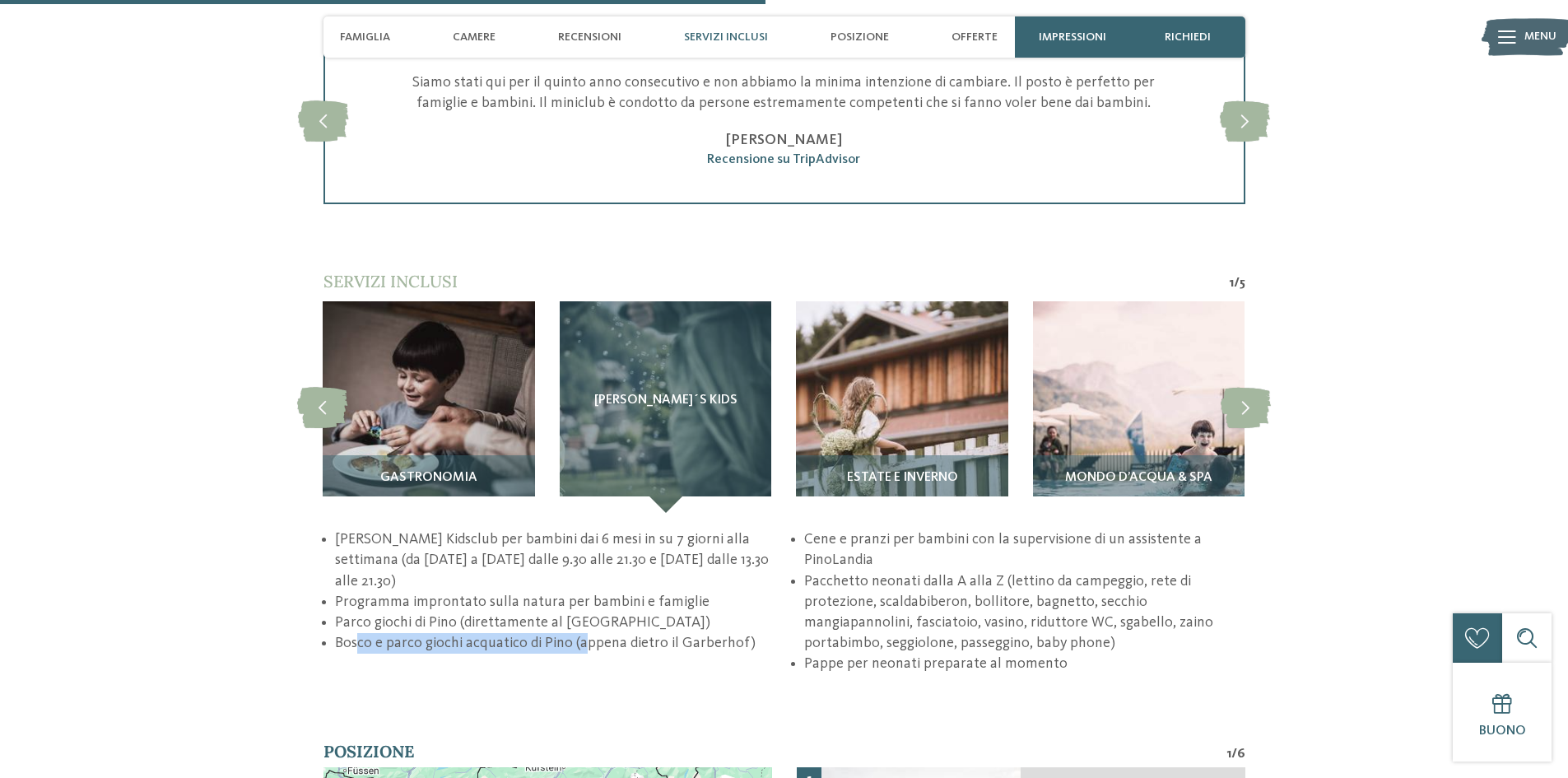
drag, startPoint x: 356, startPoint y: 623, endPoint x: 580, endPoint y: 623, distance: 224.0
click at [580, 633] on li "Bosco e parco giochi acquatico di Pino (appena dietro il Garberhof)" at bounding box center [555, 643] width 440 height 20
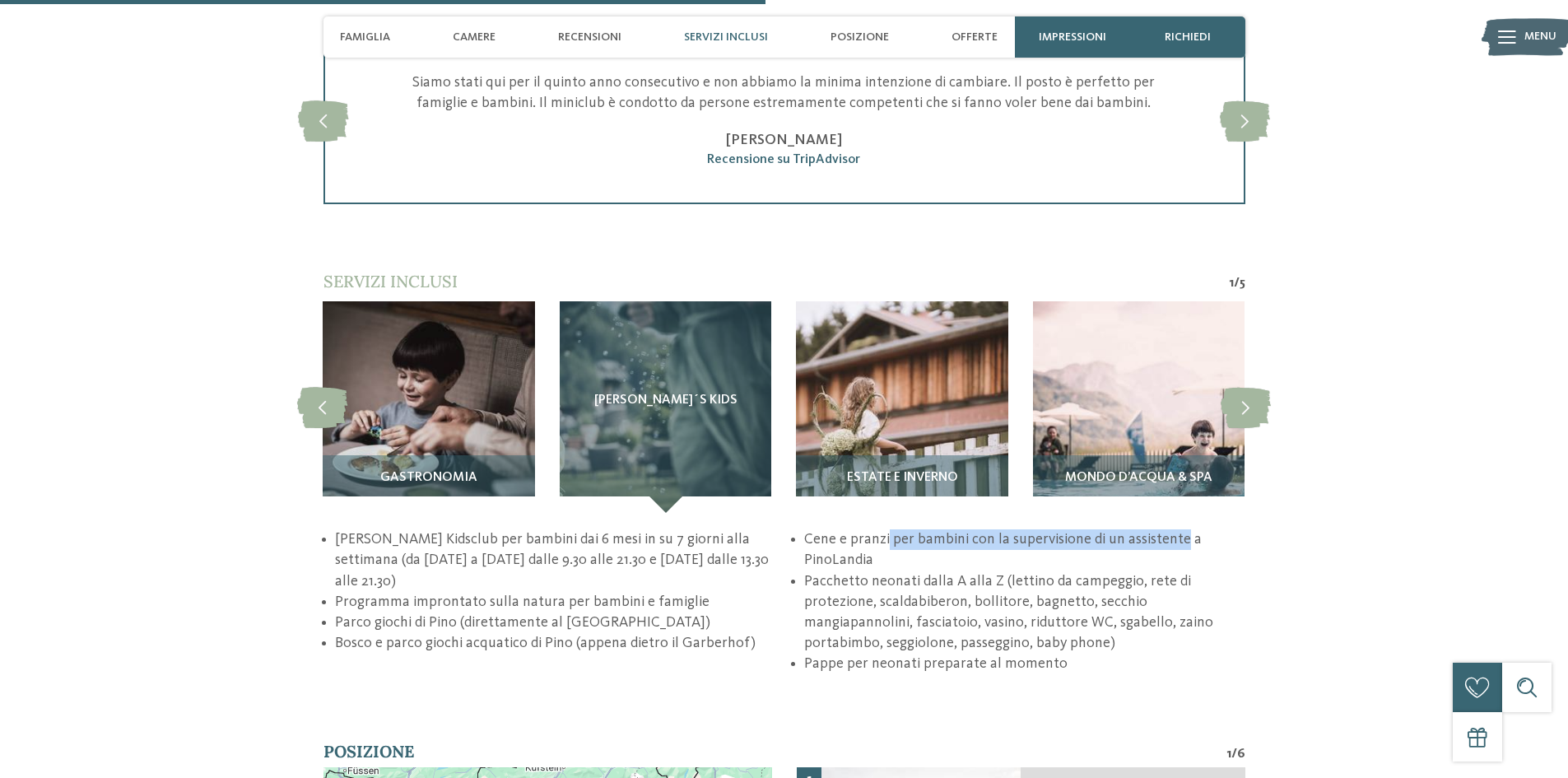
drag, startPoint x: 420, startPoint y: 646, endPoint x: 715, endPoint y: 652, distance: 295.1
click at [804, 570] on li "Cene e pranzi per bambini con la supervisione di un assistente a PinoLandia" at bounding box center [1024, 549] width 440 height 41
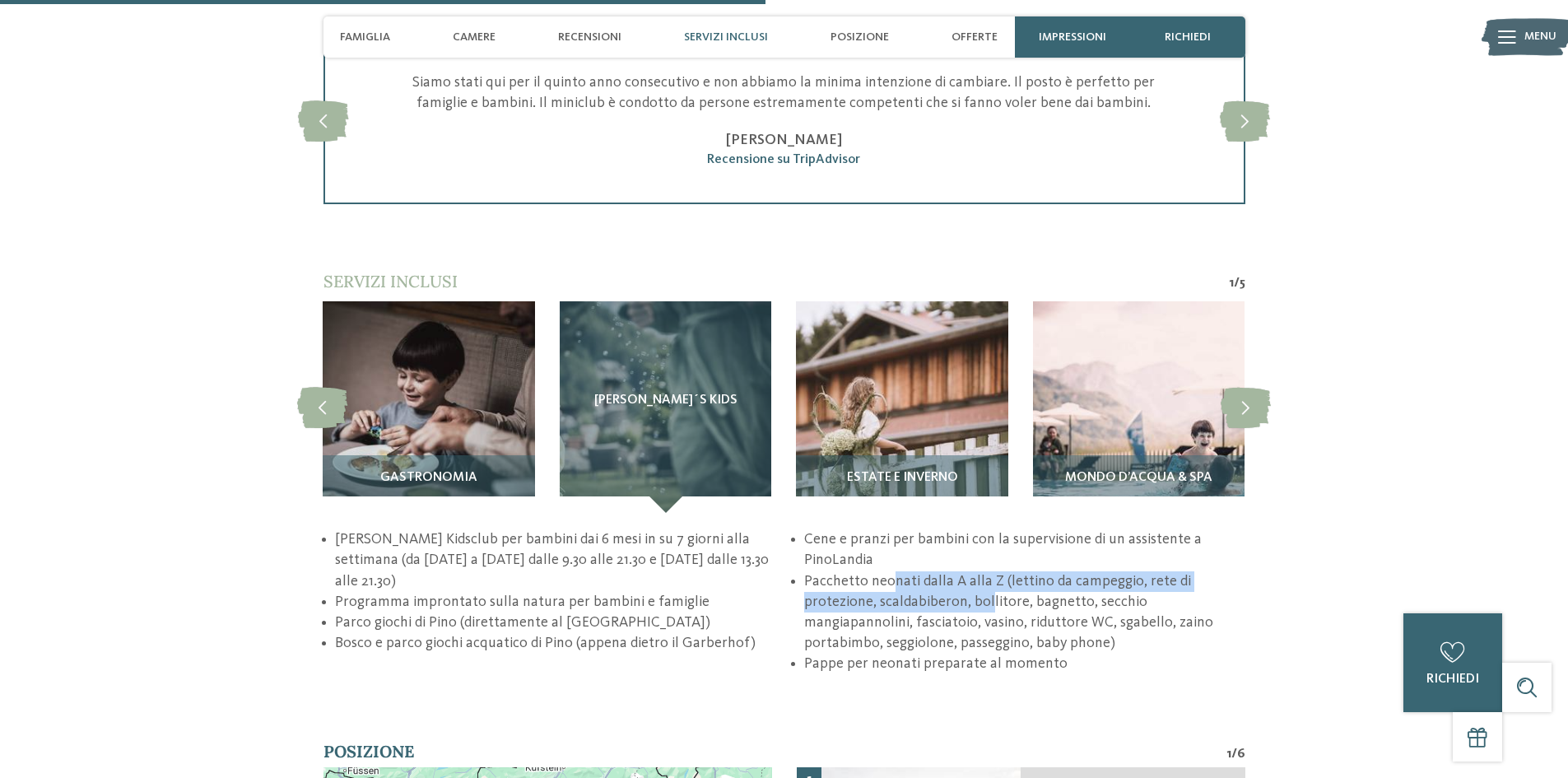
drag, startPoint x: 894, startPoint y: 537, endPoint x: 987, endPoint y: 565, distance: 97.1
click at [987, 571] on li "Pacchetto neonati dalla A alla Z (lettino da campeggio, rete di protezione, sca…" at bounding box center [1024, 612] width 440 height 83
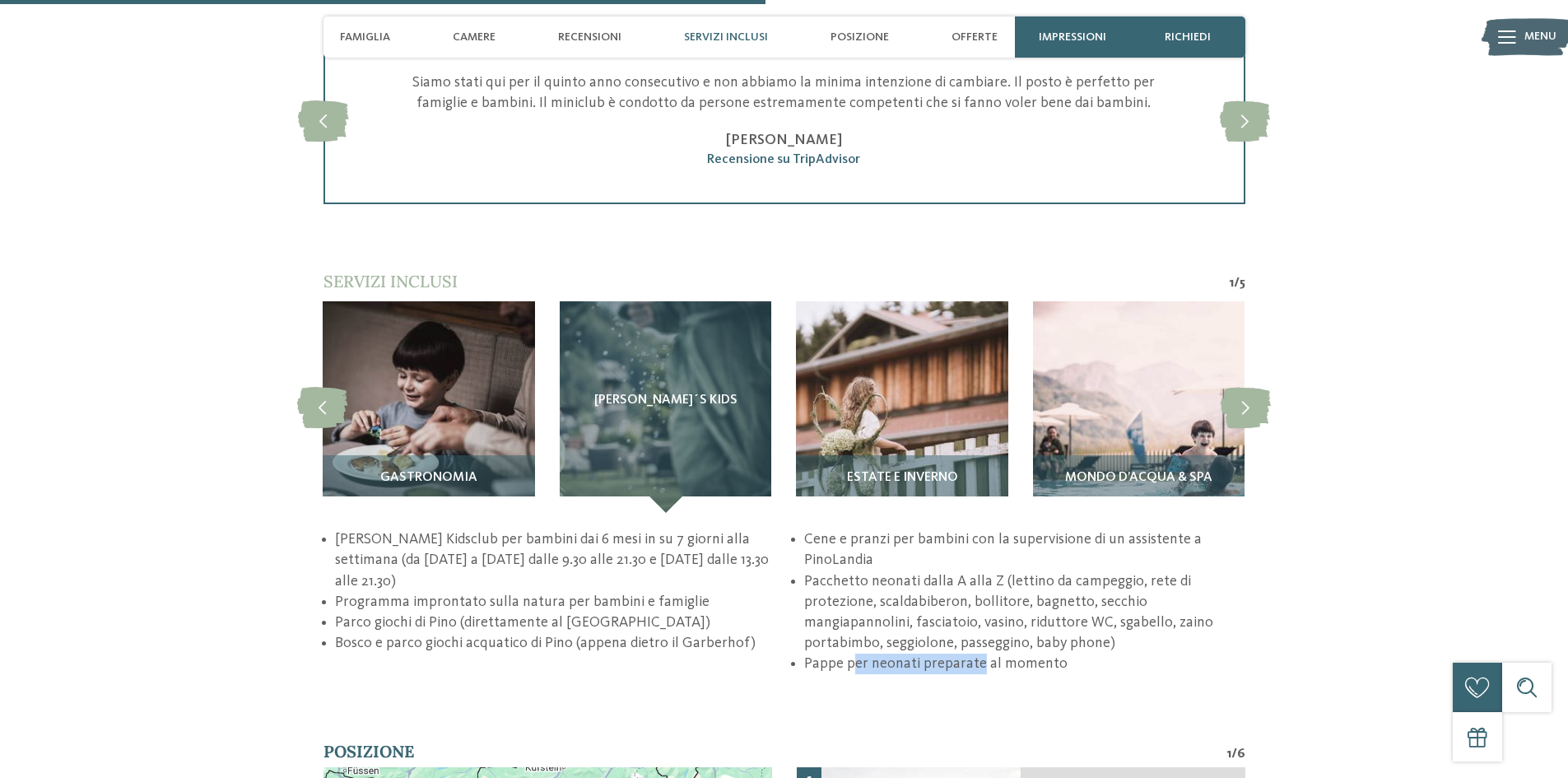
drag, startPoint x: 862, startPoint y: 620, endPoint x: 1034, endPoint y: 620, distance: 172.0
click at [991, 654] on li "Pappe per neonati preparate al momento" at bounding box center [1024, 664] width 440 height 20
click at [1162, 654] on li "Pappe per neonati preparate al momento" at bounding box center [1024, 664] width 440 height 20
click at [893, 412] on img at bounding box center [901, 407] width 211 height 211
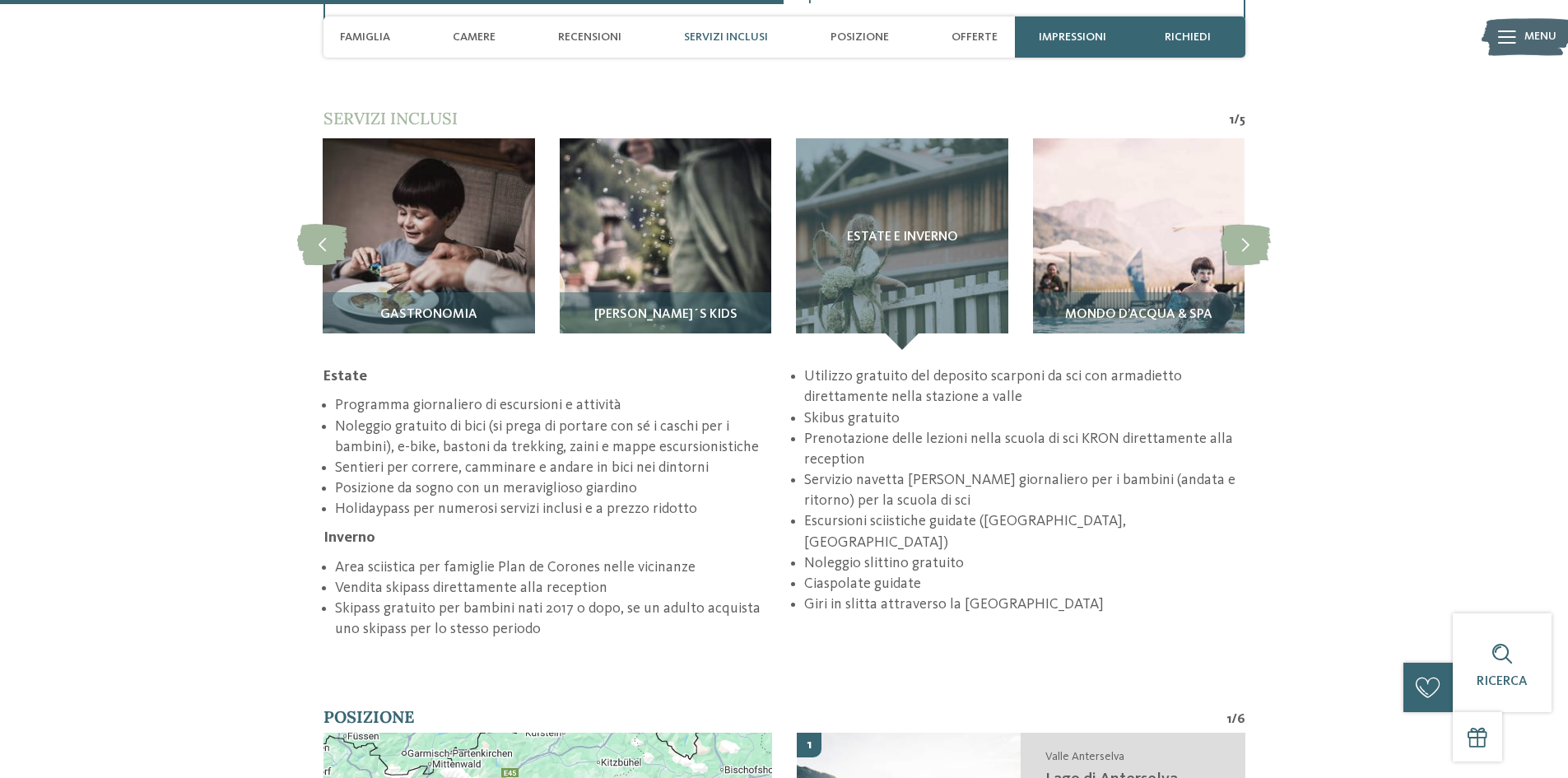
scroll to position [3210, 0]
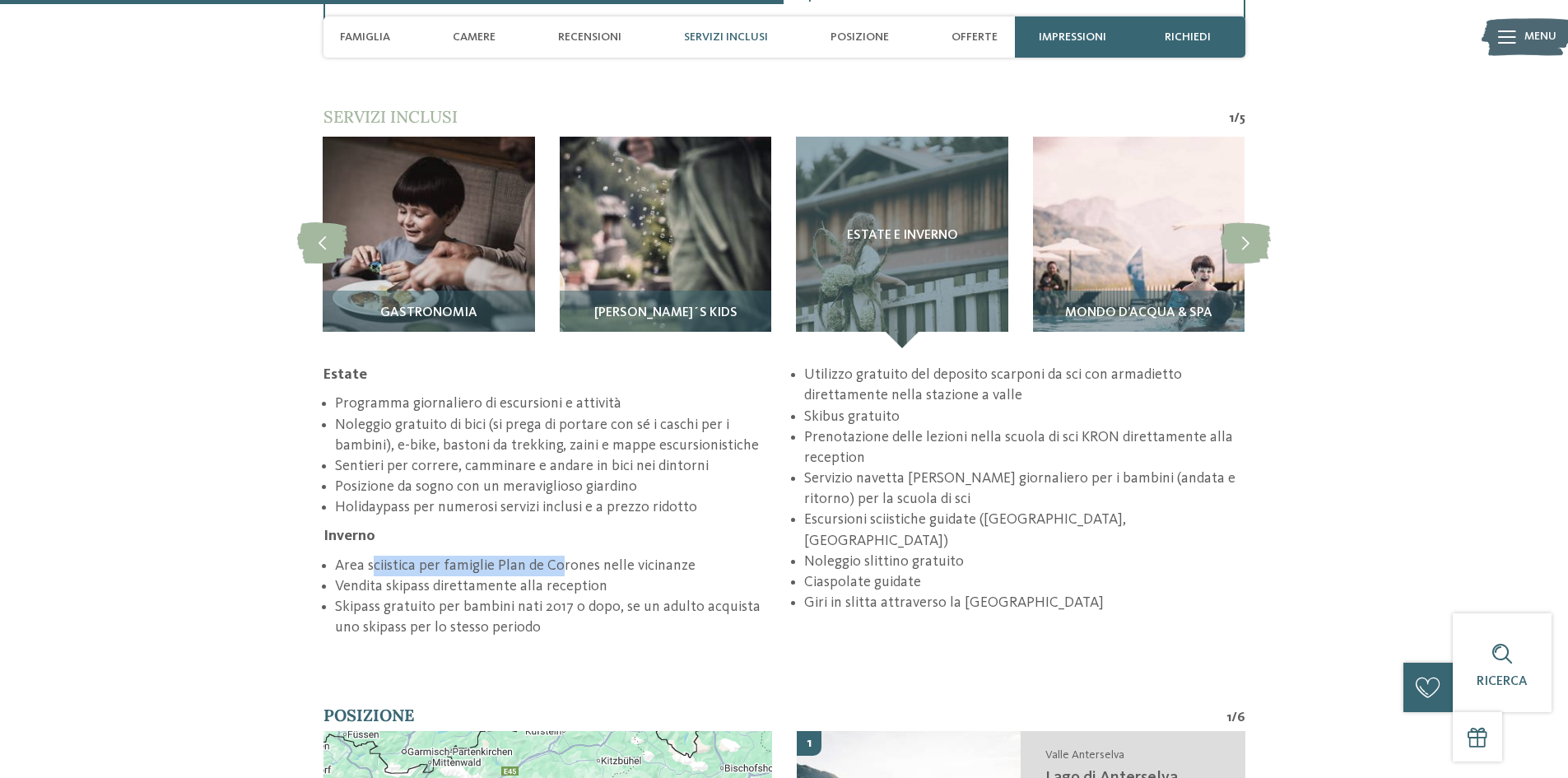
drag, startPoint x: 558, startPoint y: 562, endPoint x: 591, endPoint y: 562, distance: 33.0
click at [591, 562] on li "Area sciistica per famiglie Plan de Corones nelle vicinanze" at bounding box center [555, 566] width 440 height 20
drag, startPoint x: 394, startPoint y: 584, endPoint x: 547, endPoint y: 586, distance: 153.0
click at [547, 586] on li "Vendita skipass direttamente alla reception" at bounding box center [555, 586] width 440 height 20
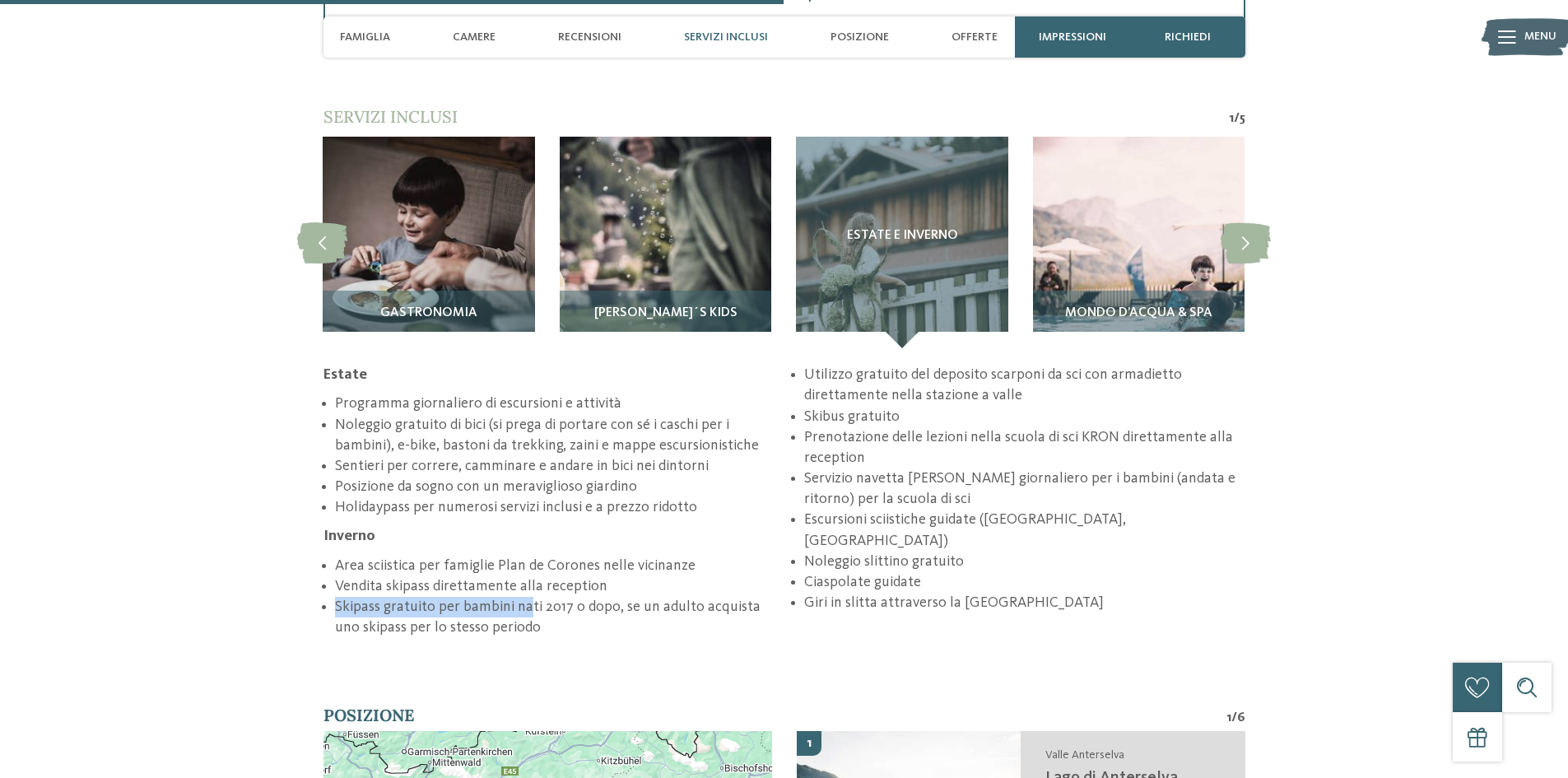
drag, startPoint x: 801, startPoint y: 371, endPoint x: 999, endPoint y: 371, distance: 198.0
click at [999, 371] on ul "Area sciistica per famiglie Plan de Corones nelle vicinanze Vendita skipass dir…" at bounding box center [784, 501] width 922 height 273
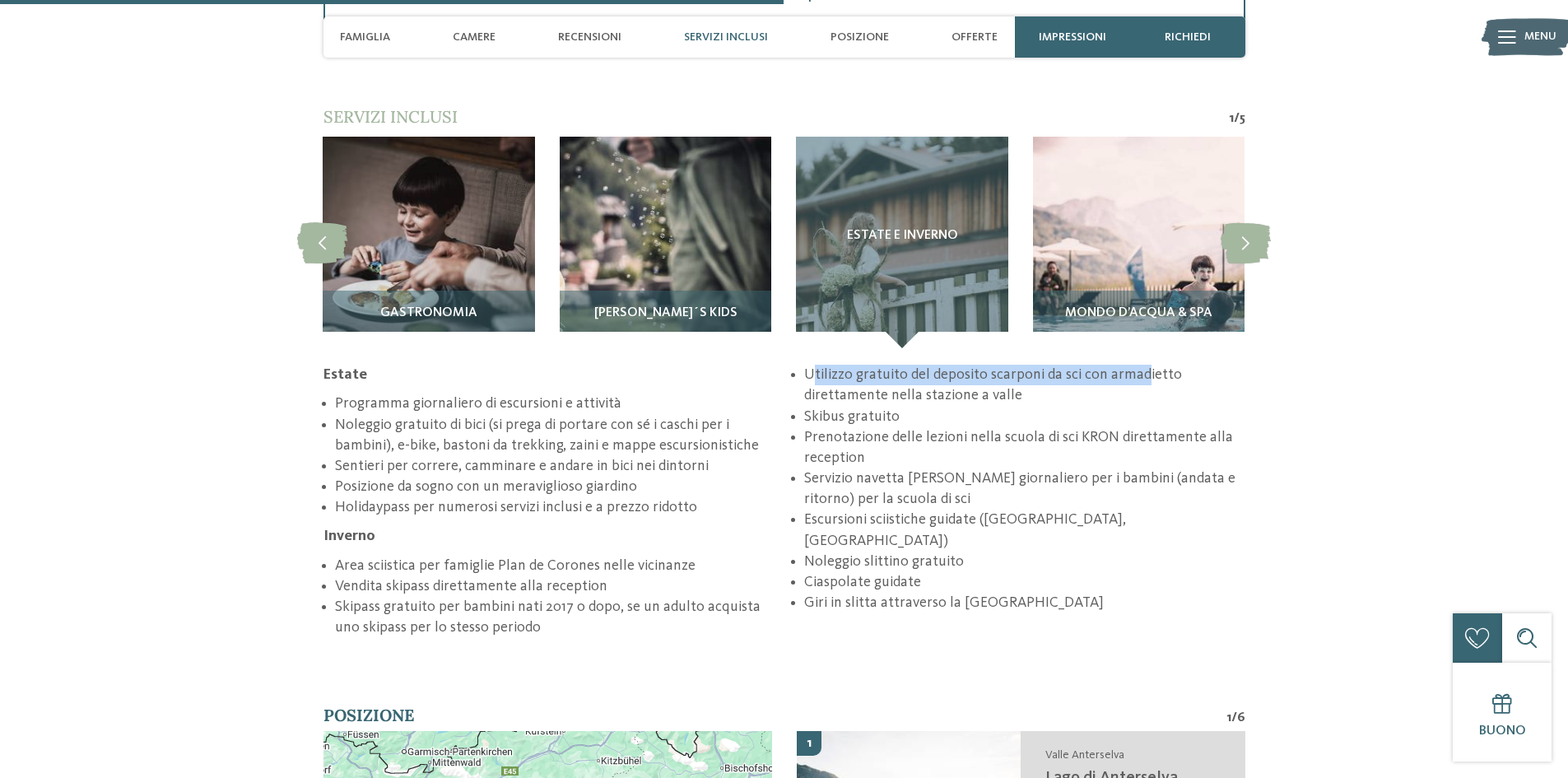
drag, startPoint x: 813, startPoint y: 416, endPoint x: 1144, endPoint y: 416, distance: 331.0
click at [1144, 405] on li "Utilizzo gratuito del deposito scarponi da sci con armadietto direttamente nell…" at bounding box center [1024, 385] width 440 height 41
drag, startPoint x: 835, startPoint y: 458, endPoint x: 943, endPoint y: 455, distance: 108.0
click at [943, 427] on li "Skibus gratuito" at bounding box center [1024, 416] width 440 height 20
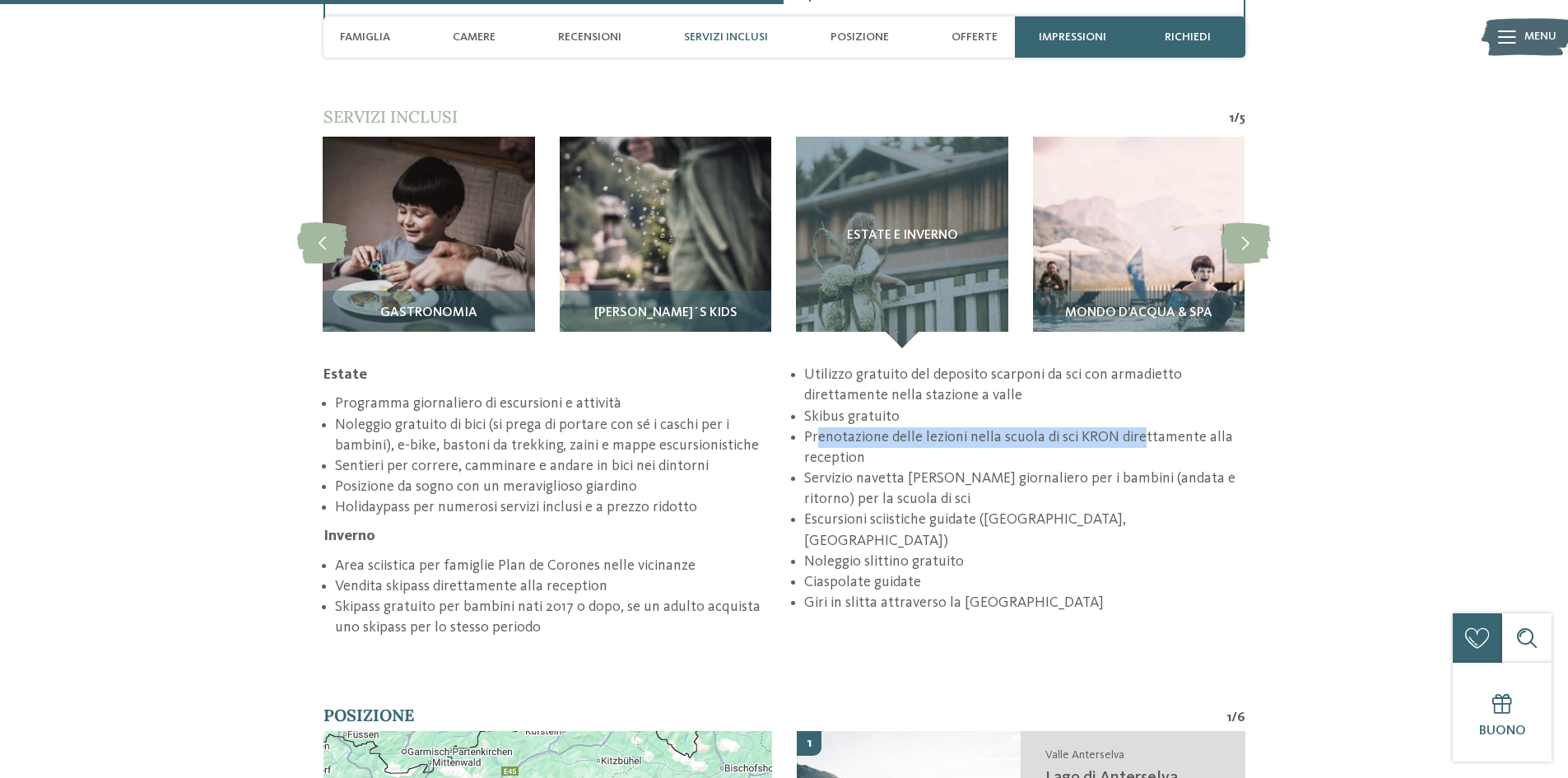
drag, startPoint x: 818, startPoint y: 472, endPoint x: 1142, endPoint y: 476, distance: 324.0
click at [1142, 468] on li "Prenotazione delle lezioni nella scuola di sci KRON direttamente alla reception" at bounding box center [1024, 448] width 440 height 41
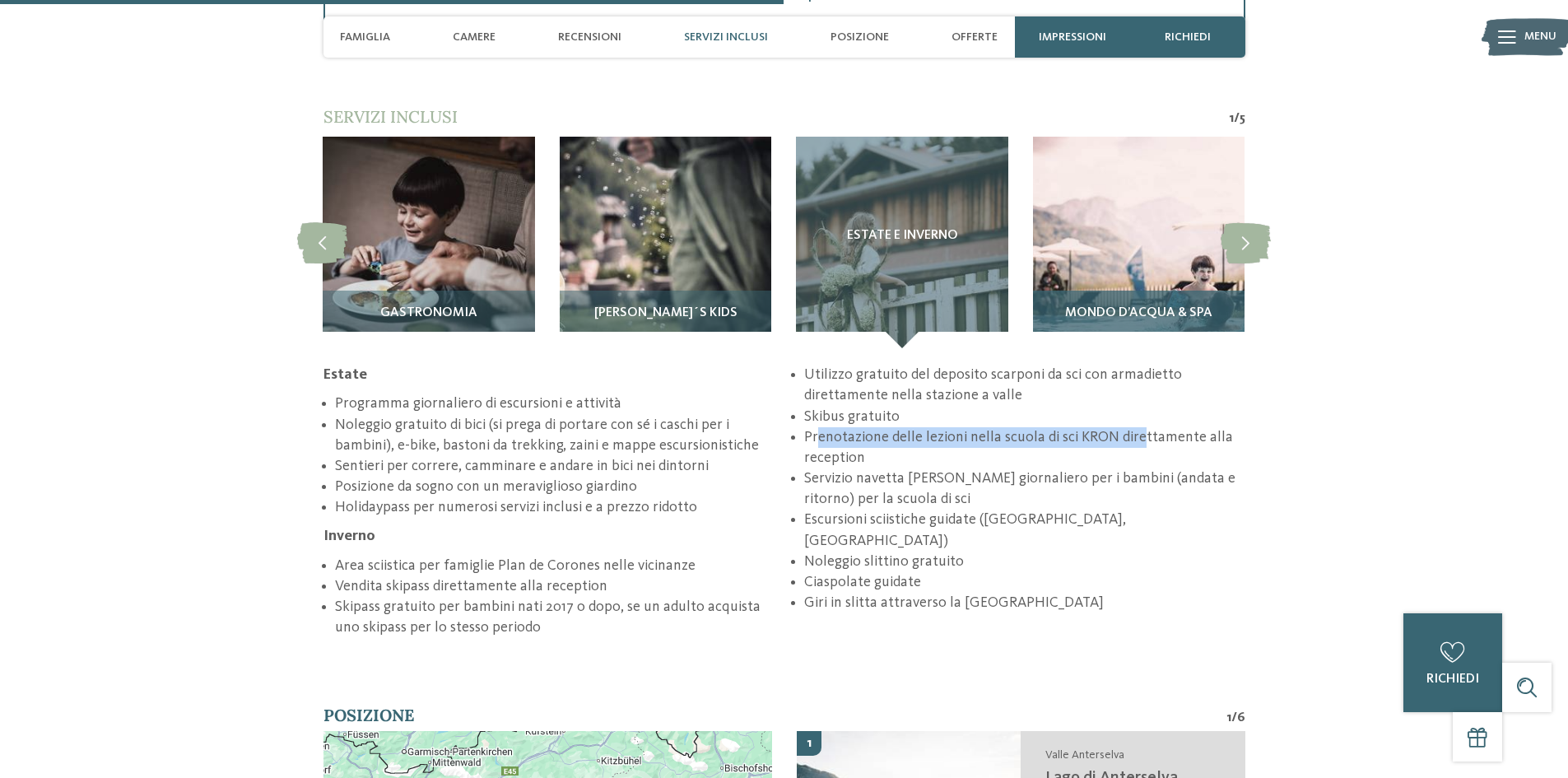
click at [1130, 199] on img at bounding box center [1139, 242] width 211 height 211
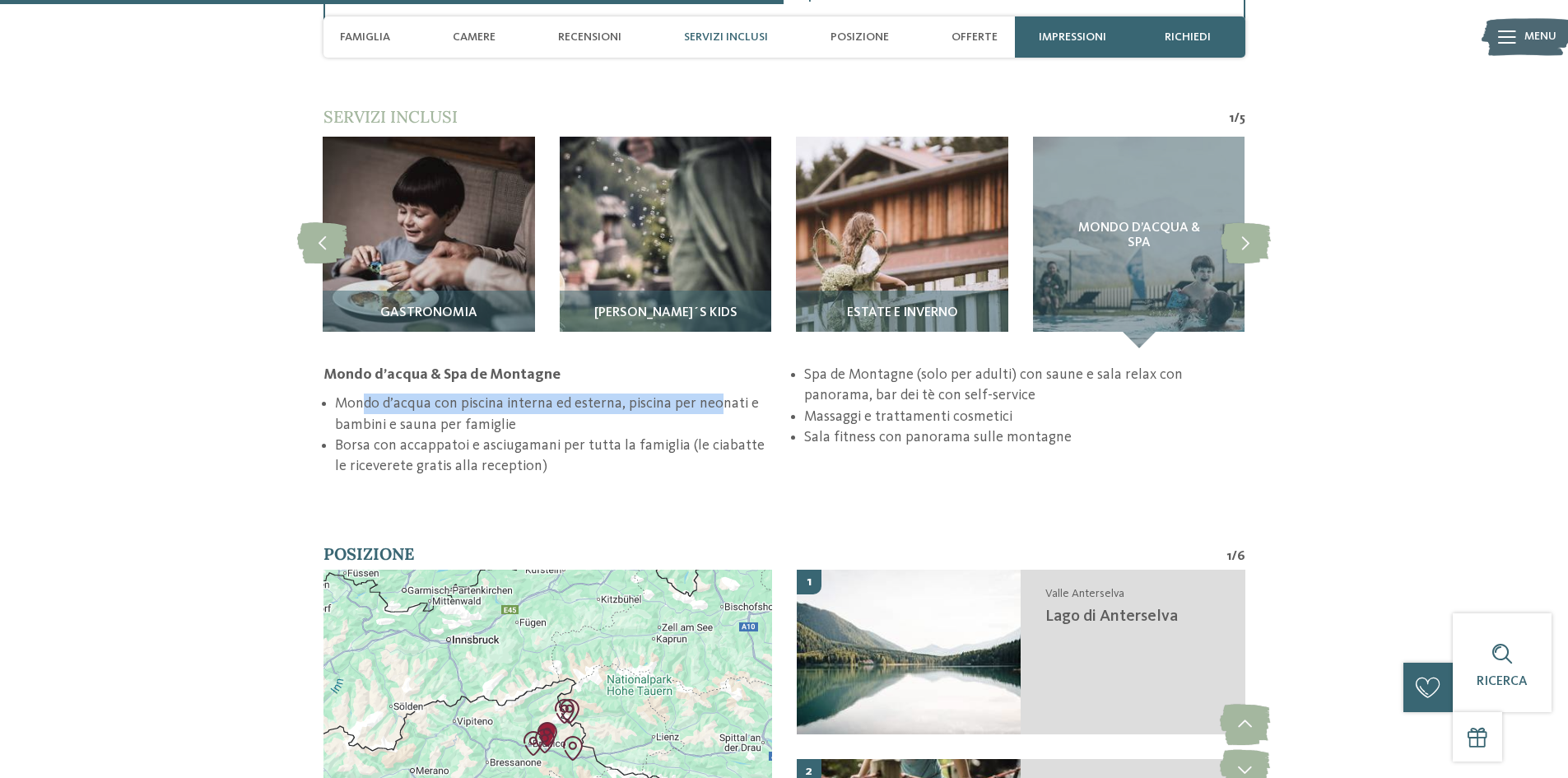
drag, startPoint x: 362, startPoint y: 403, endPoint x: 714, endPoint y: 405, distance: 352.0
click at [714, 405] on li "Mondo d’acqua con piscina interna ed esterna, piscina per neonati e bambini e s…" at bounding box center [555, 414] width 440 height 41
drag, startPoint x: 381, startPoint y: 425, endPoint x: 543, endPoint y: 426, distance: 162.0
click at [540, 425] on li "Mondo d’acqua con piscina interna ed esterna, piscina per neonati e bambini e s…" at bounding box center [555, 414] width 440 height 41
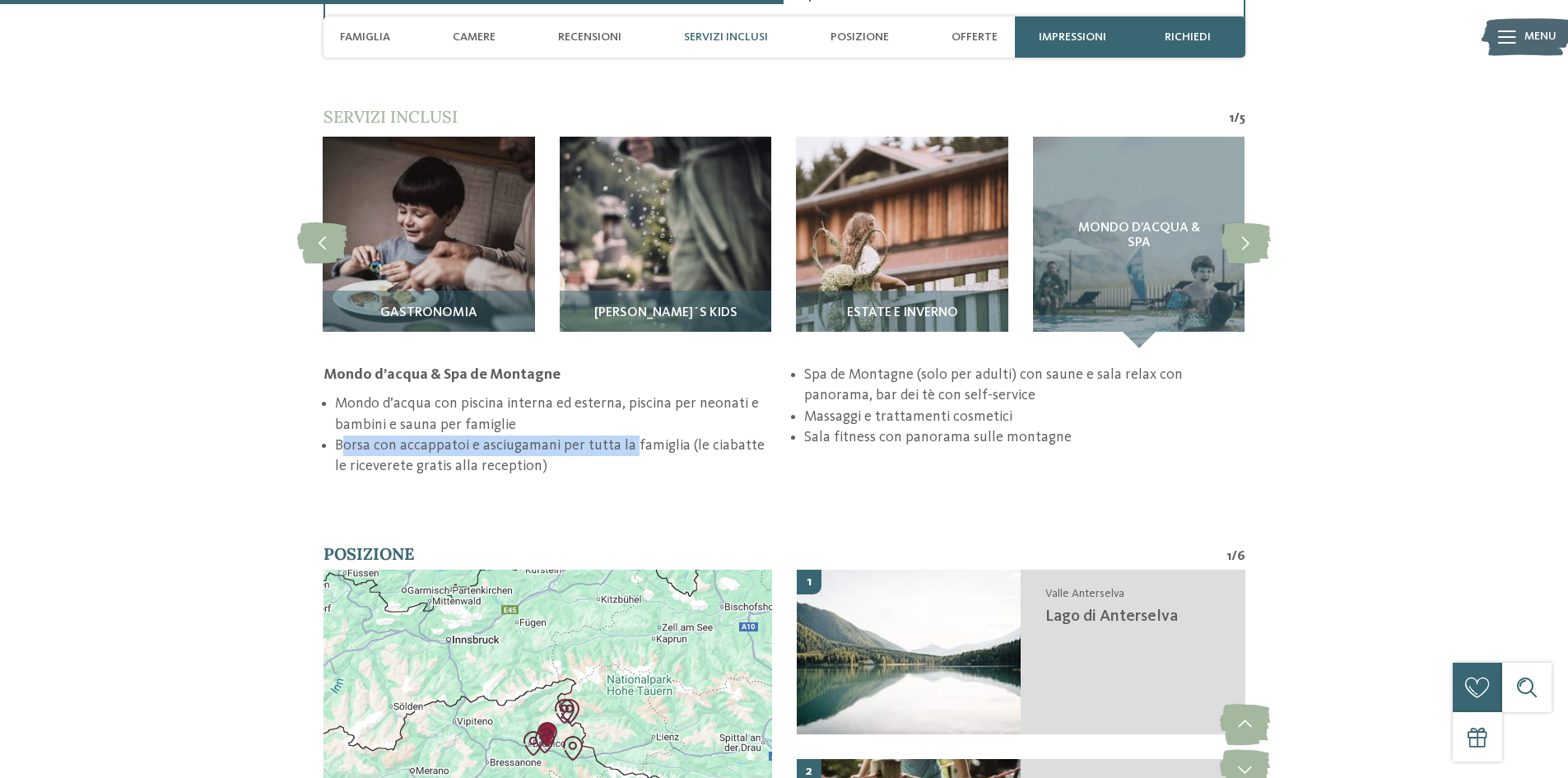
drag, startPoint x: 368, startPoint y: 445, endPoint x: 629, endPoint y: 447, distance: 261.0
click at [629, 447] on li "Borsa con accappatoi e asciugamani per tutta la famiglia (le ciabatte le riceve…" at bounding box center [555, 455] width 440 height 41
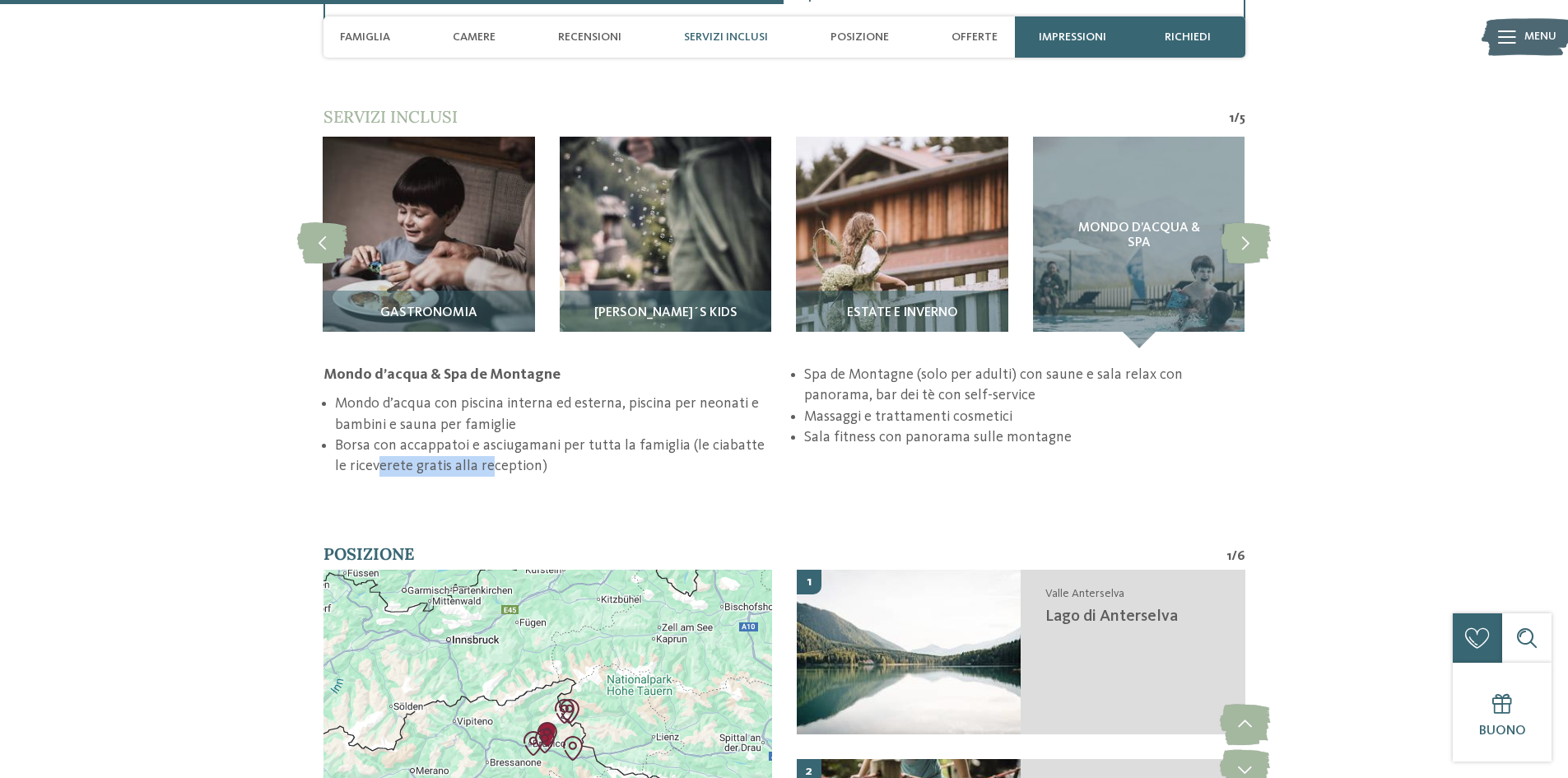
drag, startPoint x: 364, startPoint y: 466, endPoint x: 583, endPoint y: 464, distance: 219.0
click at [496, 464] on li "Borsa con accappatoi e asciugamani per tutta la famiglia (le ciabatte le riceve…" at bounding box center [555, 455] width 440 height 41
click at [599, 464] on li "Borsa con accappatoi e asciugamani per tutta la famiglia (le ciabatte le riceve…" at bounding box center [555, 455] width 440 height 41
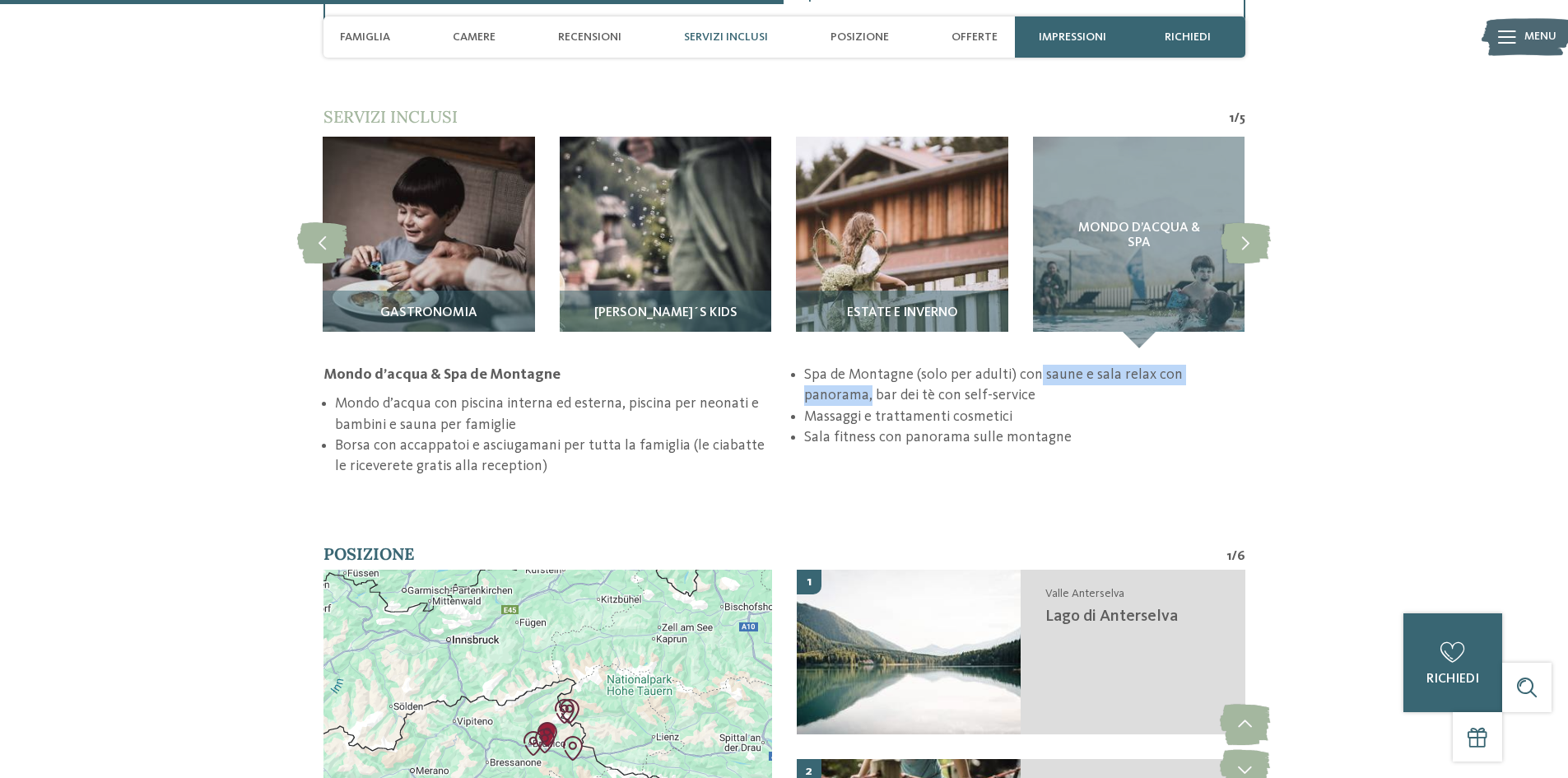
drag, startPoint x: 1035, startPoint y: 375, endPoint x: 1251, endPoint y: 374, distance: 216.0
click at [1251, 374] on section "Servizi inclusi 1 / 5 slide 9 to 12 of 5 Estate e inverno" at bounding box center [784, 291] width 1119 height 371
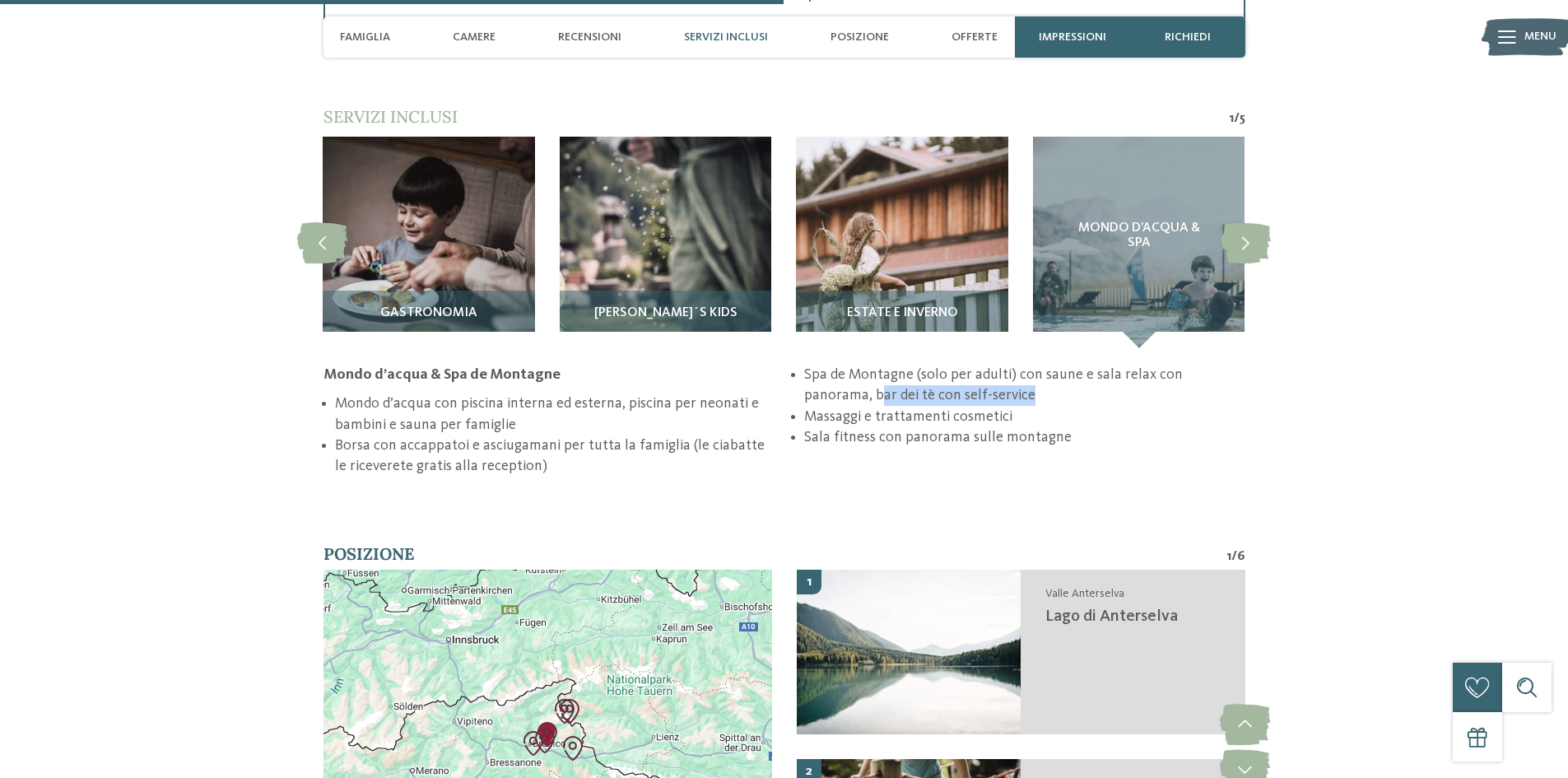
drag, startPoint x: 814, startPoint y: 395, endPoint x: 1006, endPoint y: 393, distance: 192.0
click at [1006, 393] on li "Spa de Montagne (solo per adulti) con saune e sala relax con panorama, bar dei …" at bounding box center [1024, 385] width 440 height 41
drag, startPoint x: 851, startPoint y: 416, endPoint x: 1076, endPoint y: 422, distance: 225.1
click at [1076, 422] on li "Massaggi e trattamenti cosmetici" at bounding box center [1024, 416] width 440 height 20
click at [1271, 440] on section "Servizi inclusi 1 / 5 slide 9 to 12 of 5 Estate e inverno" at bounding box center [784, 291] width 1119 height 371
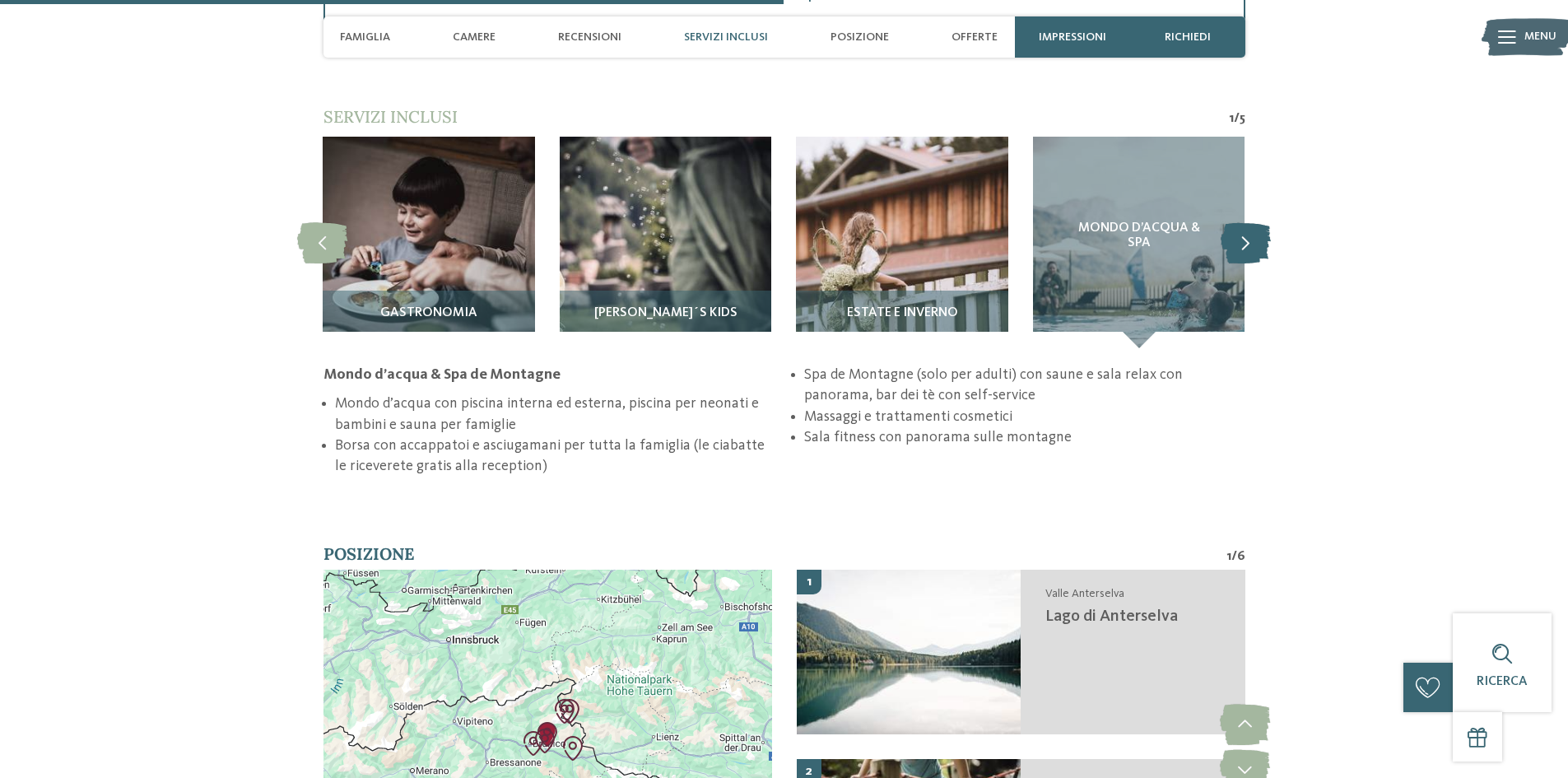
click at [1246, 244] on icon at bounding box center [1245, 242] width 50 height 41
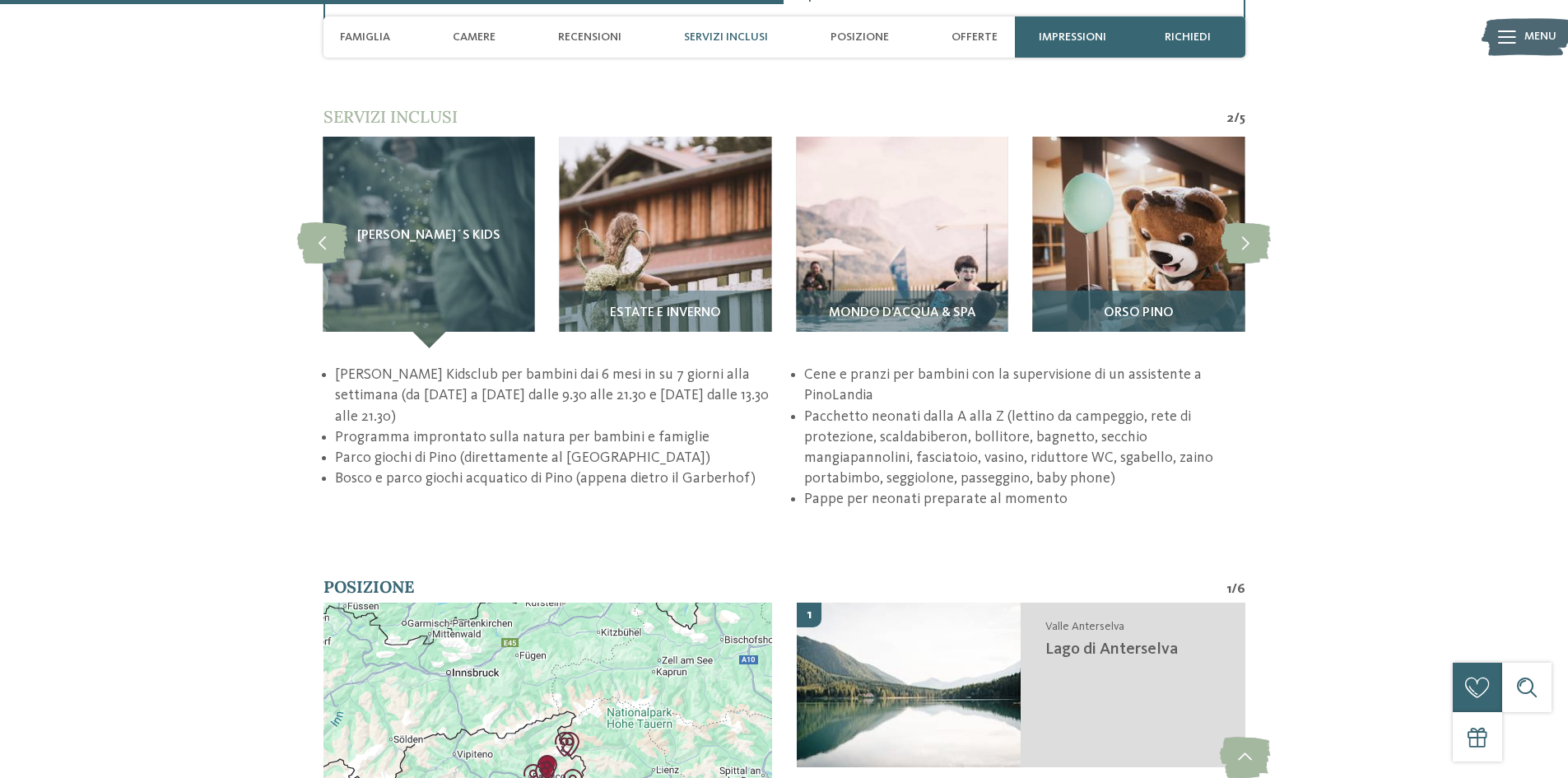
click at [1113, 258] on img at bounding box center [1139, 242] width 211 height 211
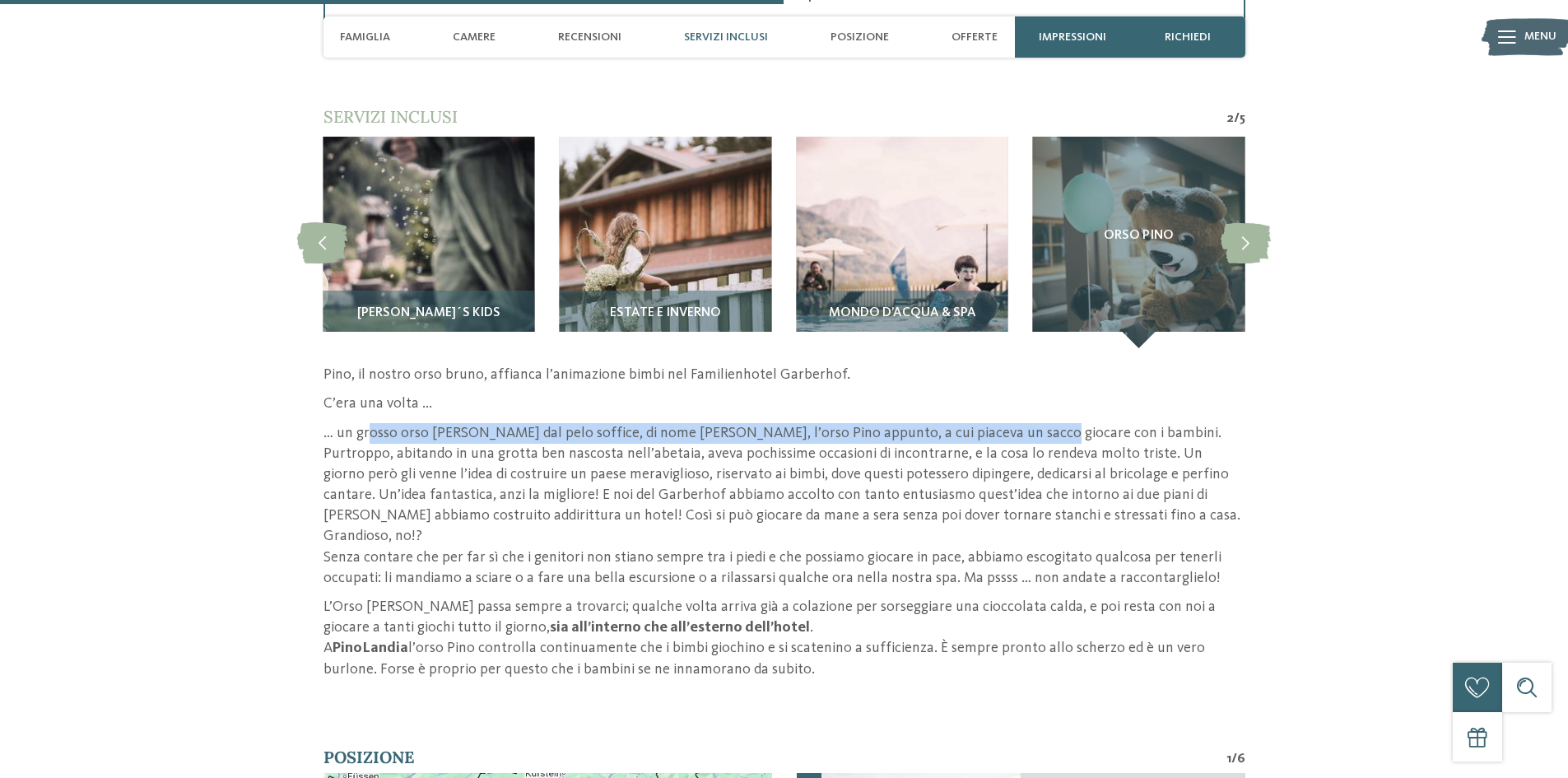
drag, startPoint x: 368, startPoint y: 428, endPoint x: 1013, endPoint y: 438, distance: 645.1
click at [1013, 438] on p "… un grosso orso bruno dal pelo soffice, di nome Pino, l’orso Pino appunto, a c…" at bounding box center [784, 506] width 922 height 166
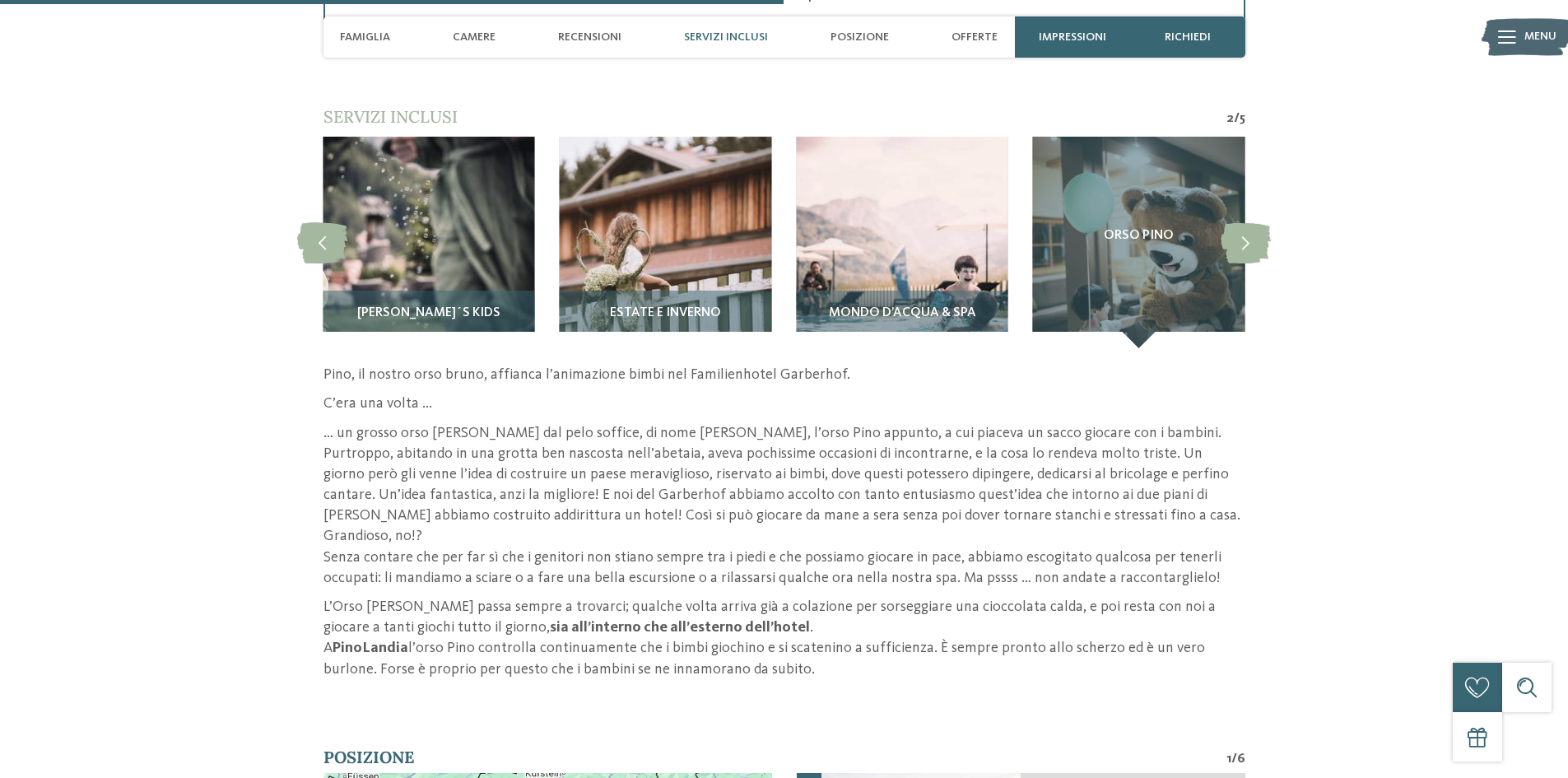
click at [1285, 520] on section "Servizi inclusi 2 / 5 slide 10 to 13 of 5 Estate e inverno" at bounding box center [784, 393] width 1119 height 574
click at [1261, 231] on icon at bounding box center [1245, 242] width 50 height 41
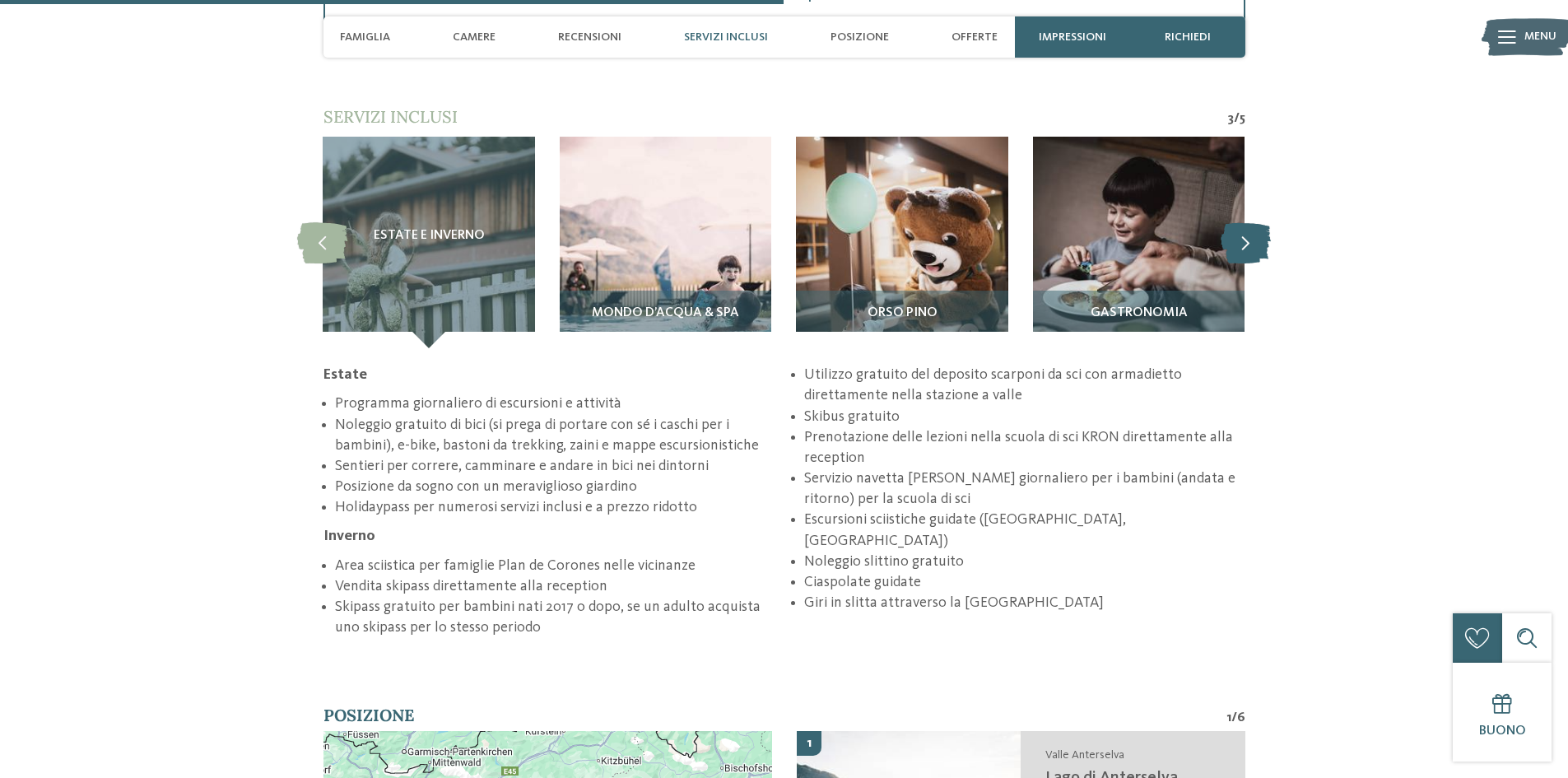
click at [1258, 240] on icon at bounding box center [1245, 242] width 50 height 41
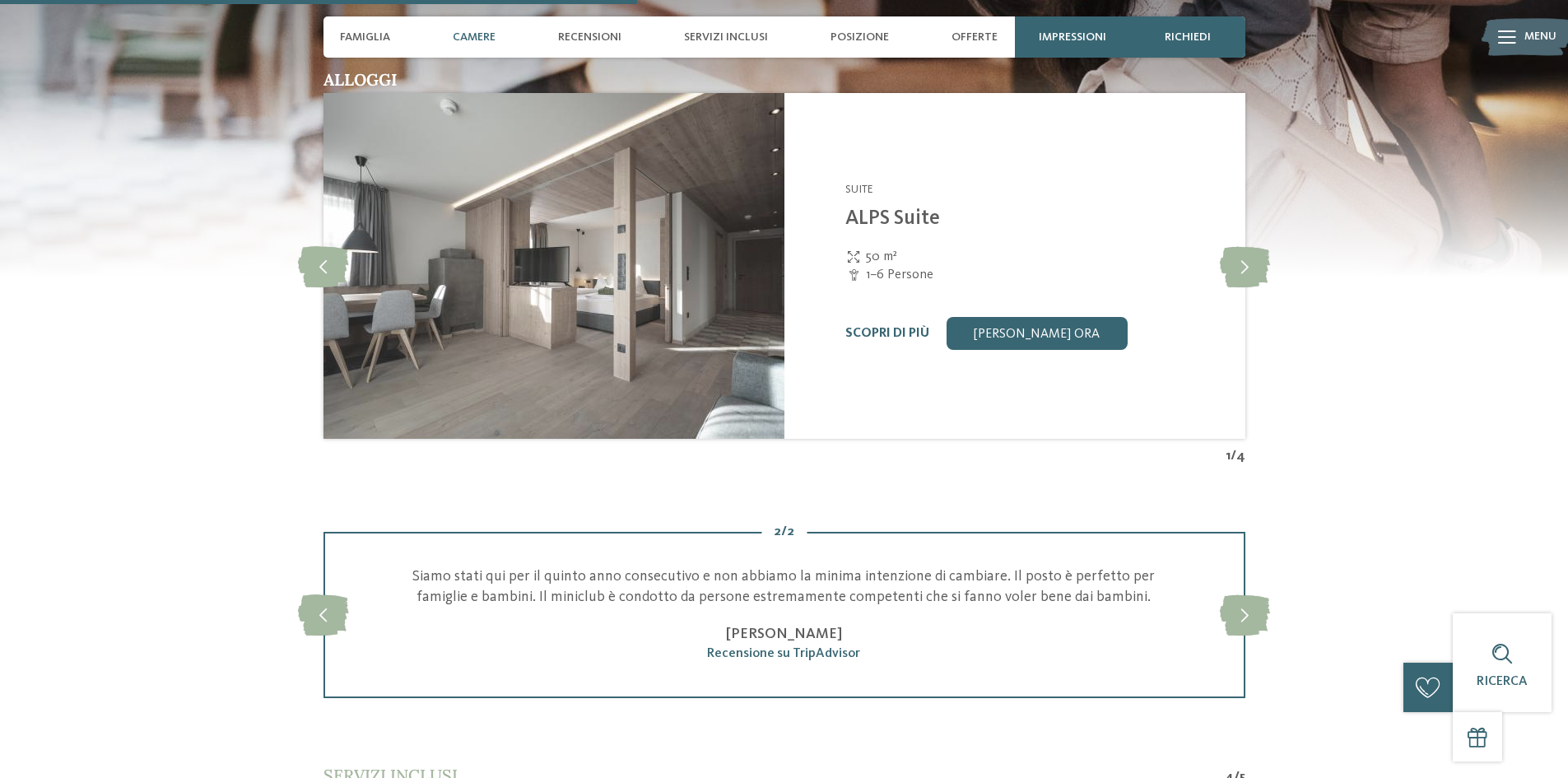
scroll to position [2469, 0]
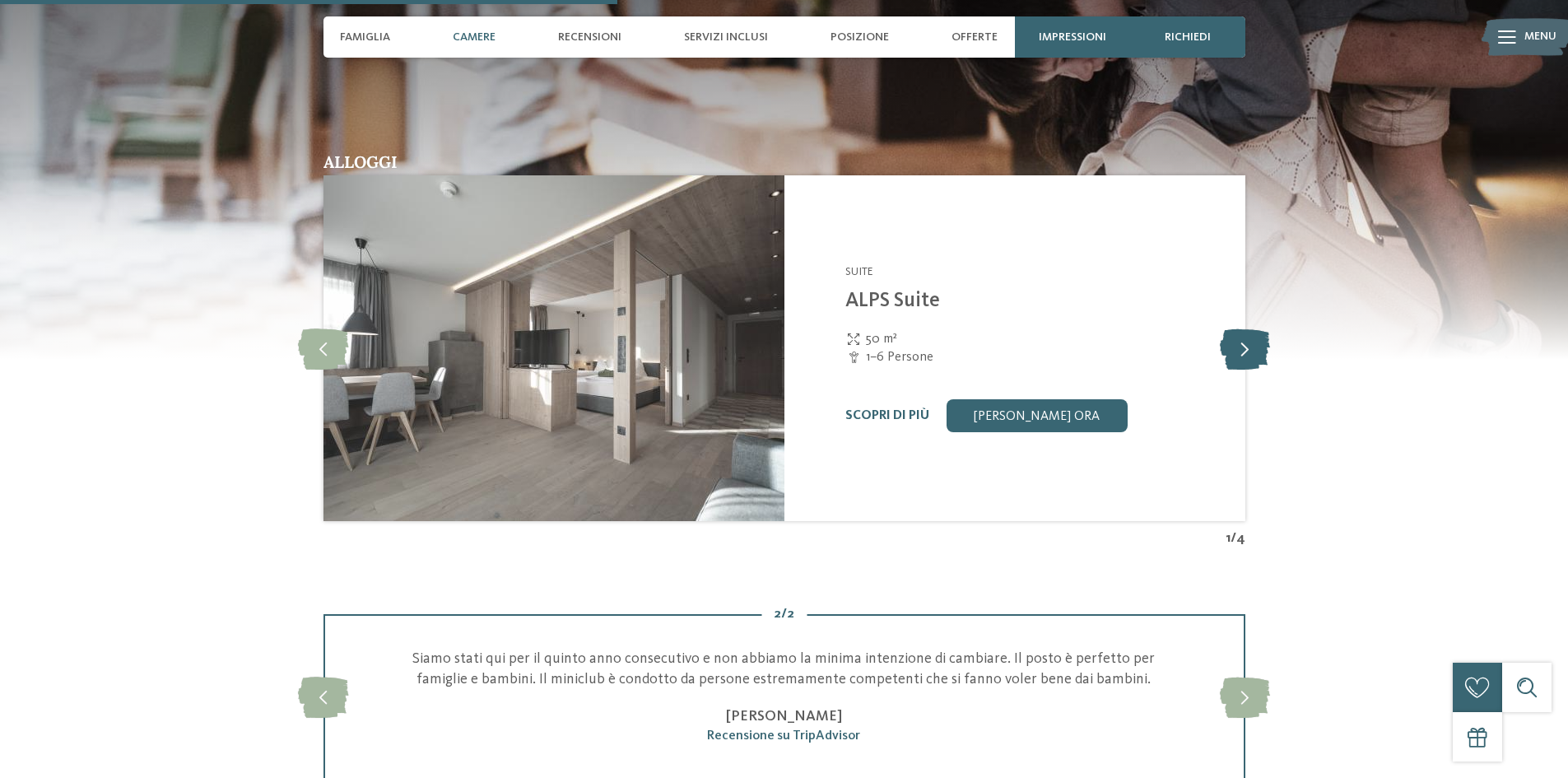
click at [1251, 341] on icon at bounding box center [1244, 348] width 50 height 41
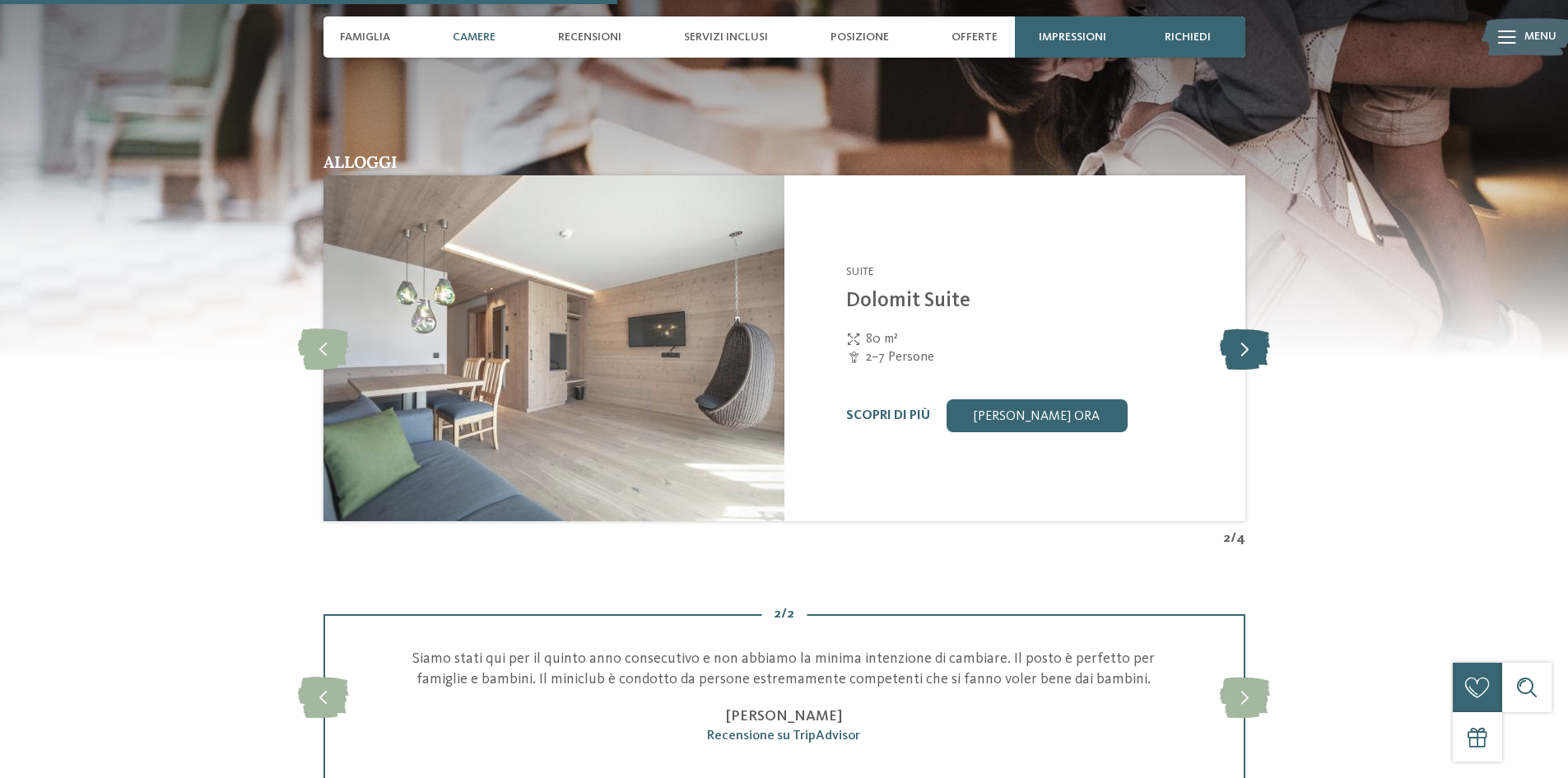
click at [1251, 341] on icon at bounding box center [1244, 348] width 50 height 41
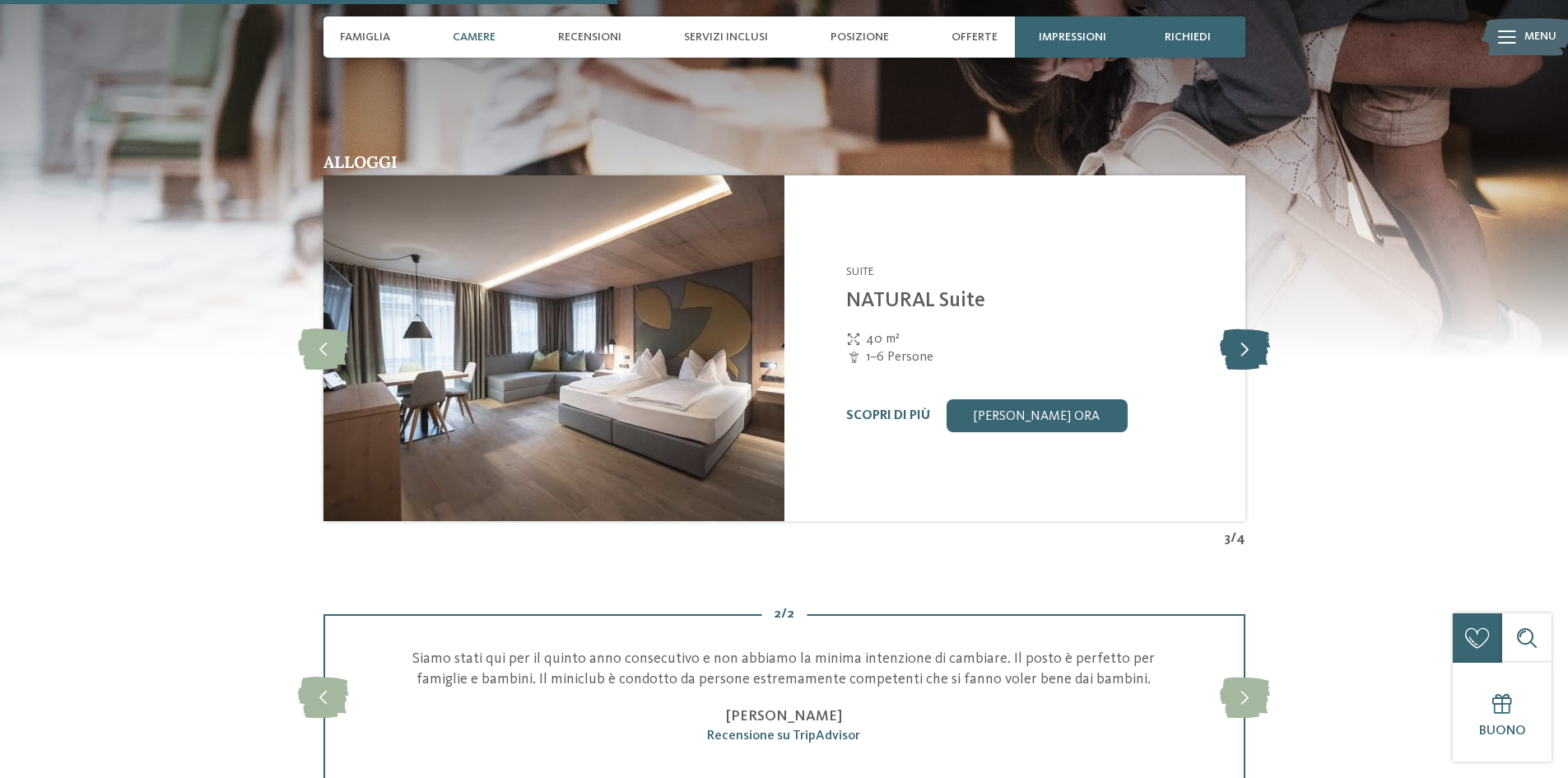
click at [1251, 341] on icon at bounding box center [1244, 348] width 50 height 41
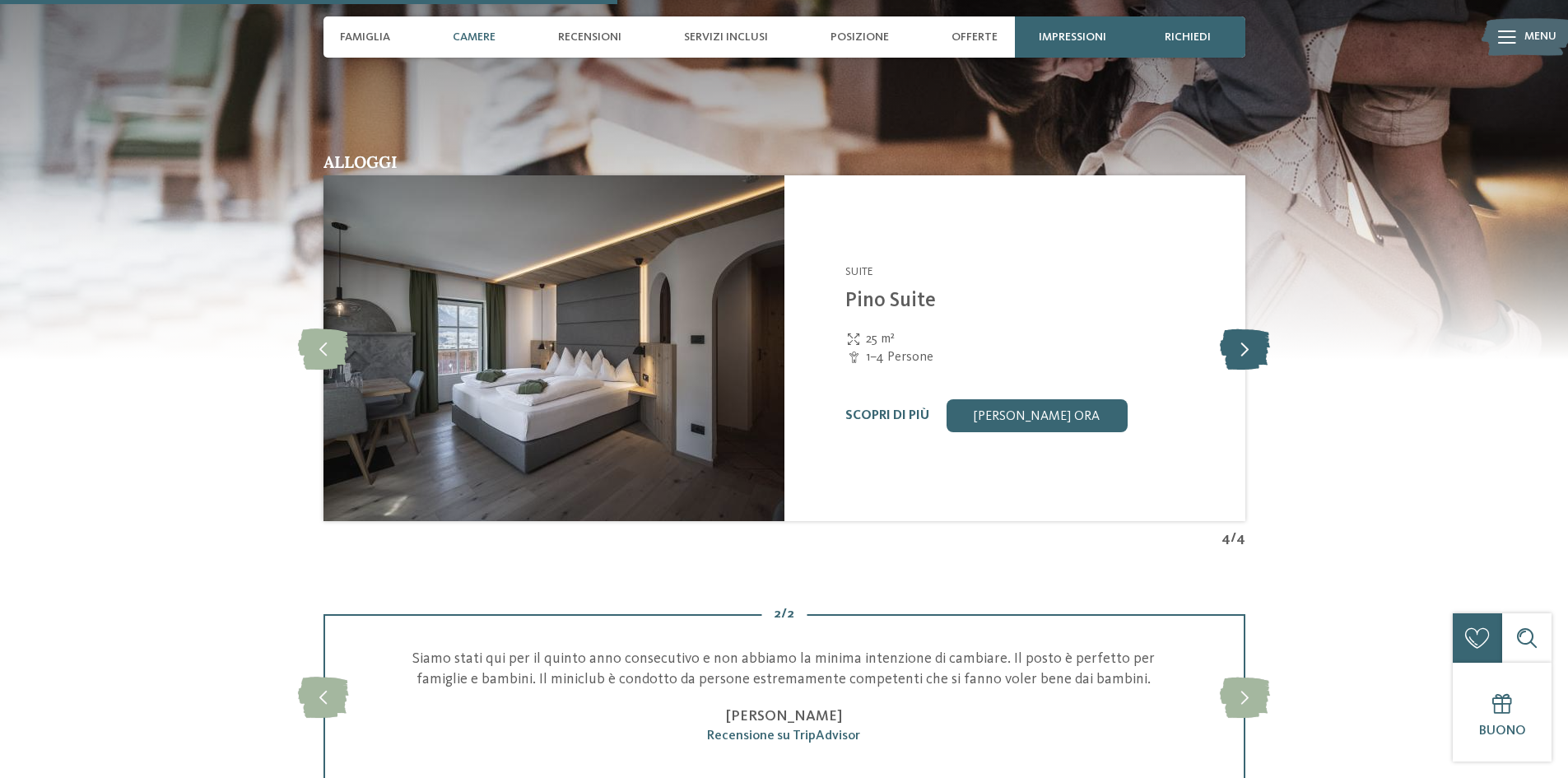
click at [1251, 341] on icon at bounding box center [1244, 348] width 50 height 41
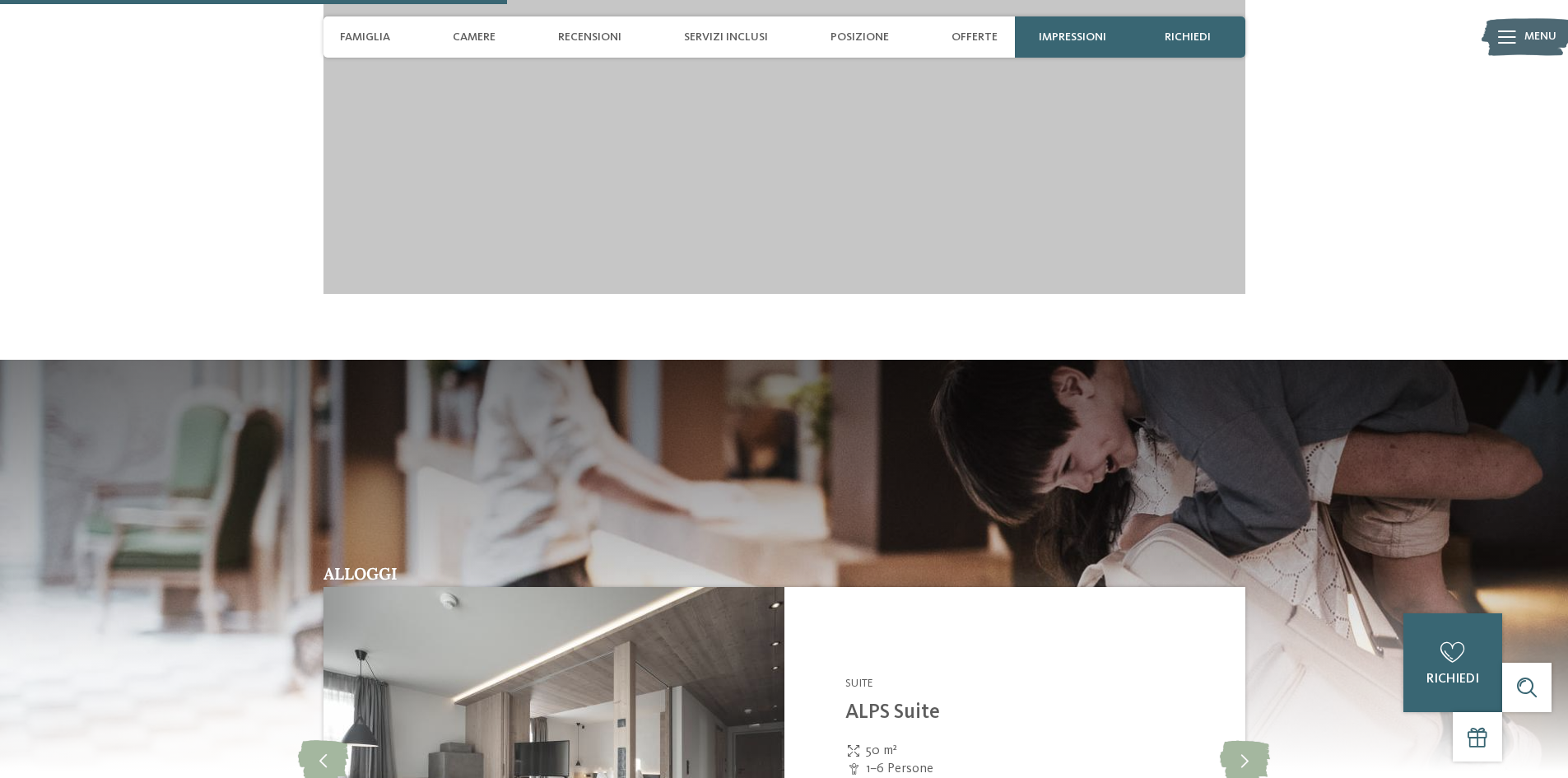
scroll to position [1728, 0]
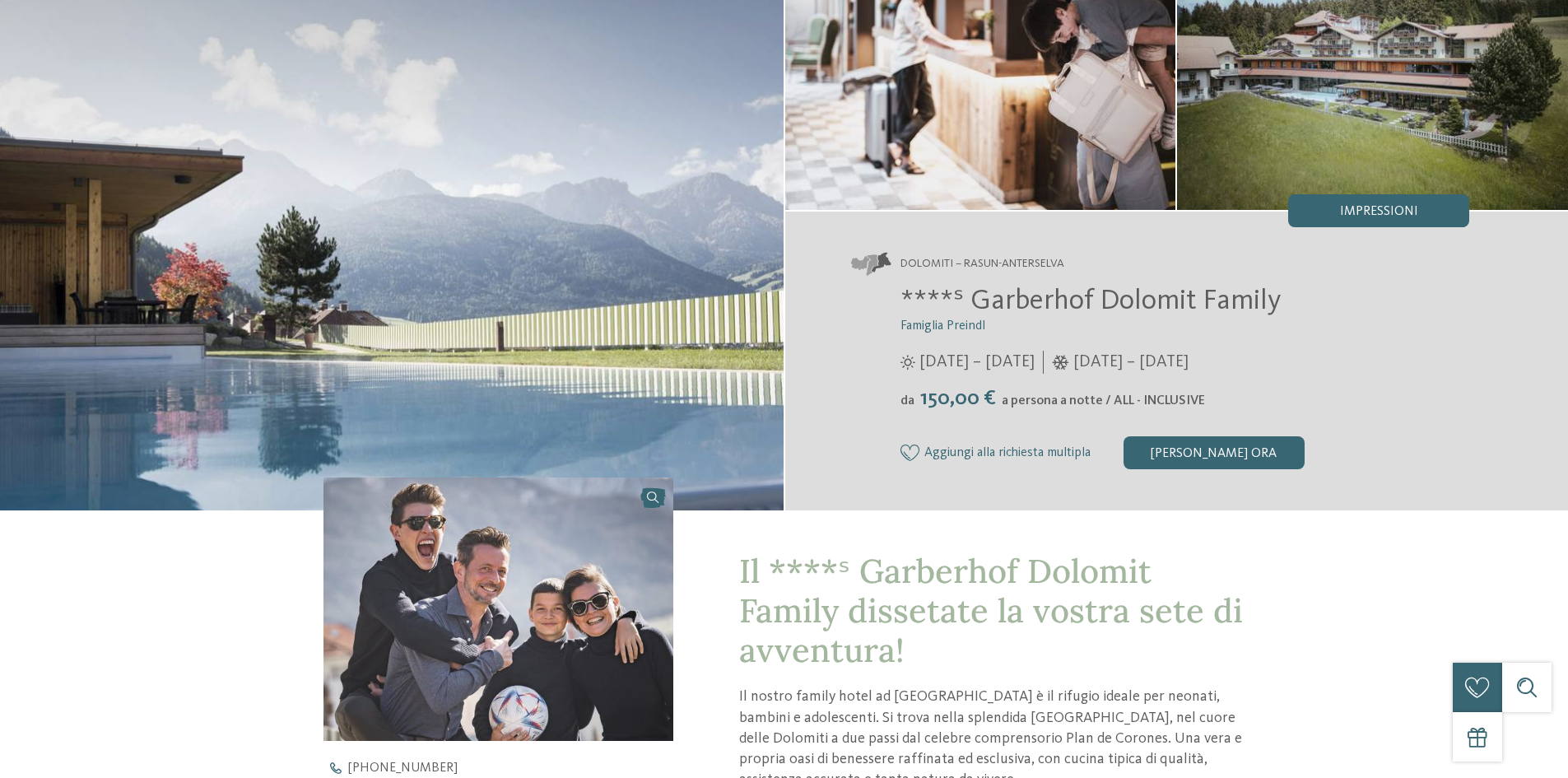
scroll to position [0, 0]
